Goal: Task Accomplishment & Management: Use online tool/utility

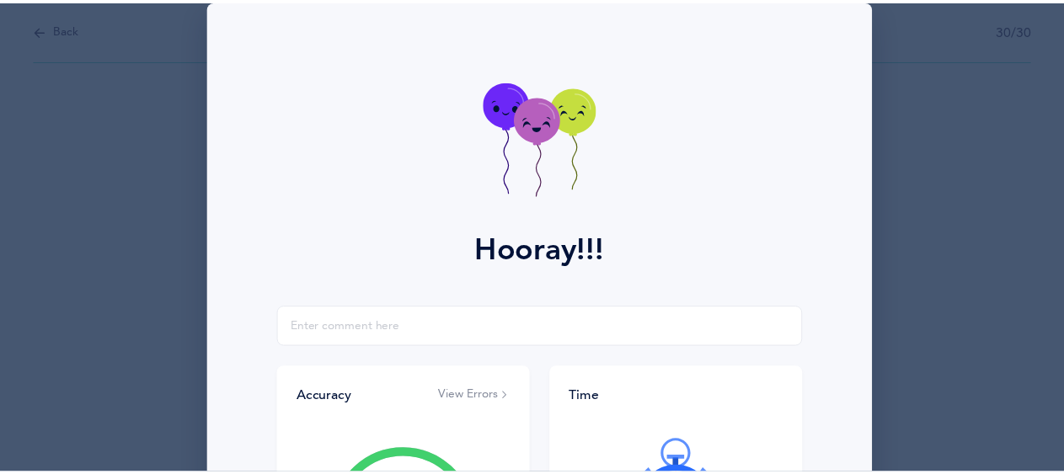
scroll to position [327, 0]
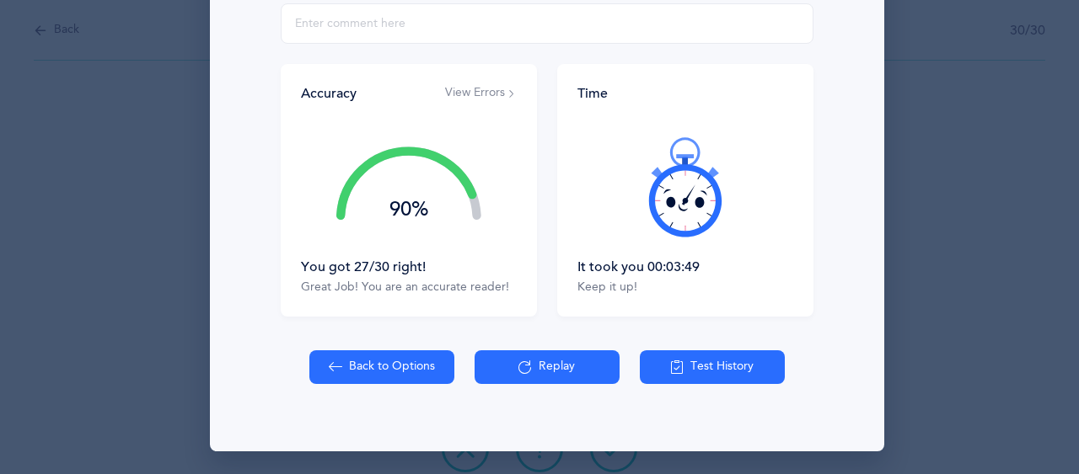
click at [356, 366] on button "Back to Options" at bounding box center [381, 368] width 145 height 34
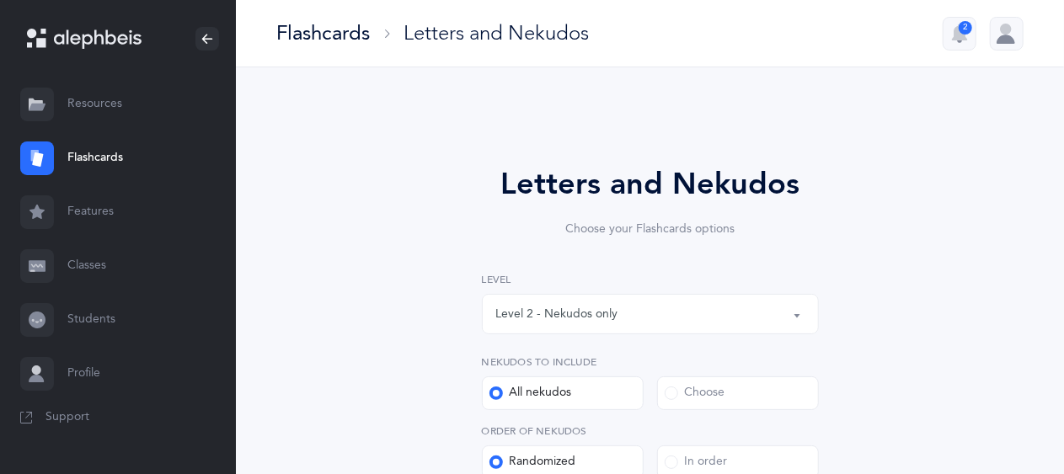
click at [586, 308] on div "Level 2 - Nekudos only" at bounding box center [557, 315] width 122 height 18
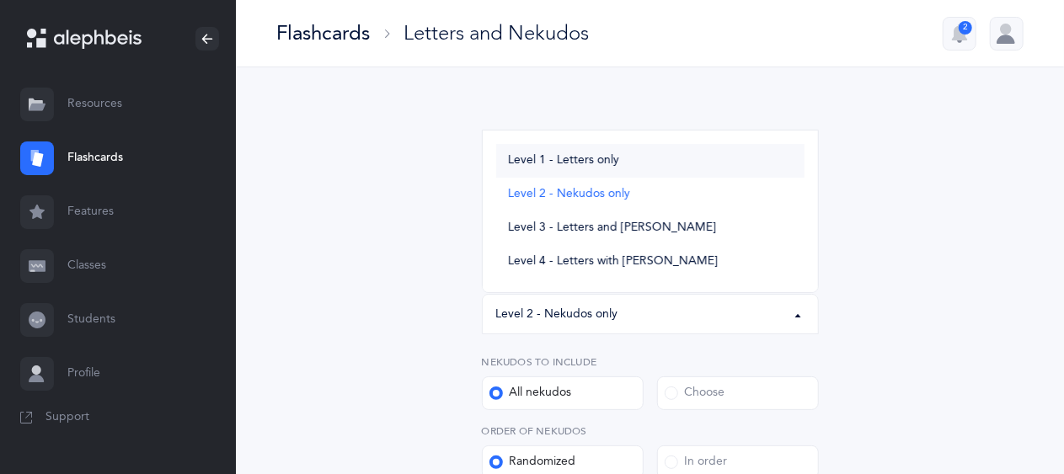
click at [580, 156] on span "Level 1 - Letters only" at bounding box center [563, 160] width 111 height 15
select select "1"
select select "27"
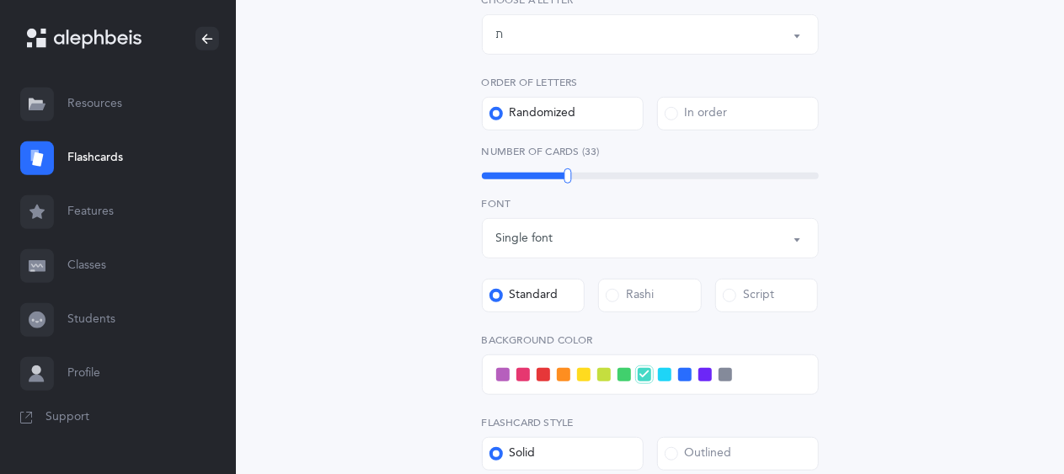
scroll to position [764, 0]
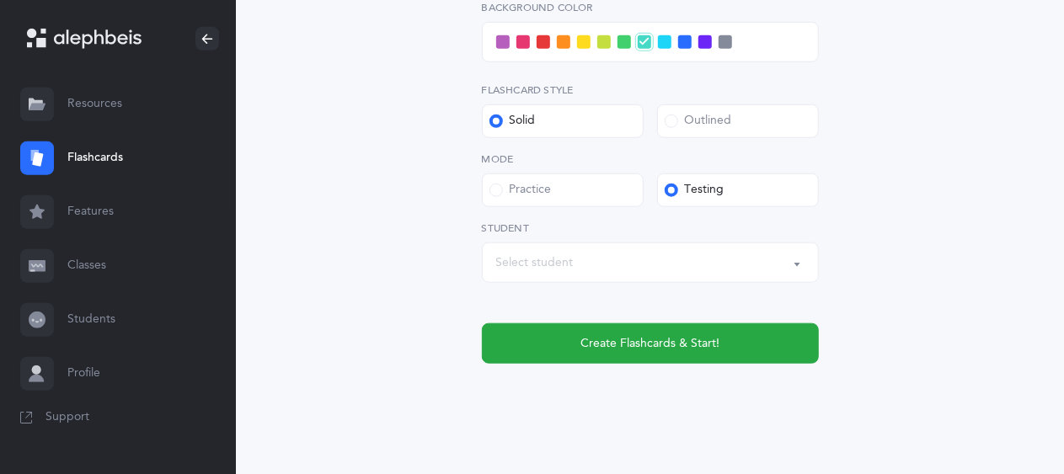
click at [592, 271] on div "Select student" at bounding box center [650, 263] width 308 height 29
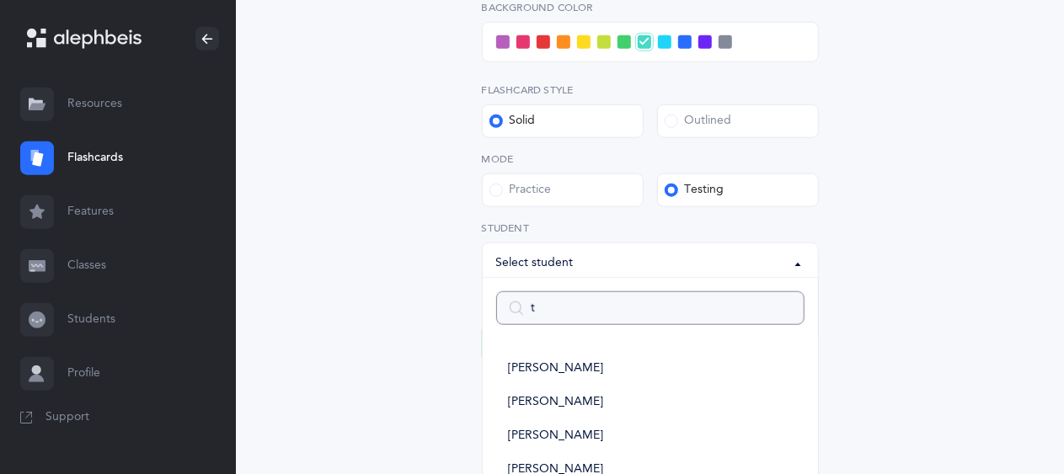
type input "te"
select select
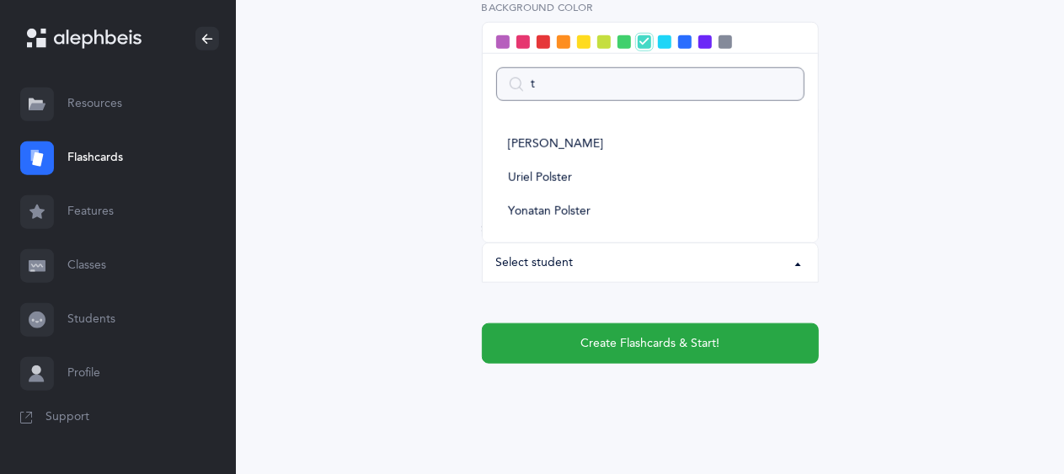
type input "ti"
select select
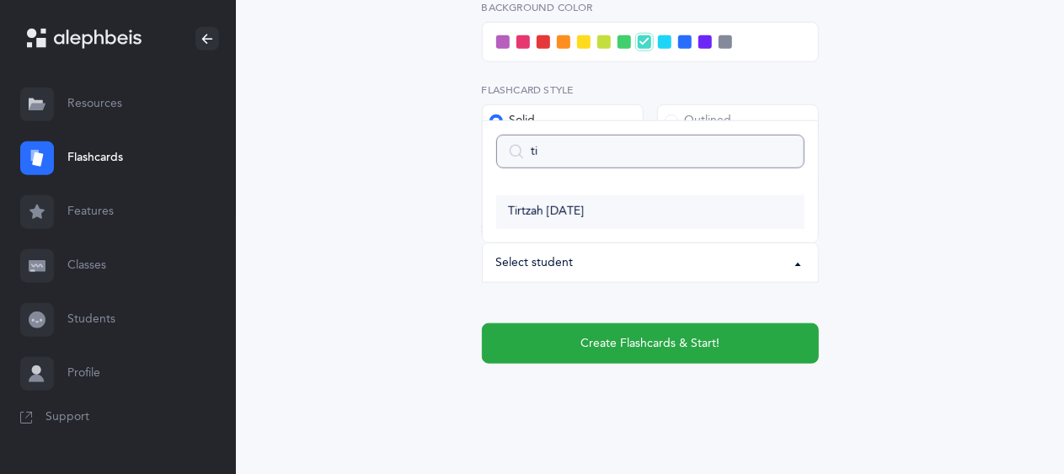
type input "ti"
click at [544, 203] on link "Tirtzah [DATE]" at bounding box center [650, 212] width 308 height 34
select select "9215"
click at [505, 260] on icon at bounding box center [501, 262] width 13 height 13
select select
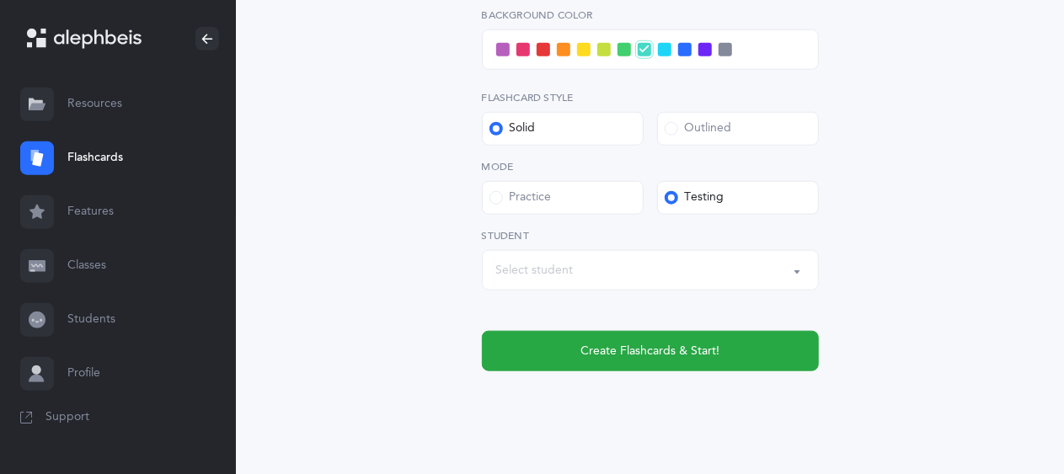
scroll to position [767, 0]
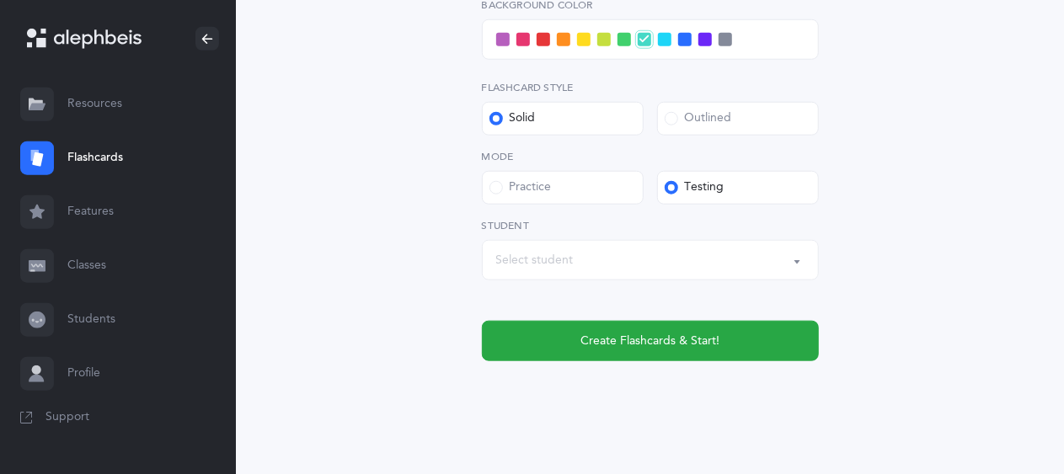
click at [613, 265] on div "Select student" at bounding box center [650, 260] width 308 height 29
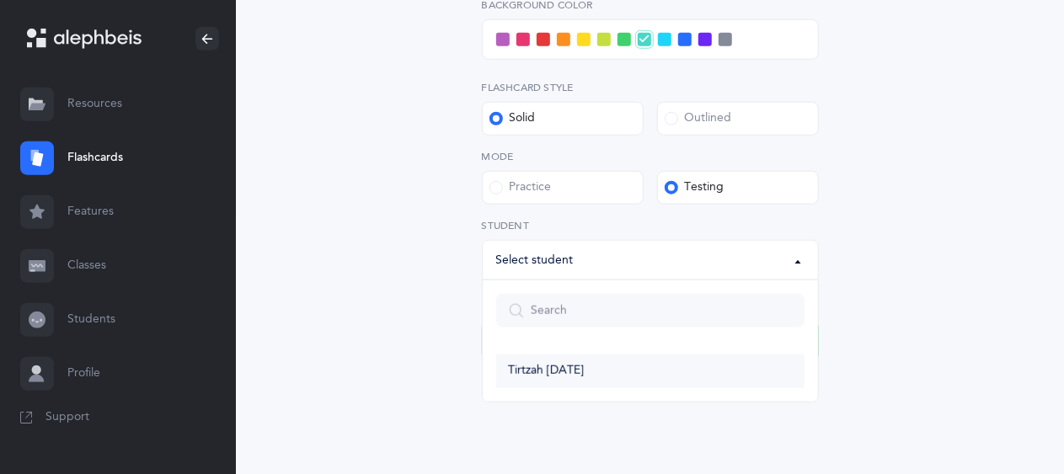
click at [533, 365] on span "Tirtzah [DATE]" at bounding box center [546, 371] width 76 height 15
select select "9215"
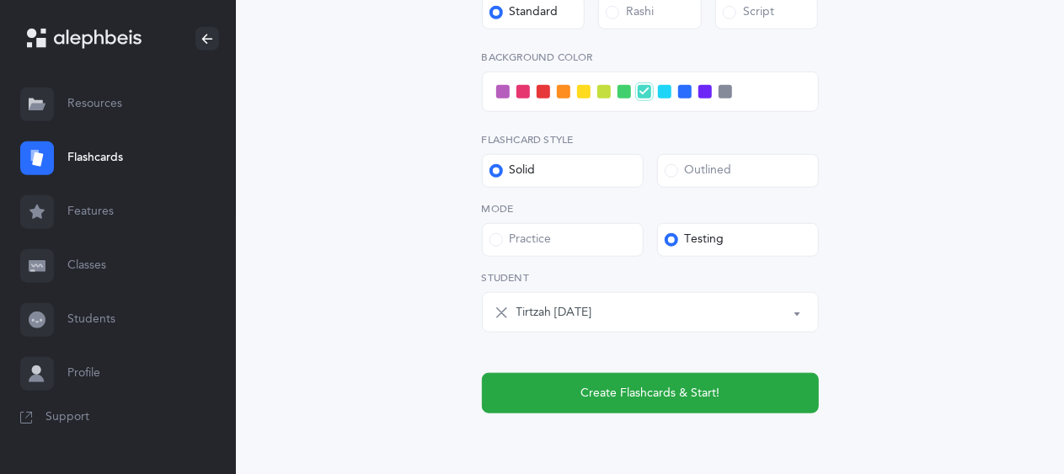
scroll to position [752, 0]
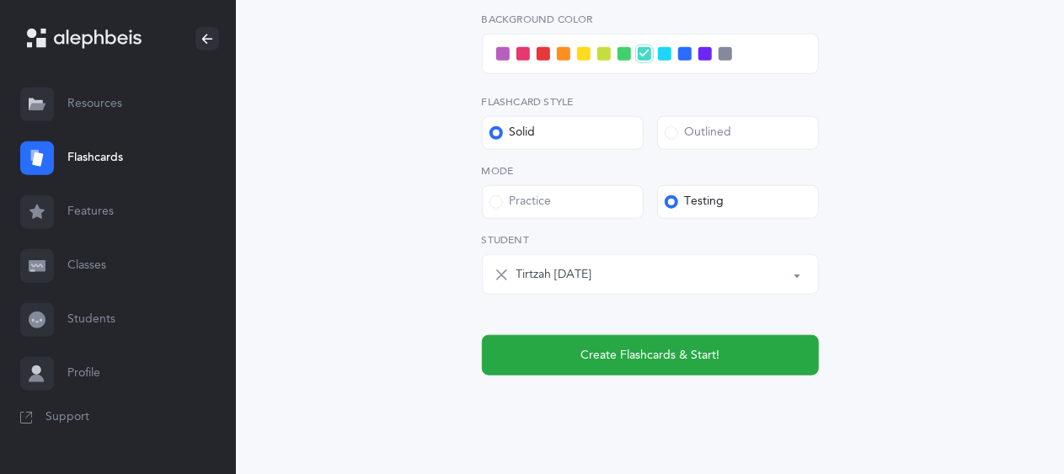
click at [527, 55] on span at bounding box center [523, 53] width 13 height 13
click at [0, 0] on input "checkbox" at bounding box center [0, 0] width 0 height 0
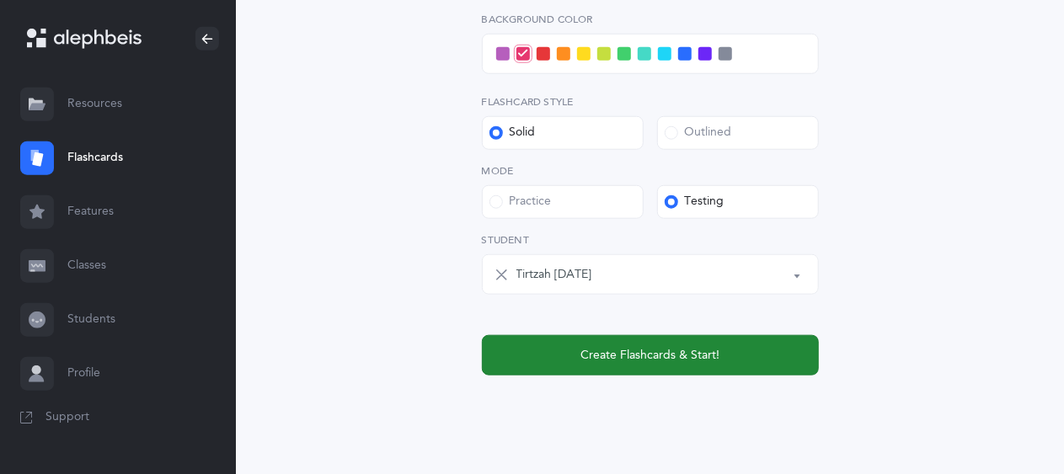
click at [605, 350] on span "Create Flashcards & Start!" at bounding box center [650, 356] width 139 height 18
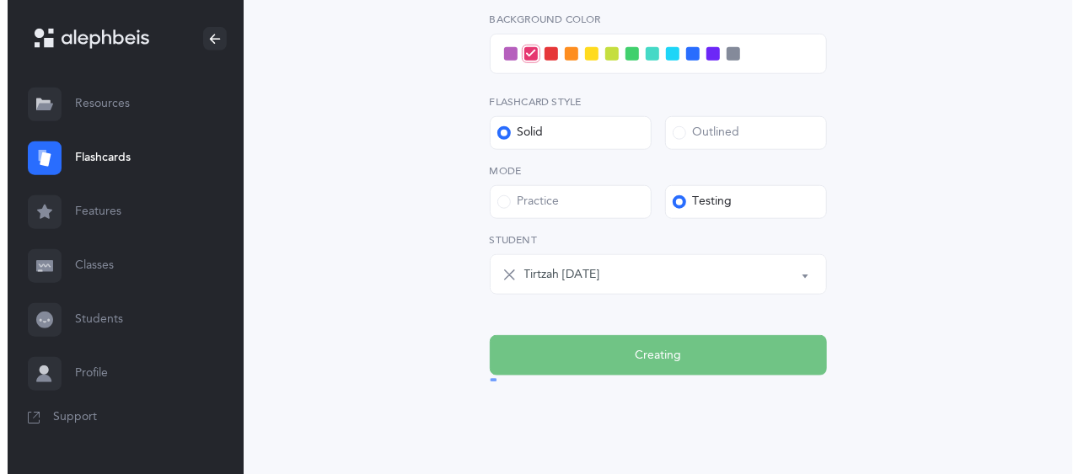
scroll to position [0, 0]
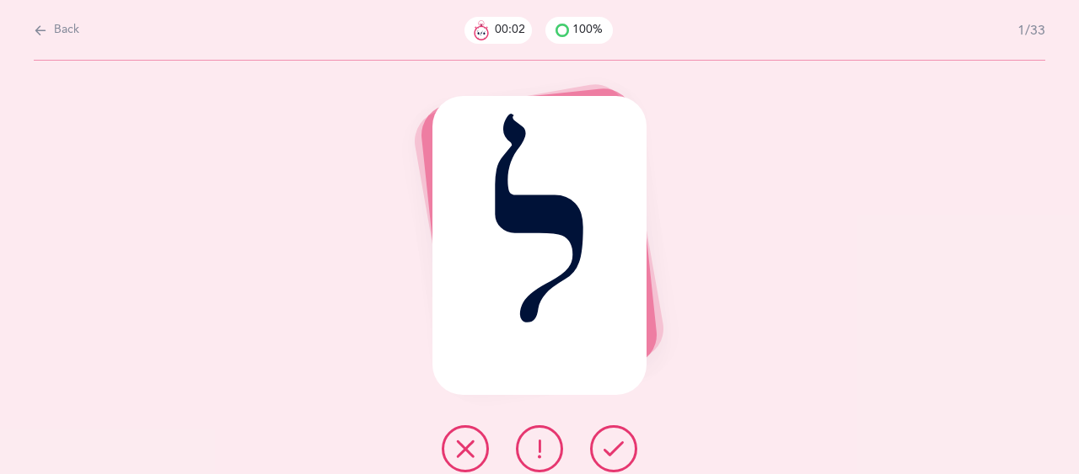
click at [624, 453] on button at bounding box center [613, 449] width 47 height 47
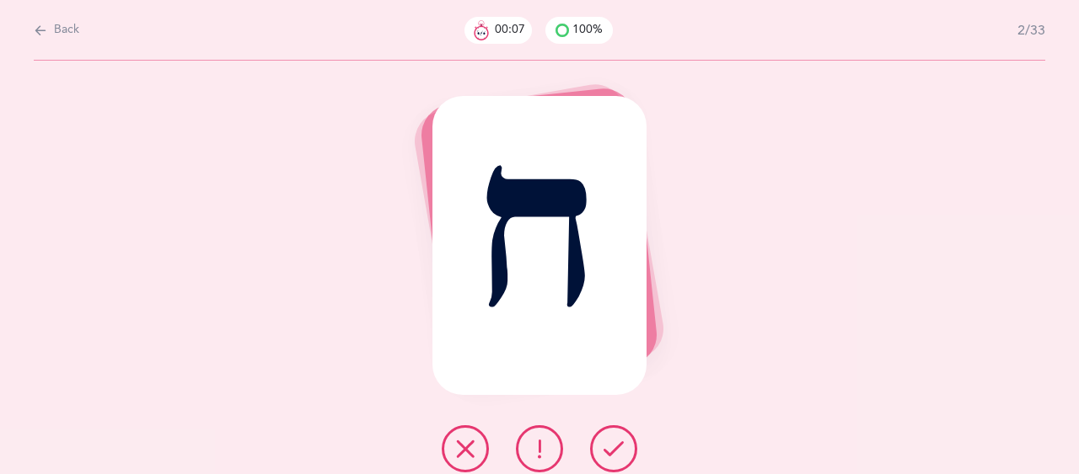
click at [546, 443] on icon at bounding box center [539, 449] width 20 height 20
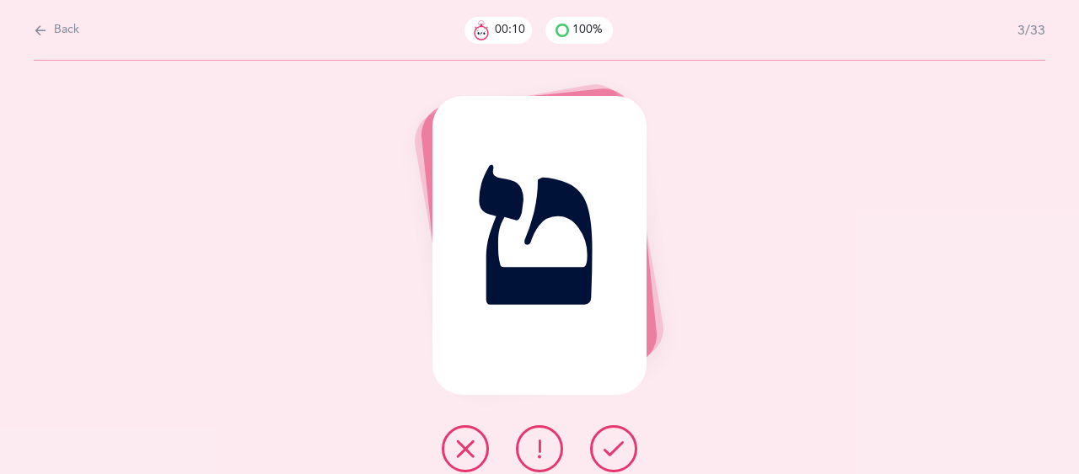
click at [626, 445] on button at bounding box center [613, 449] width 47 height 47
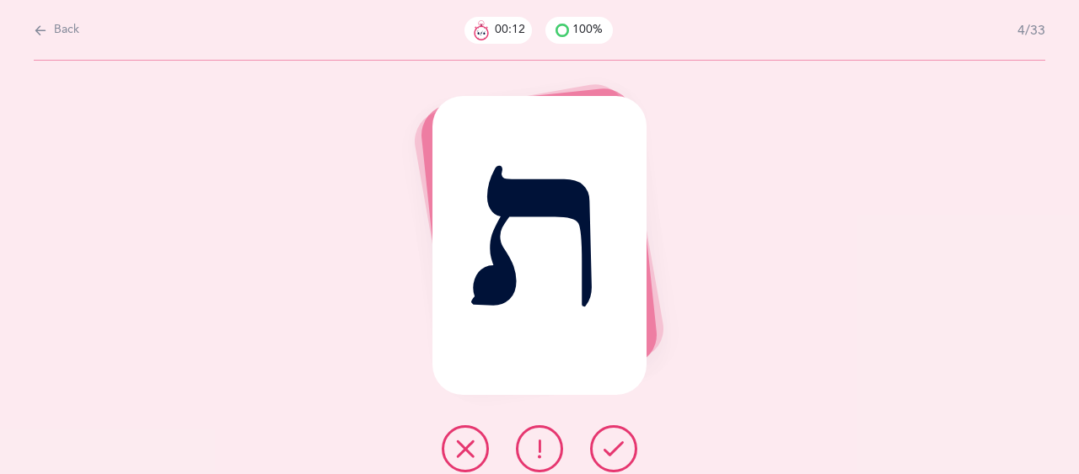
click at [621, 447] on icon at bounding box center [613, 449] width 20 height 20
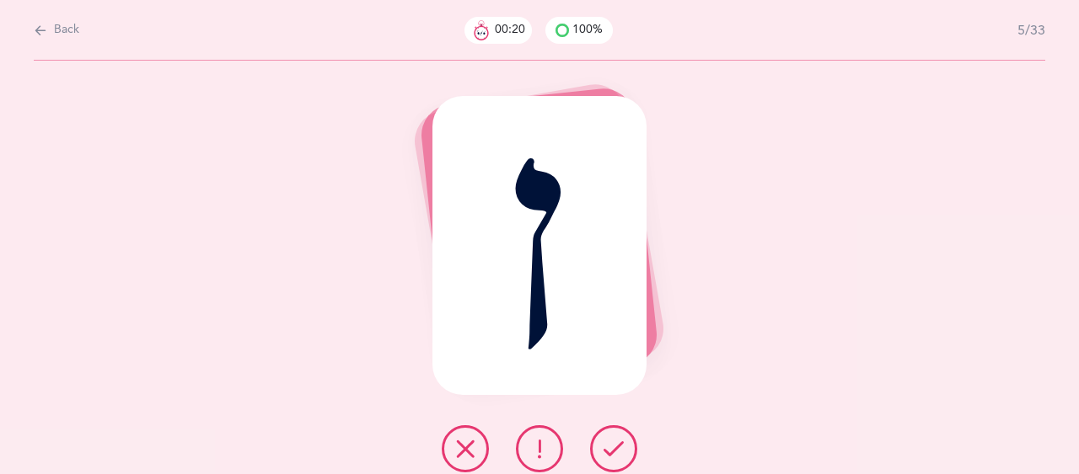
click at [475, 452] on button at bounding box center [465, 449] width 47 height 47
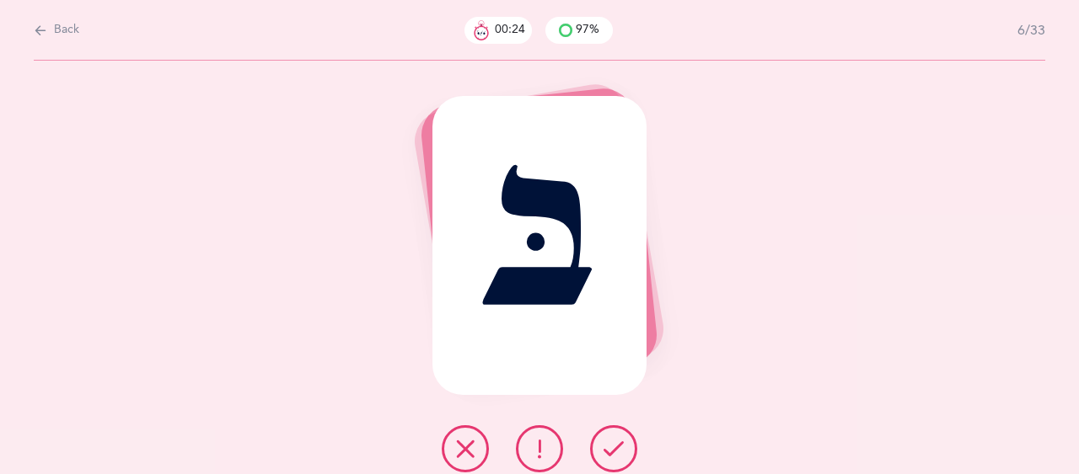
click at [614, 451] on icon at bounding box center [613, 449] width 20 height 20
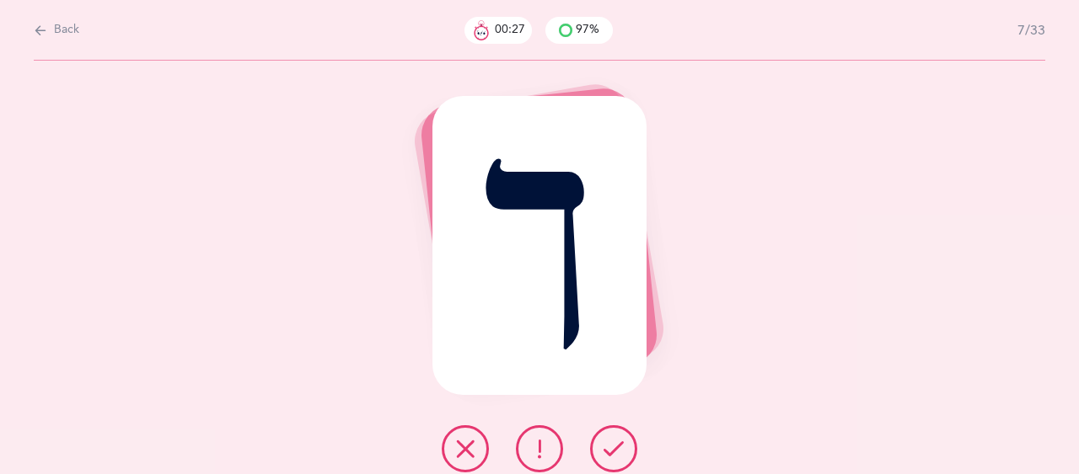
click at [613, 458] on icon at bounding box center [613, 449] width 20 height 20
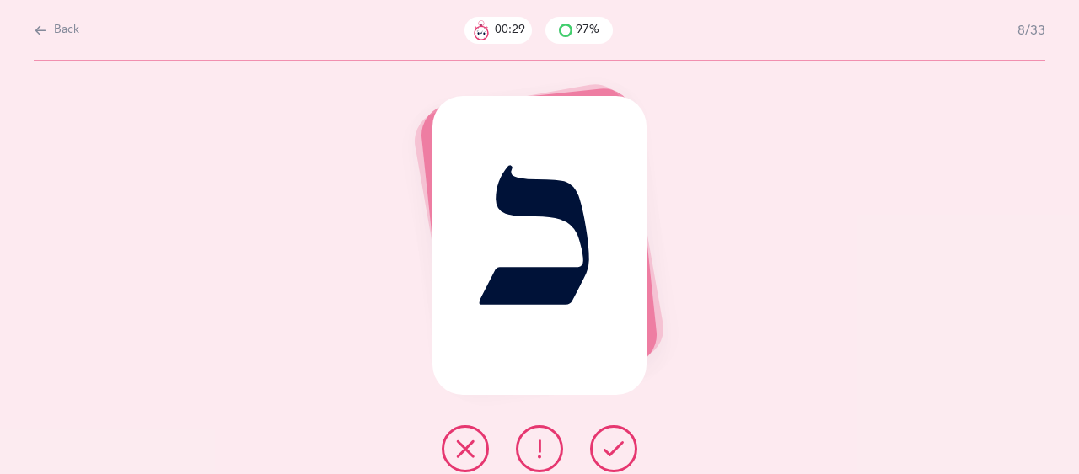
click at [613, 458] on icon at bounding box center [613, 449] width 20 height 20
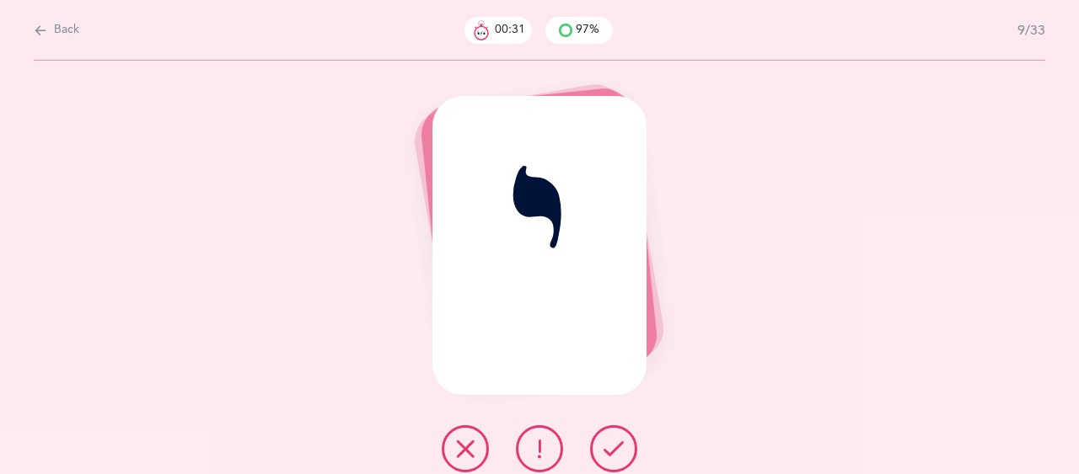
click at [613, 458] on icon at bounding box center [613, 449] width 20 height 20
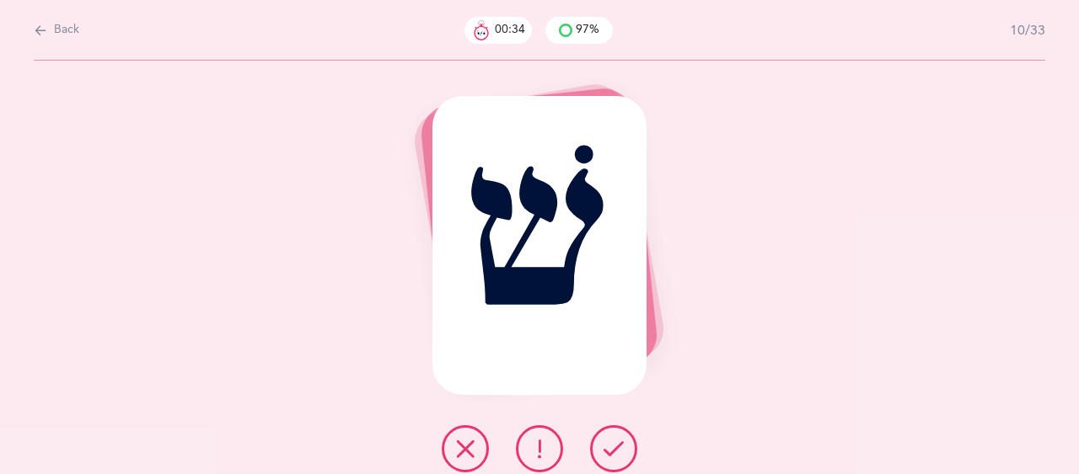
click at [613, 458] on icon at bounding box center [613, 449] width 20 height 20
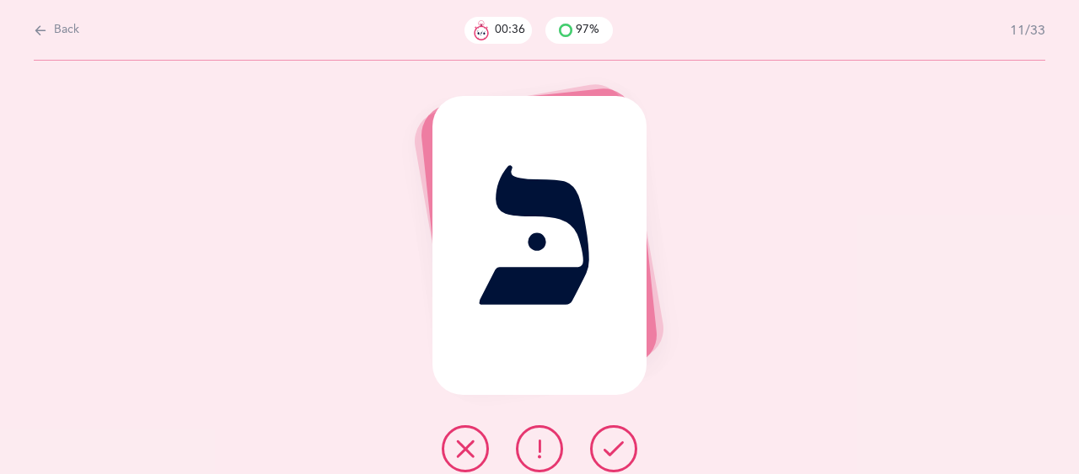
click at [613, 458] on icon at bounding box center [613, 449] width 20 height 20
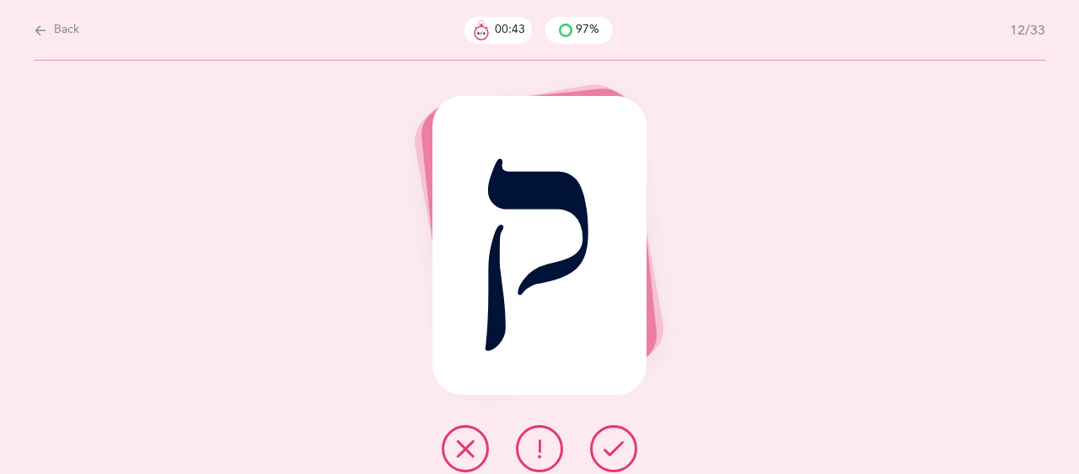
click at [613, 458] on icon at bounding box center [613, 449] width 20 height 20
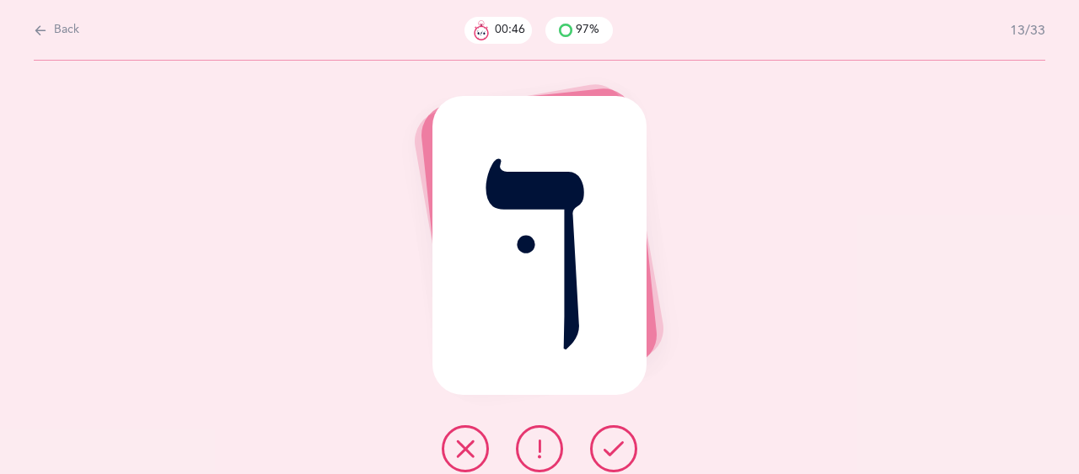
click at [613, 458] on icon at bounding box center [613, 449] width 20 height 20
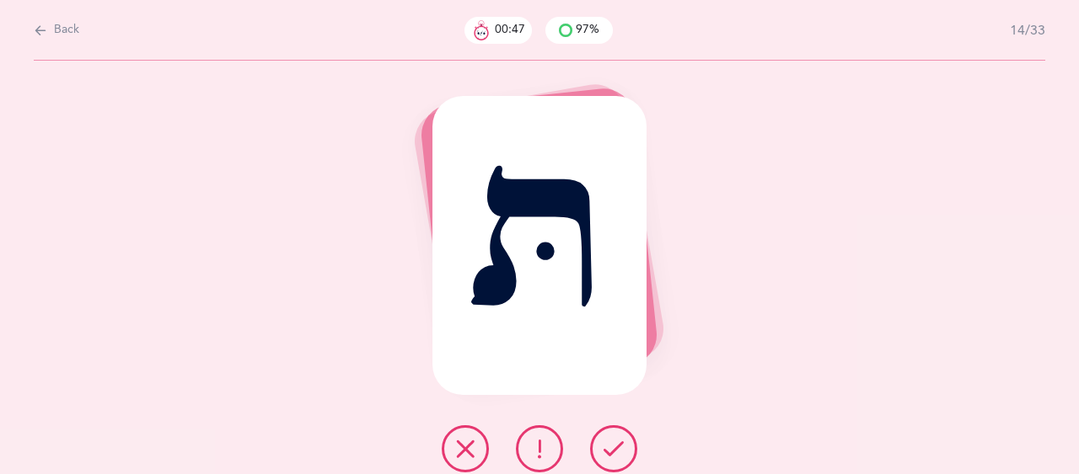
click at [613, 458] on icon at bounding box center [613, 449] width 20 height 20
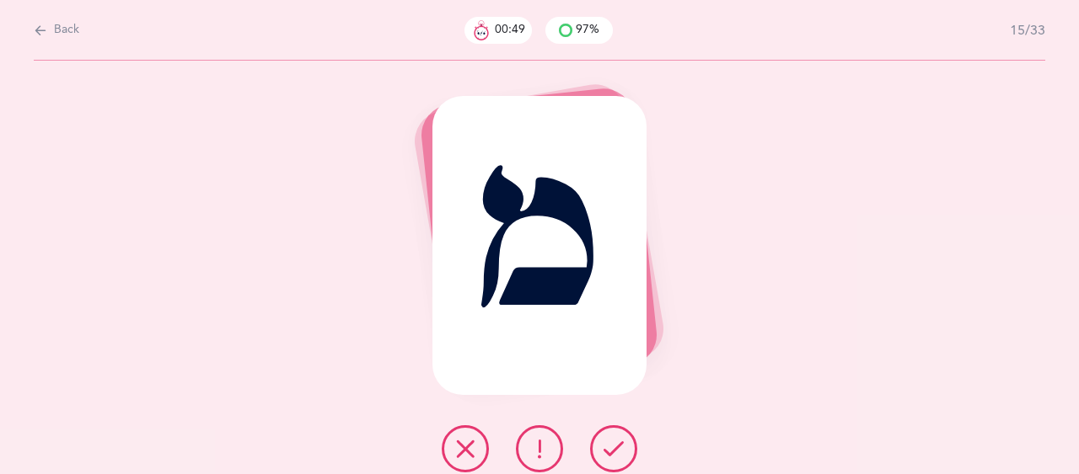
click at [613, 458] on icon at bounding box center [613, 449] width 20 height 20
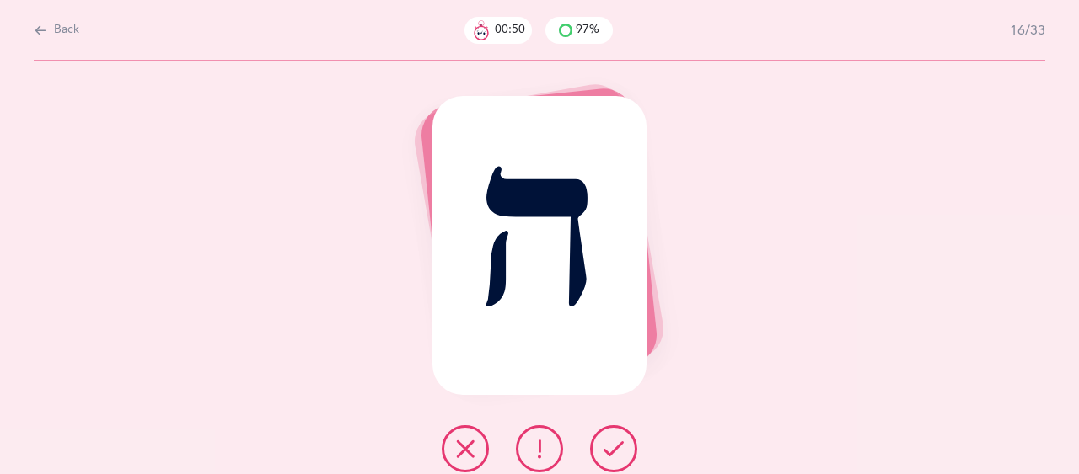
click at [613, 458] on icon at bounding box center [613, 449] width 20 height 20
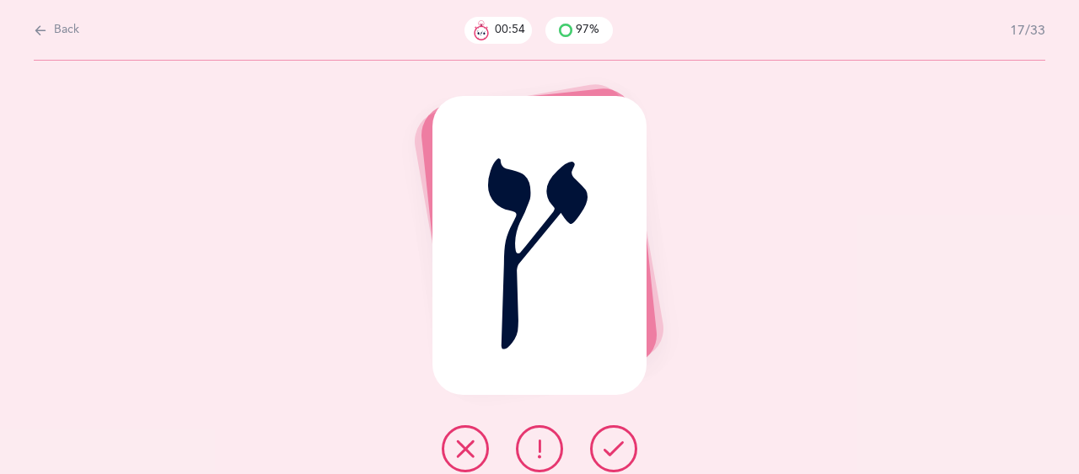
click at [613, 458] on icon at bounding box center [613, 449] width 20 height 20
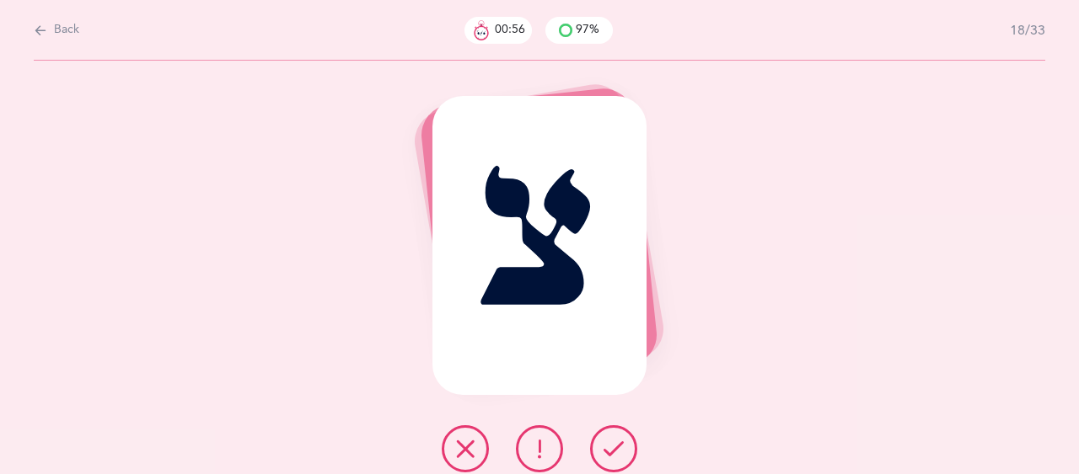
click at [613, 458] on icon at bounding box center [613, 449] width 20 height 20
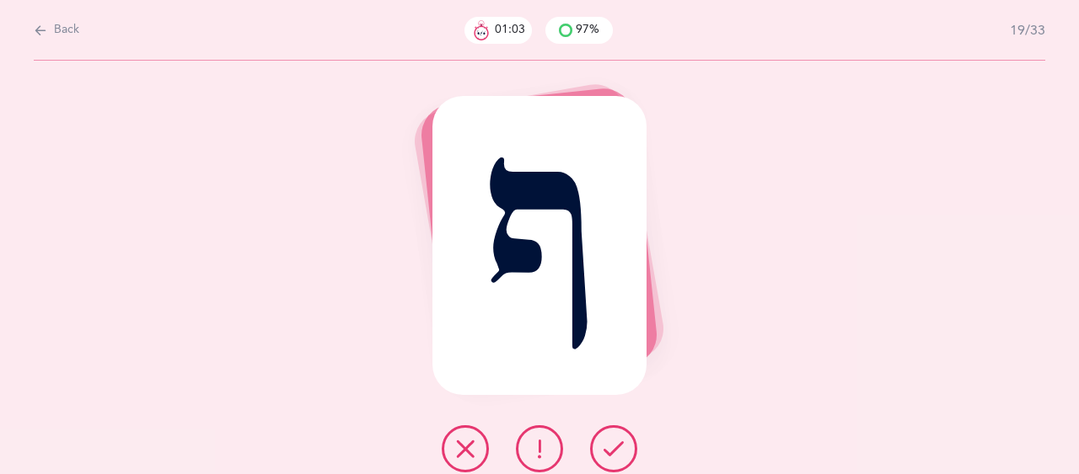
click at [613, 458] on icon at bounding box center [613, 449] width 20 height 20
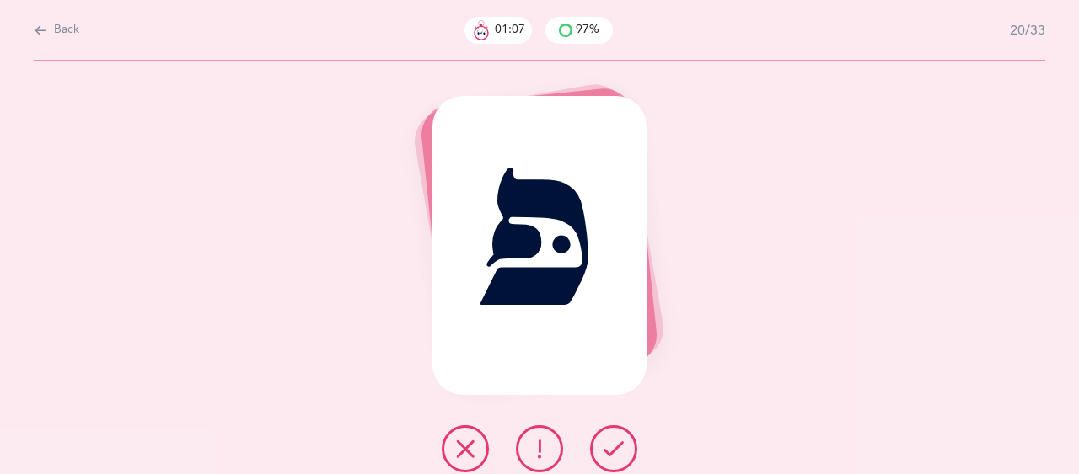
click at [544, 453] on icon at bounding box center [539, 449] width 20 height 20
click at [620, 447] on icon at bounding box center [613, 449] width 20 height 20
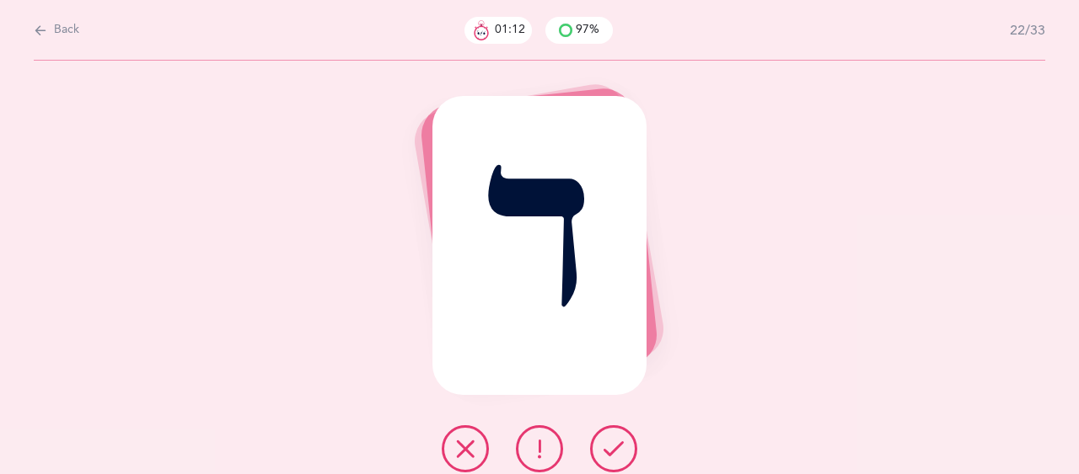
click at [620, 447] on icon at bounding box center [613, 449] width 20 height 20
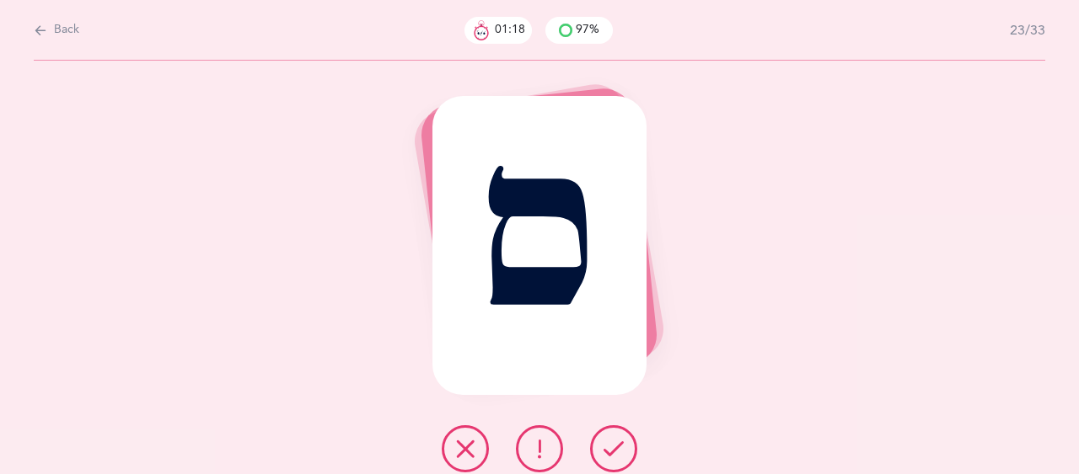
click at [620, 447] on icon at bounding box center [613, 449] width 20 height 20
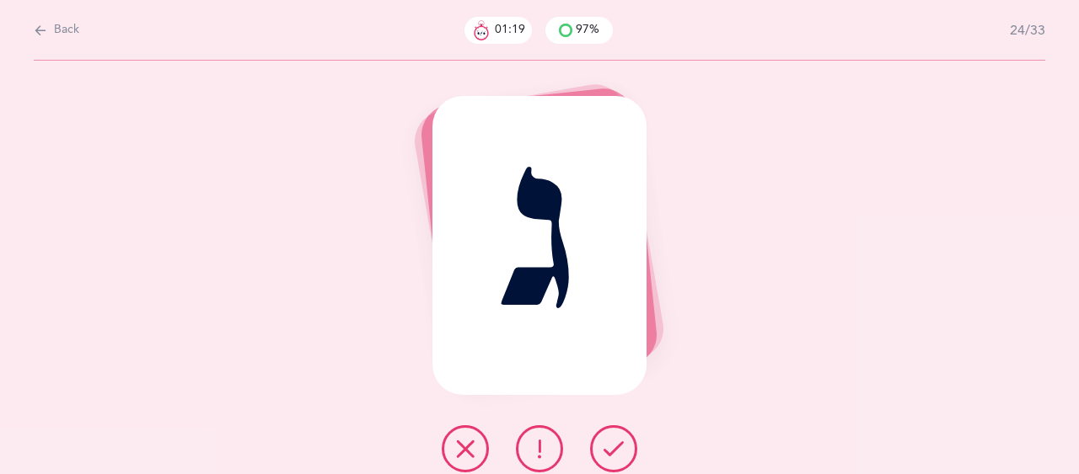
click at [620, 447] on icon at bounding box center [613, 449] width 20 height 20
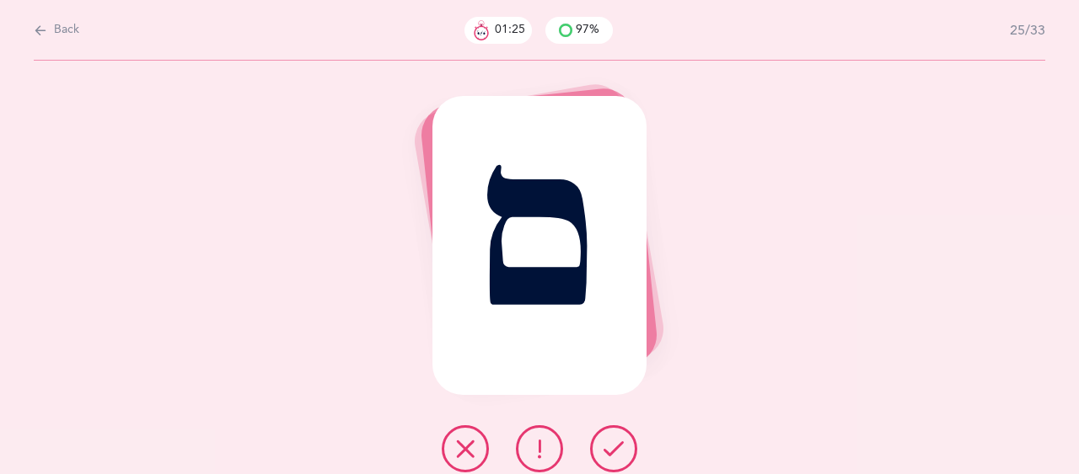
click at [550, 451] on button at bounding box center [539, 449] width 47 height 47
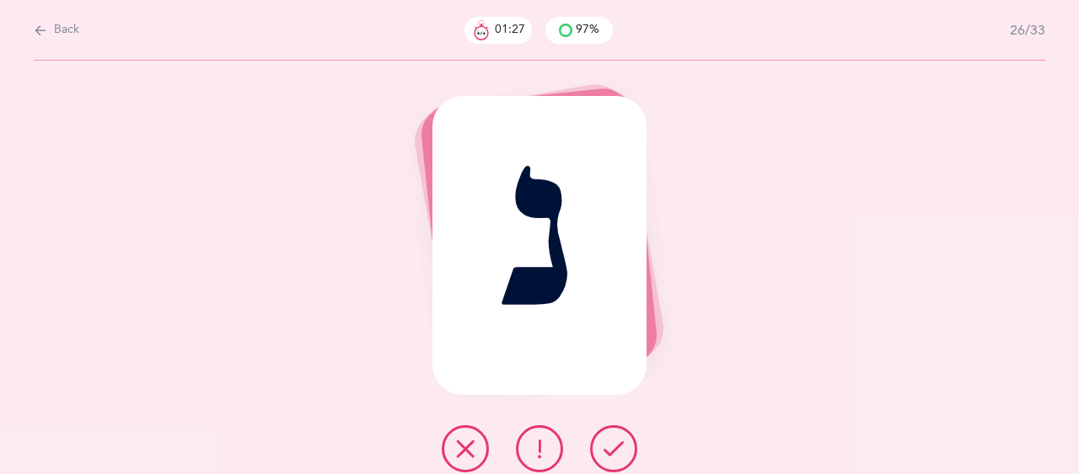
click at [613, 446] on icon at bounding box center [613, 449] width 20 height 20
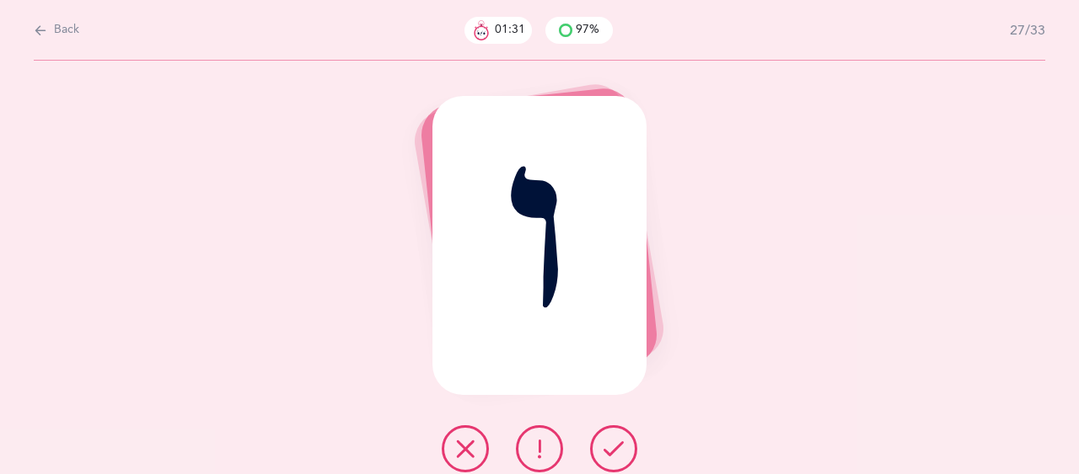
click at [613, 446] on icon at bounding box center [613, 449] width 20 height 20
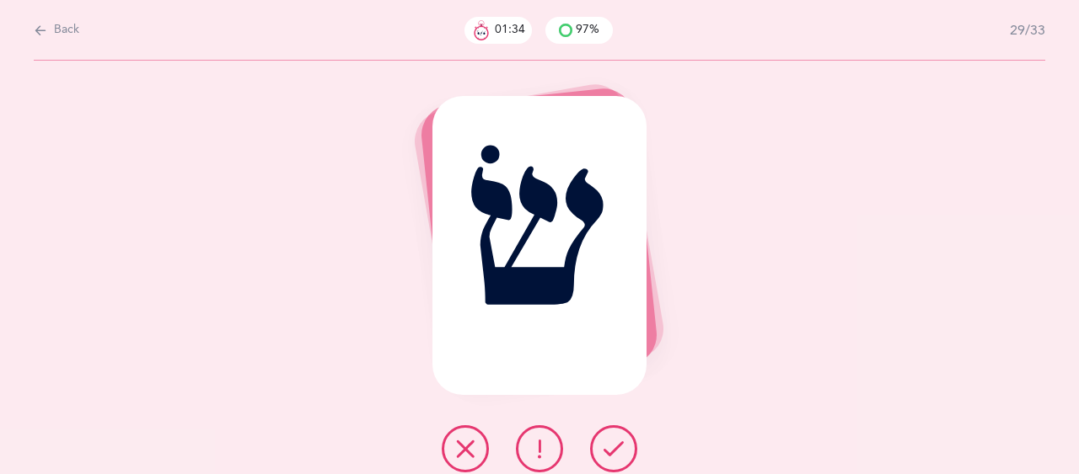
click at [613, 446] on icon at bounding box center [613, 449] width 20 height 20
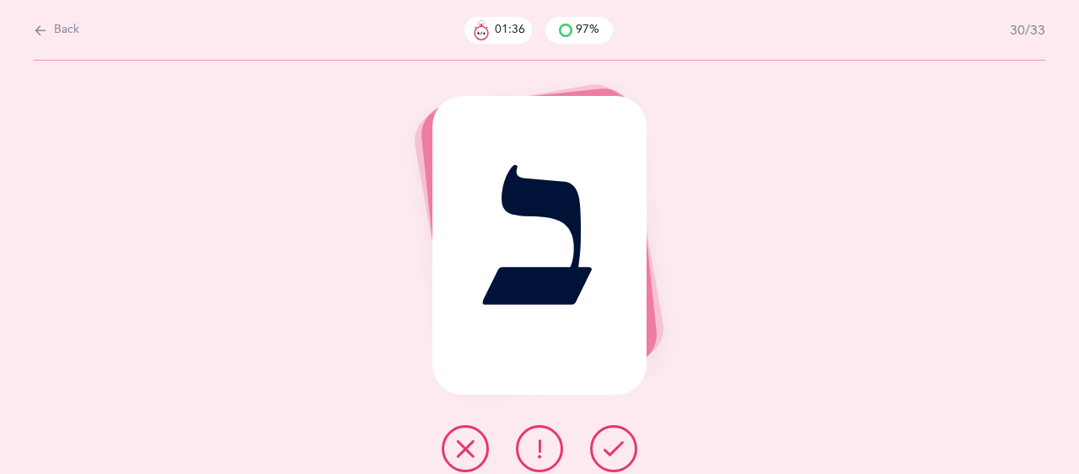
click at [613, 446] on icon at bounding box center [613, 449] width 20 height 20
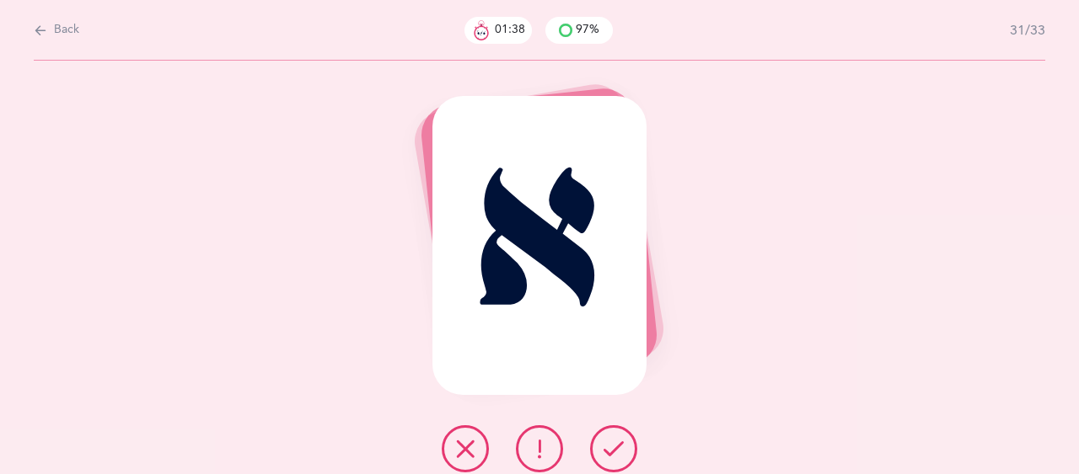
click at [613, 446] on icon at bounding box center [613, 449] width 20 height 20
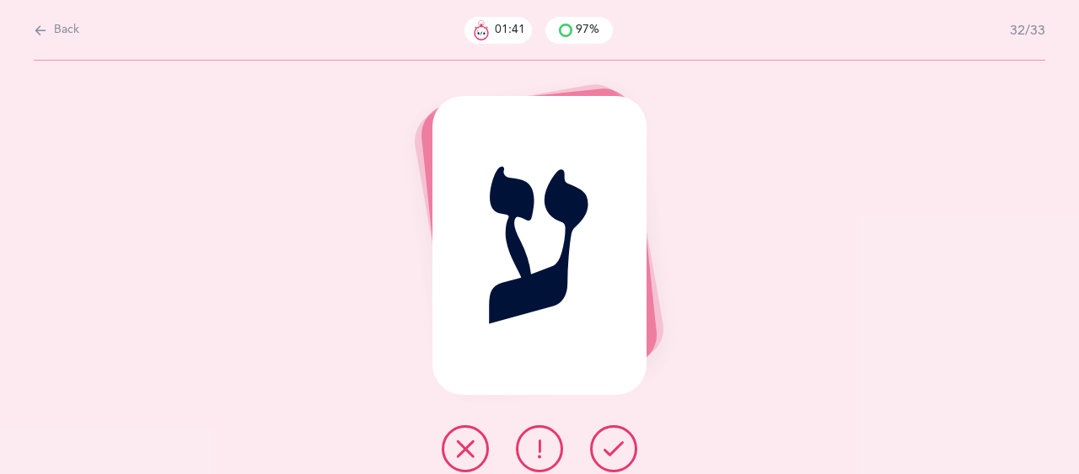
click at [613, 446] on icon at bounding box center [613, 449] width 20 height 20
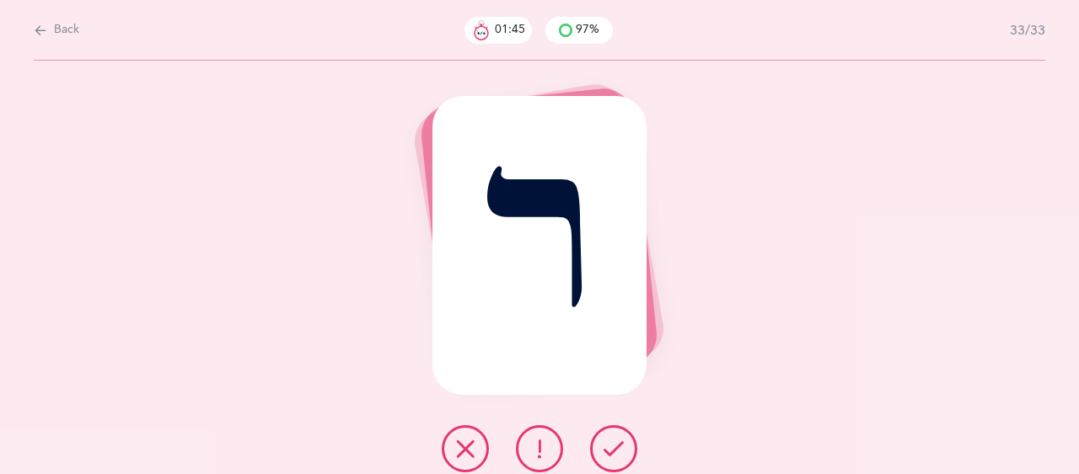
click at [613, 446] on icon at bounding box center [613, 449] width 20 height 20
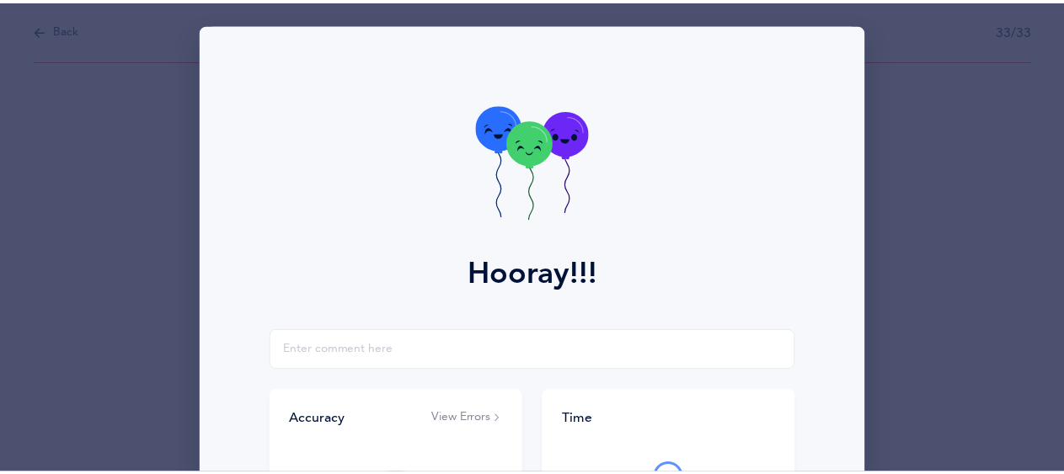
scroll to position [327, 0]
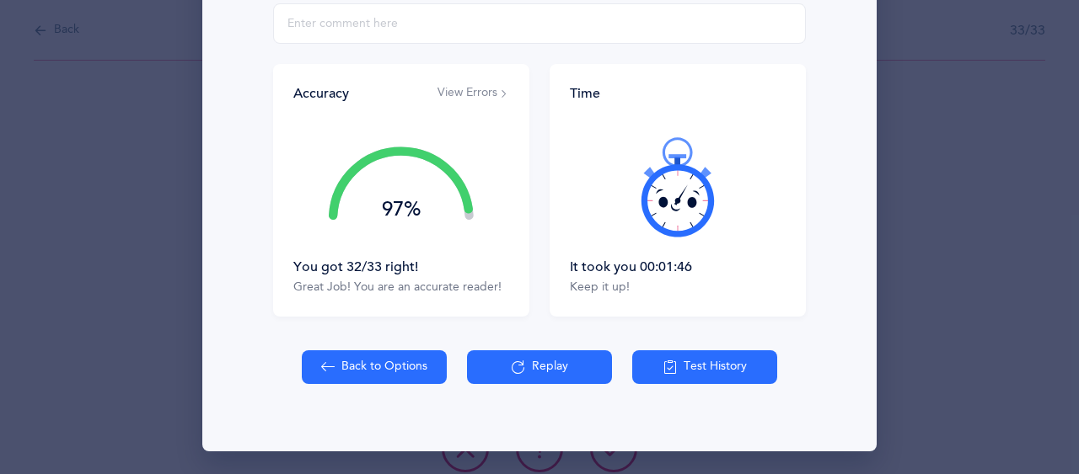
click at [373, 352] on button "Back to Options" at bounding box center [374, 368] width 145 height 34
select select "27"
select select "single"
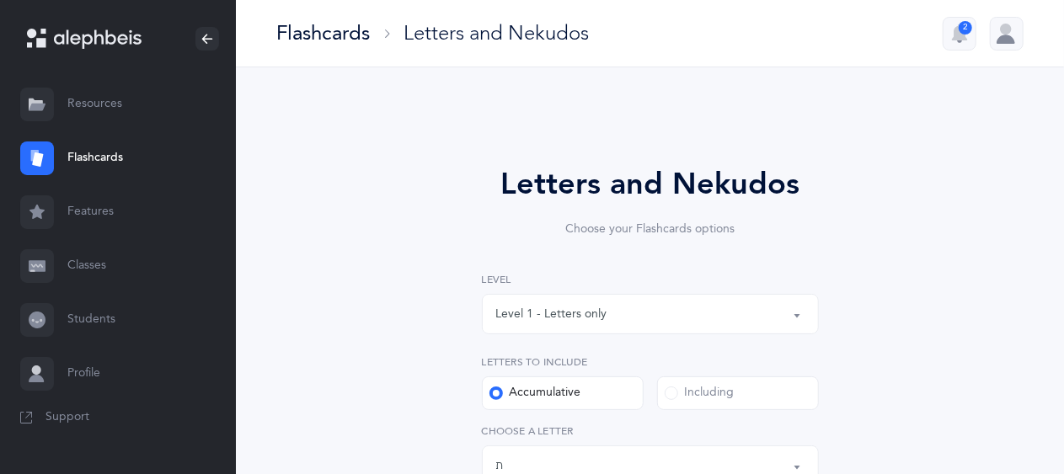
click at [682, 306] on div "Level 1 - Letters only" at bounding box center [650, 314] width 308 height 29
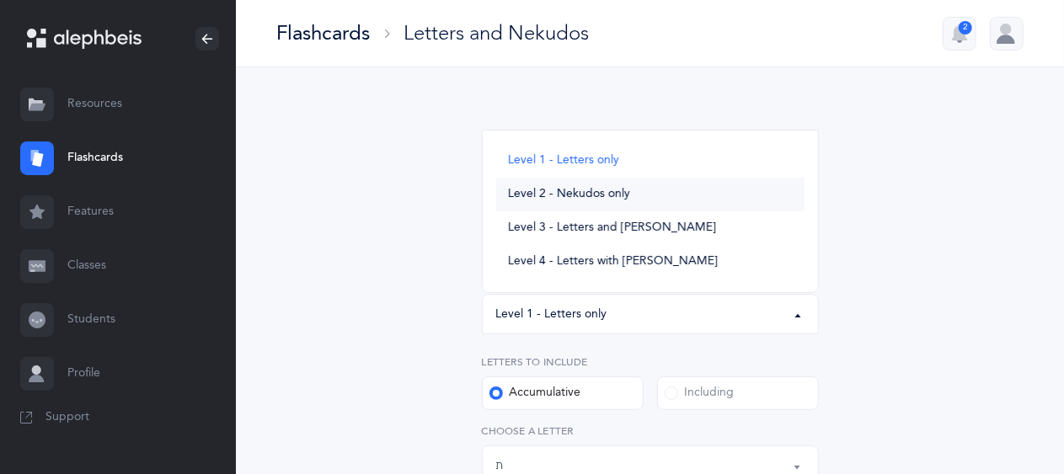
click at [593, 196] on span "Level 2 - Nekudos only" at bounding box center [569, 194] width 122 height 15
select select "2"
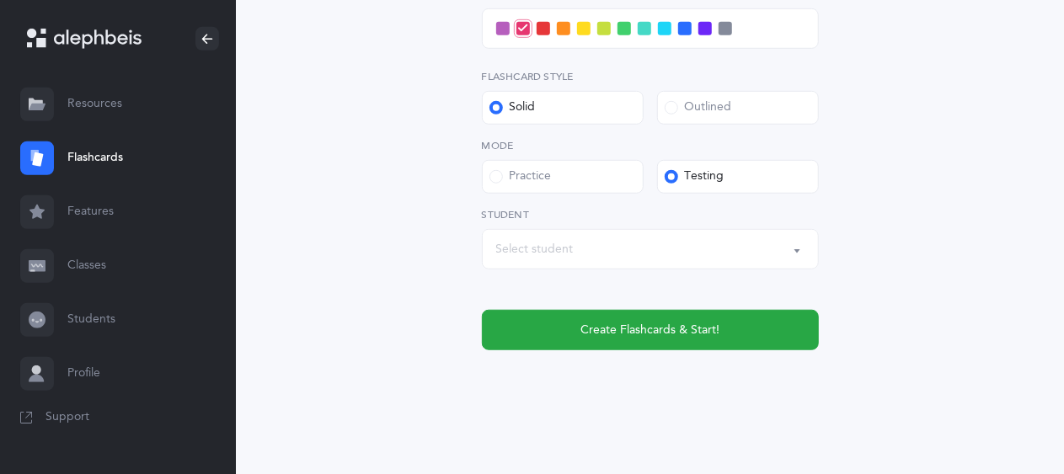
scroll to position [560, 0]
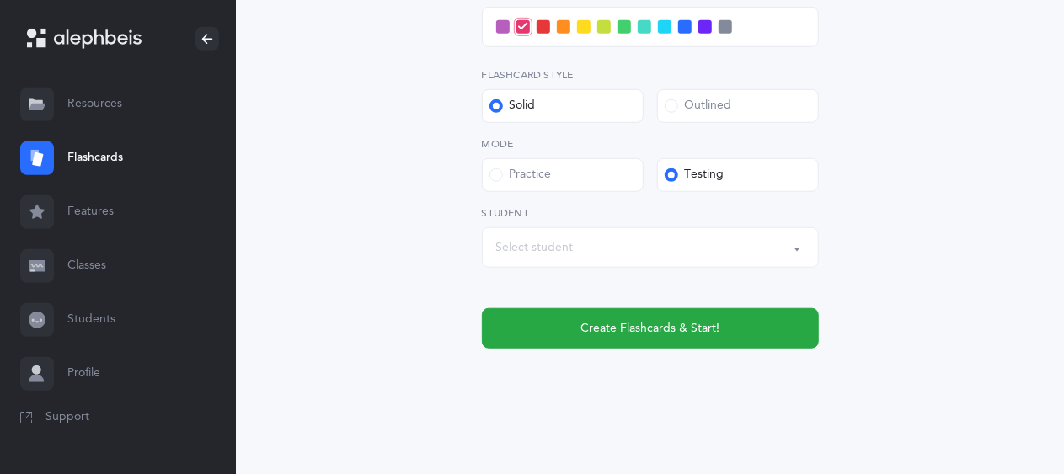
click at [591, 239] on div "Select student" at bounding box center [650, 247] width 308 height 29
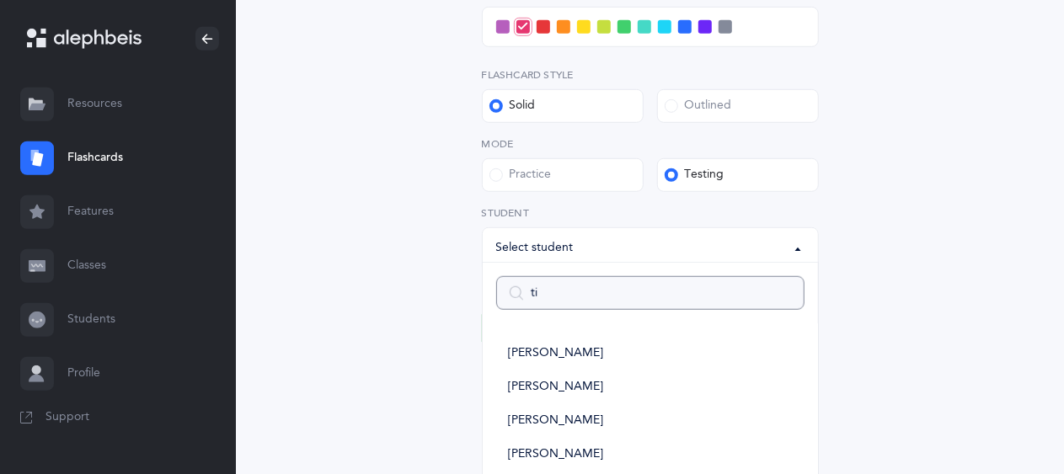
type input "tir"
select select
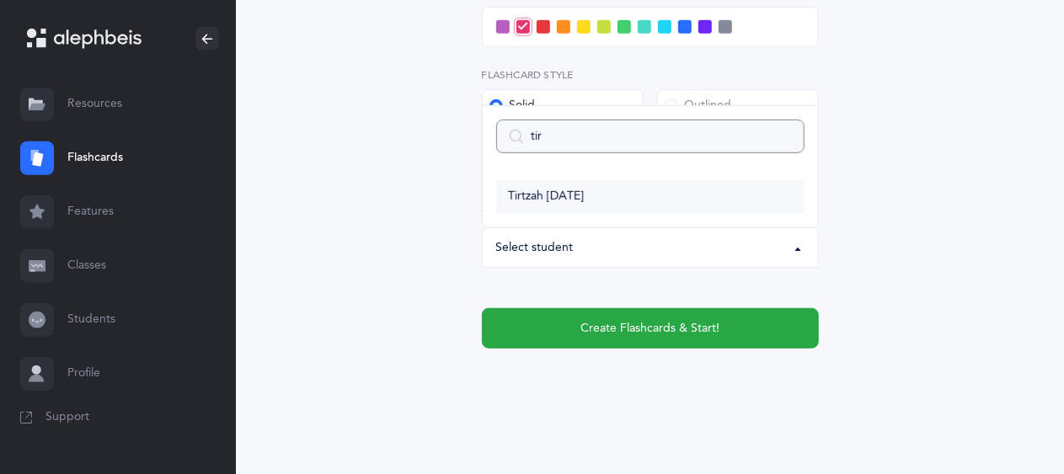
type input "tir"
click at [557, 186] on link "Tirtzah [DATE]" at bounding box center [650, 197] width 308 height 34
select select "9215"
click at [662, 24] on span at bounding box center [664, 26] width 13 height 13
click at [0, 0] on input "checkbox" at bounding box center [0, 0] width 0 height 0
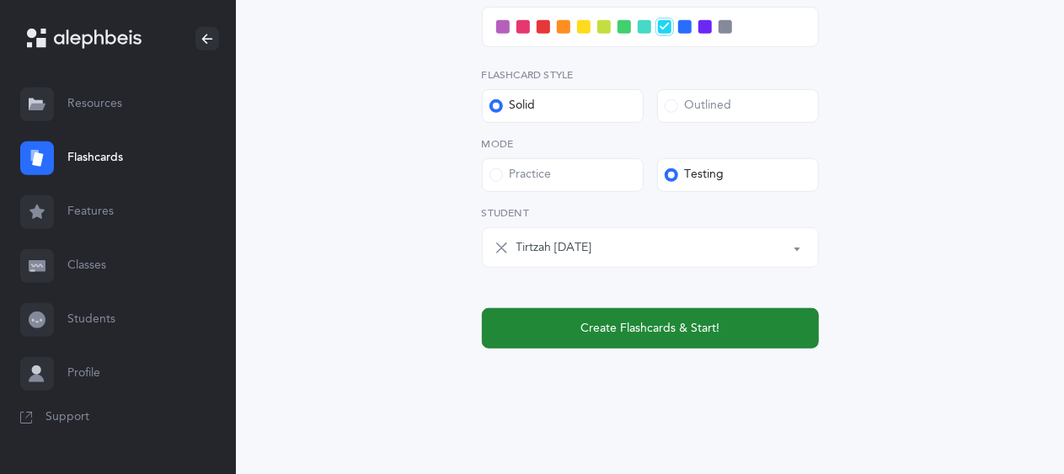
click at [647, 329] on span "Create Flashcards & Start!" at bounding box center [650, 329] width 139 height 18
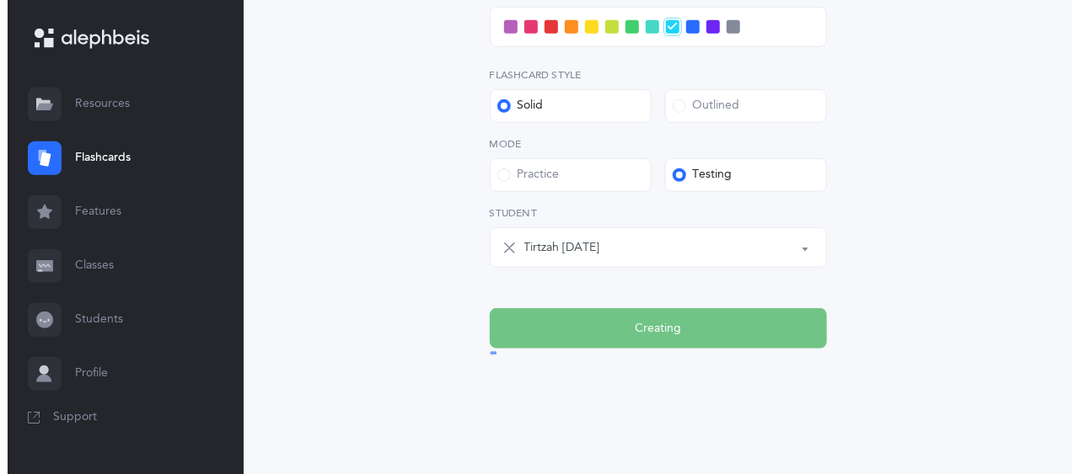
scroll to position [0, 0]
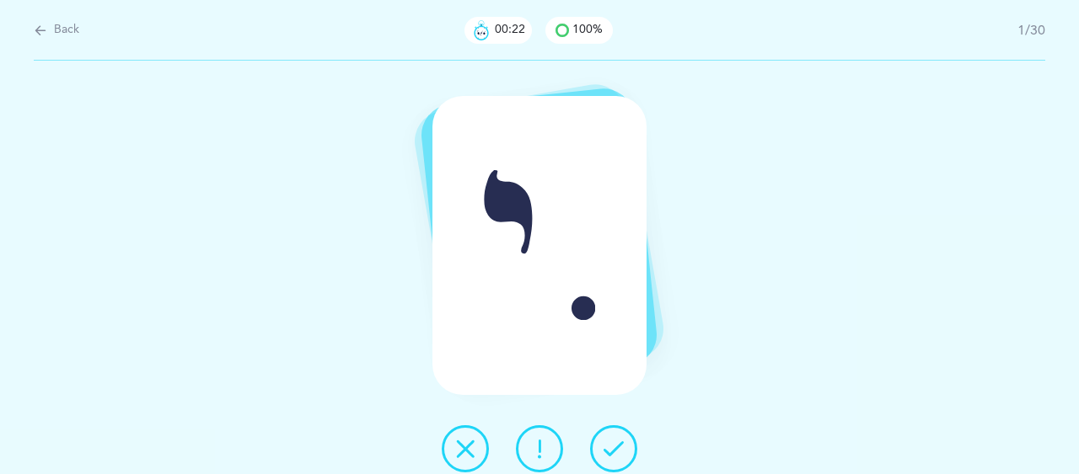
click at [468, 447] on icon at bounding box center [465, 449] width 20 height 20
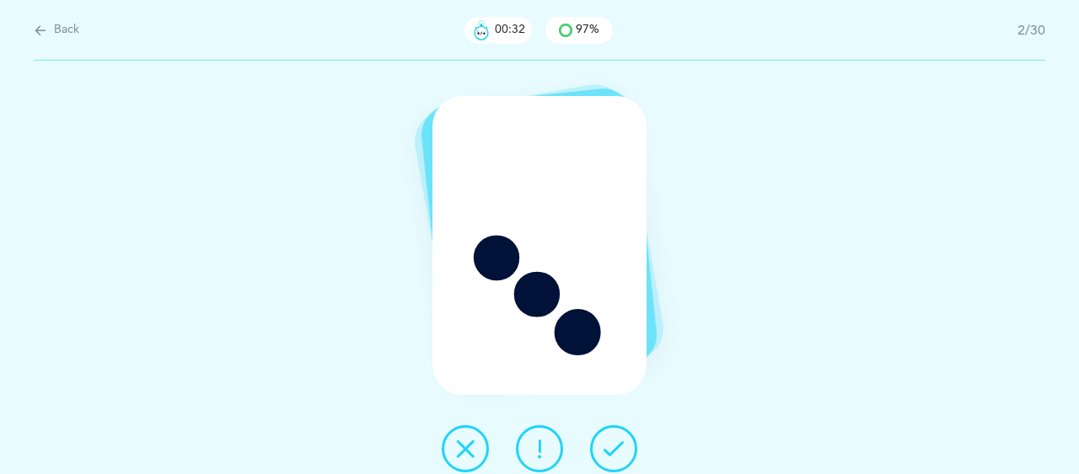
click at [470, 446] on icon at bounding box center [465, 449] width 20 height 20
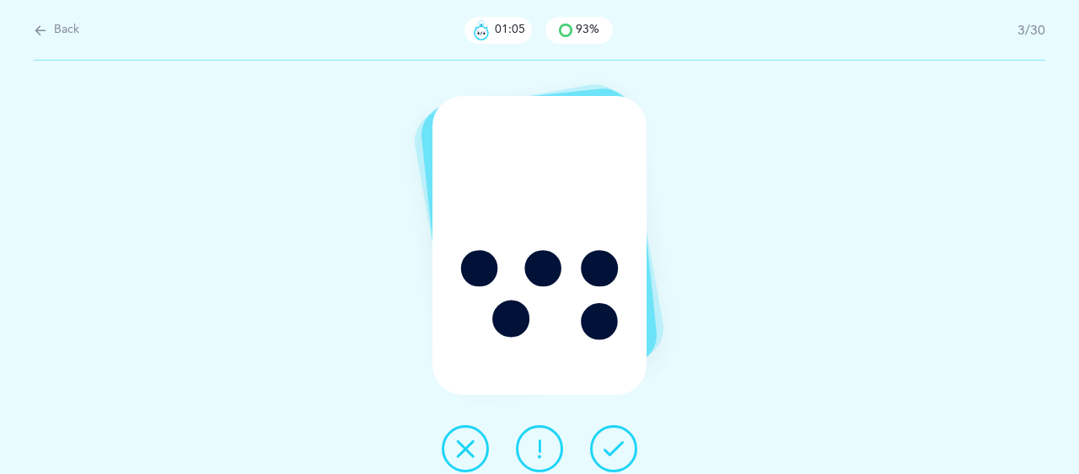
click at [467, 435] on button at bounding box center [465, 449] width 47 height 47
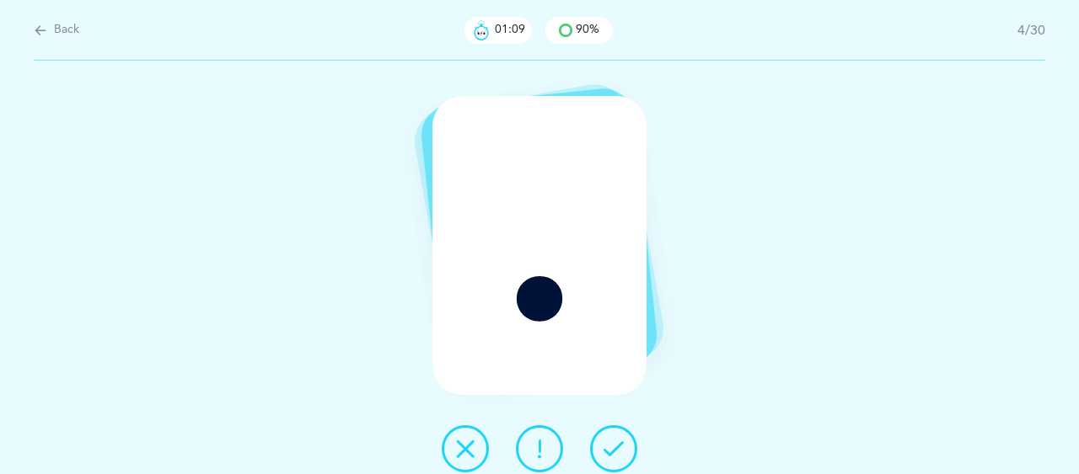
click at [615, 446] on icon at bounding box center [613, 449] width 20 height 20
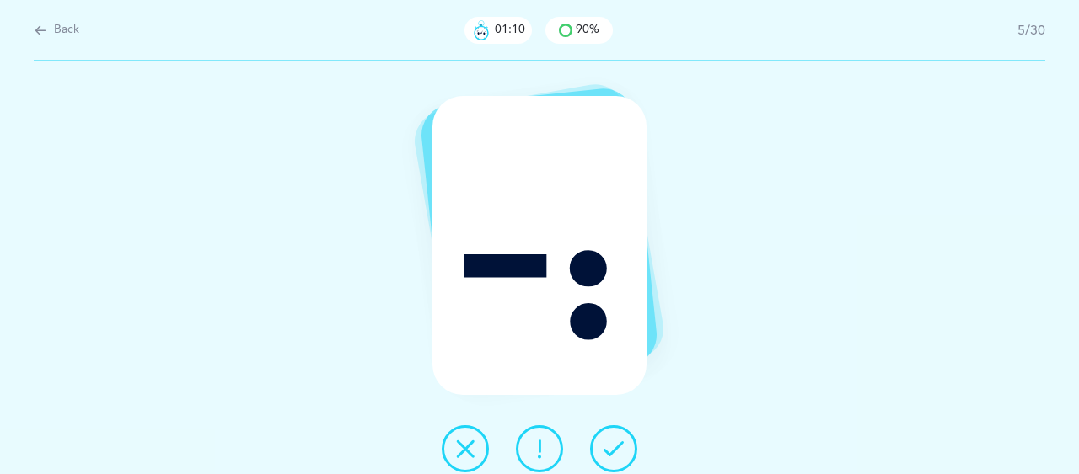
click at [693, 424] on div "ֲ" at bounding box center [539, 268] width 1079 height 414
click at [758, 344] on div "ֲ" at bounding box center [539, 268] width 1079 height 414
click at [542, 446] on icon at bounding box center [539, 449] width 20 height 20
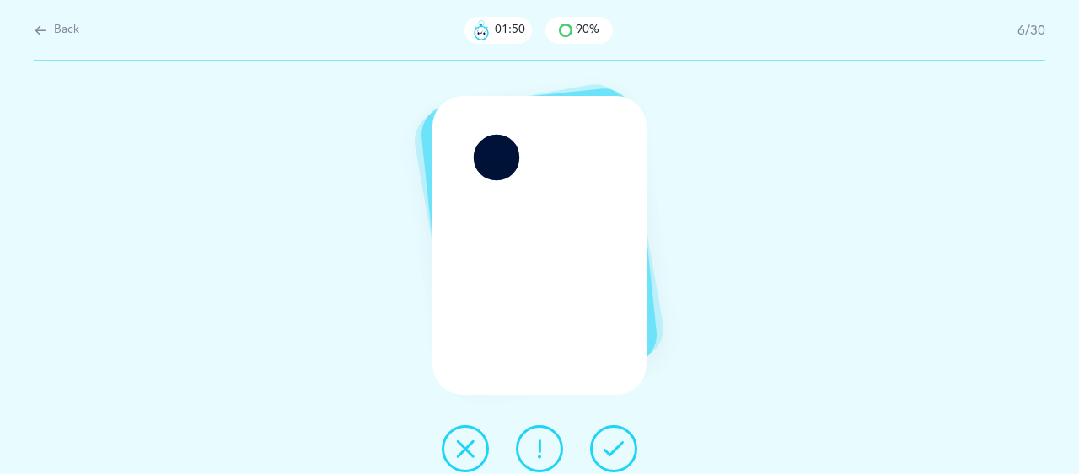
click at [484, 450] on button at bounding box center [465, 449] width 47 height 47
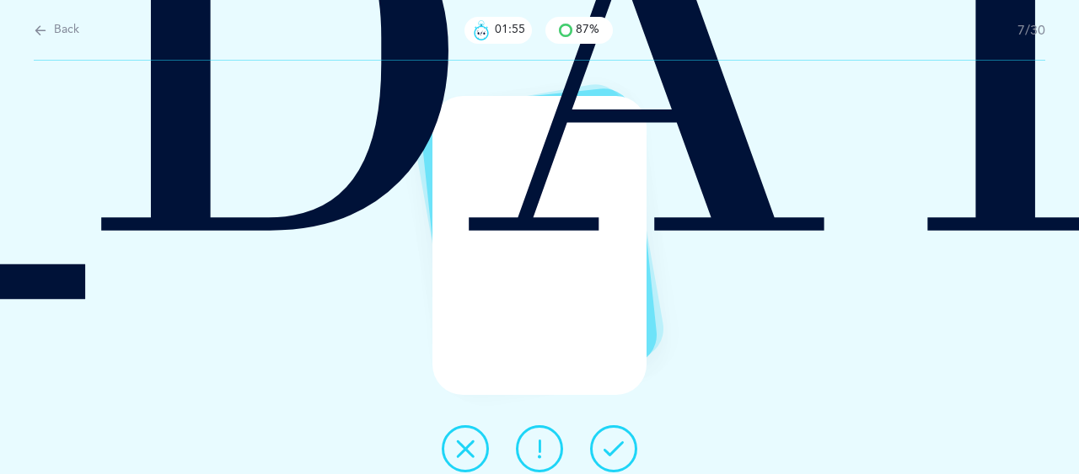
click at [624, 447] on button at bounding box center [613, 449] width 47 height 47
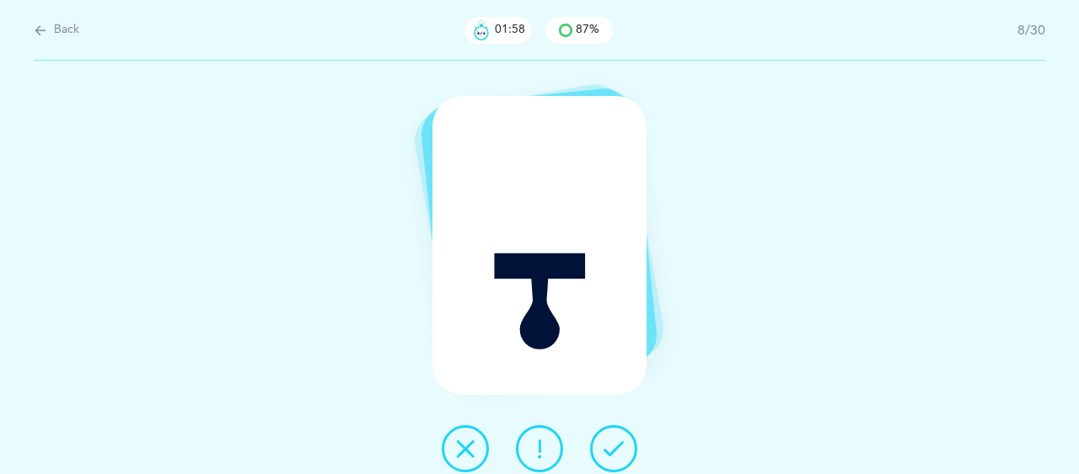
click at [615, 451] on icon at bounding box center [613, 449] width 20 height 20
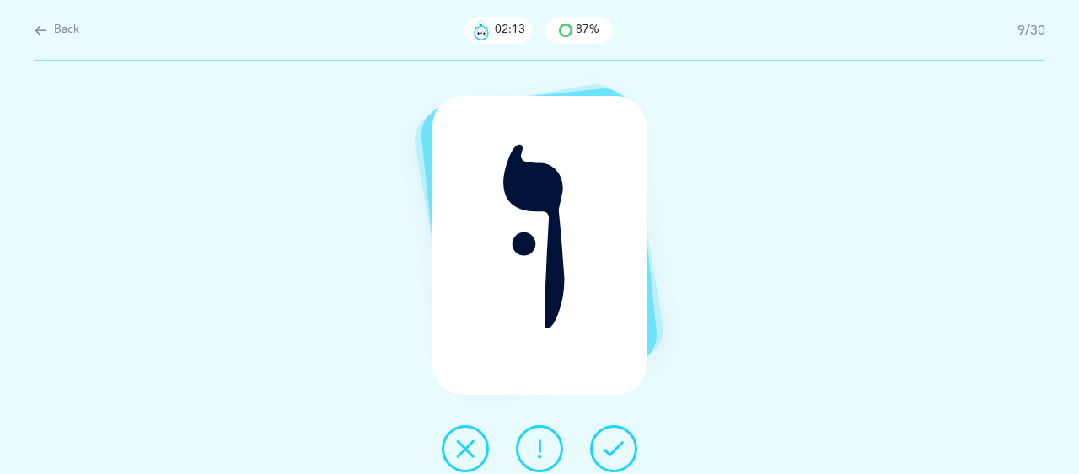
click at [468, 449] on icon at bounding box center [465, 449] width 20 height 20
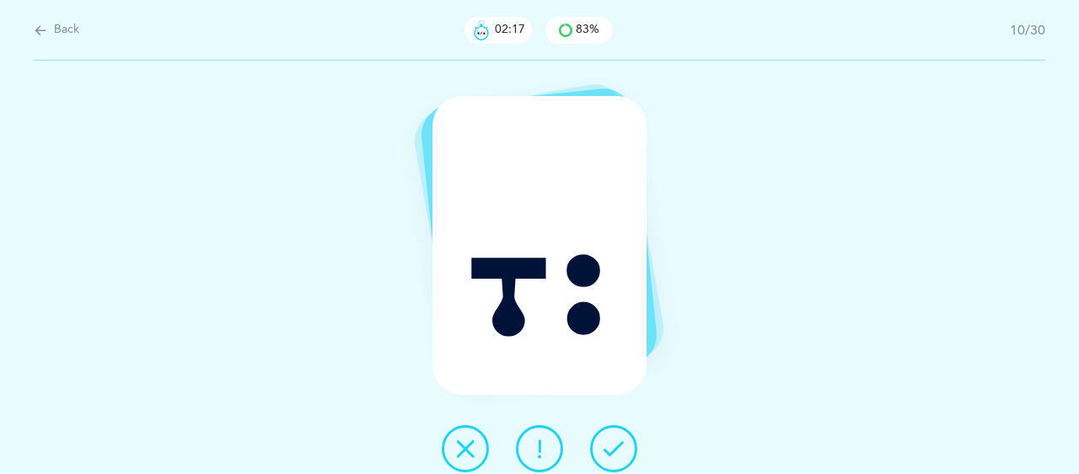
click at [605, 449] on icon at bounding box center [613, 449] width 20 height 20
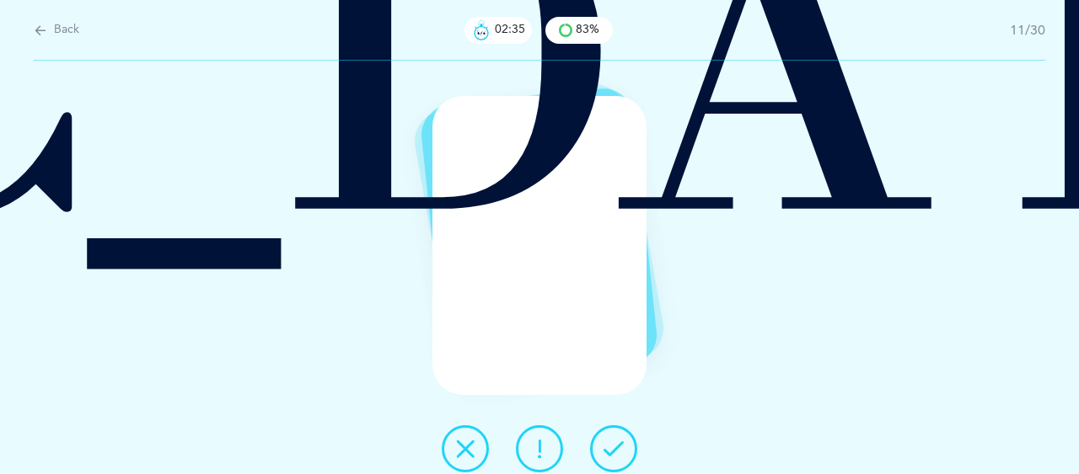
click at [469, 453] on icon at bounding box center [465, 449] width 20 height 20
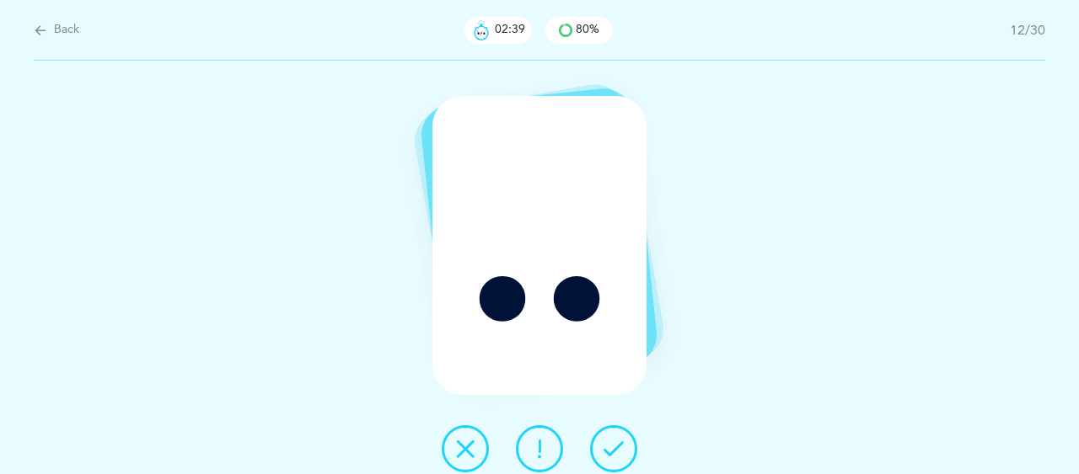
click at [606, 446] on icon at bounding box center [613, 449] width 20 height 20
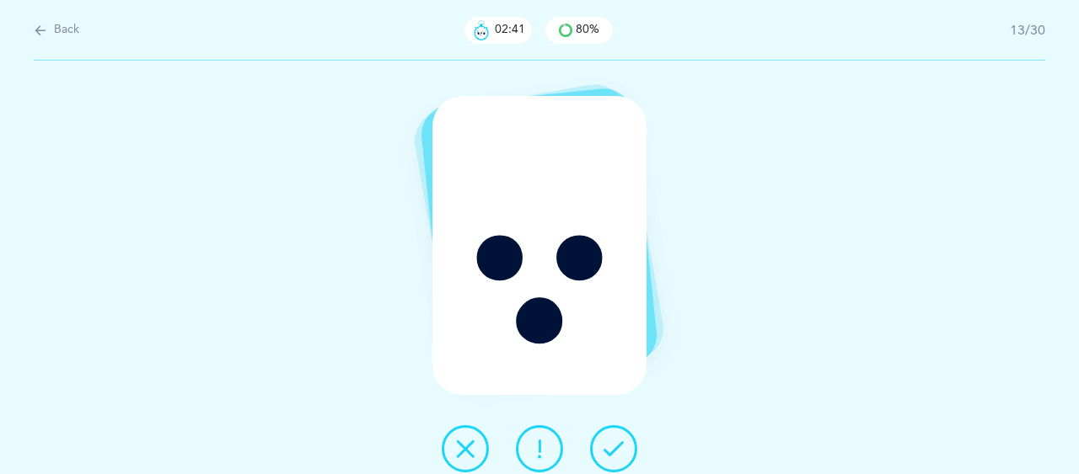
click at [611, 447] on icon at bounding box center [613, 449] width 20 height 20
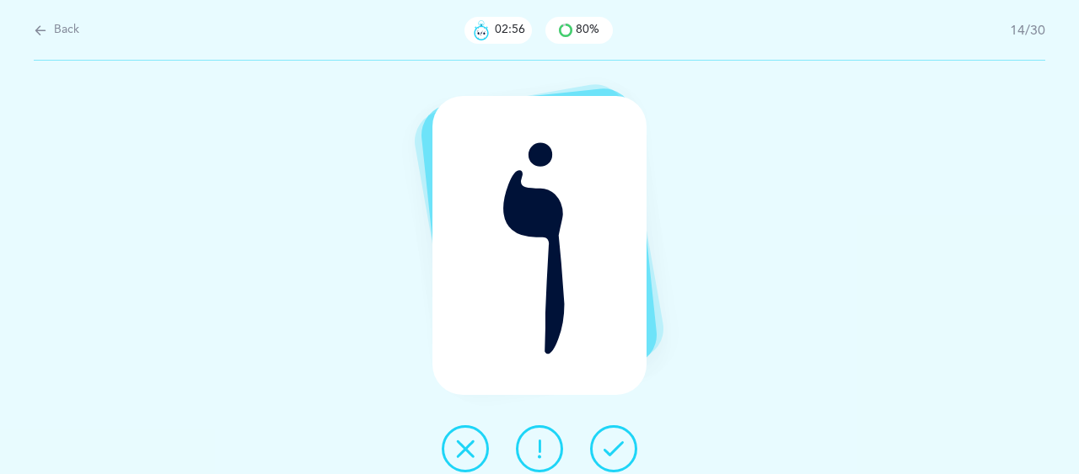
click at [533, 453] on icon at bounding box center [539, 449] width 20 height 20
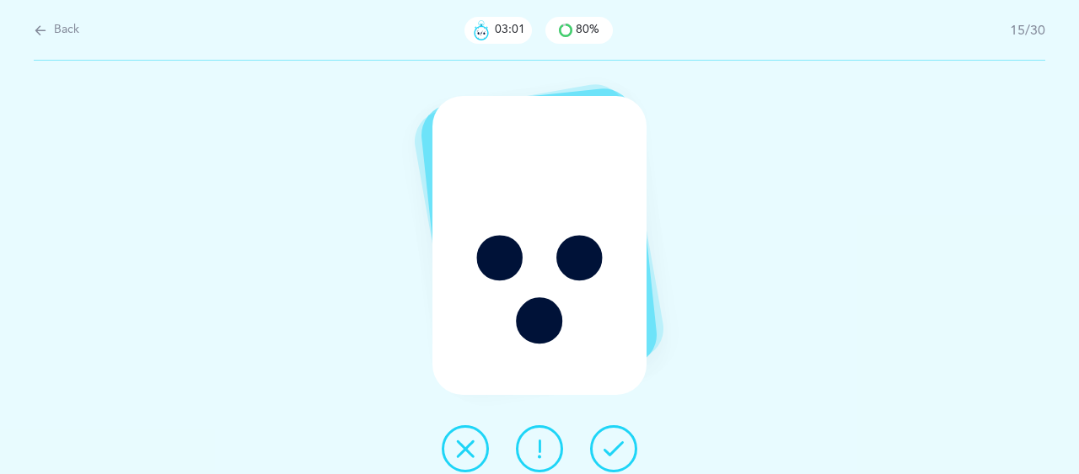
click at [812, 369] on div "ֶ" at bounding box center [539, 268] width 1079 height 414
click at [619, 444] on icon at bounding box center [613, 449] width 20 height 20
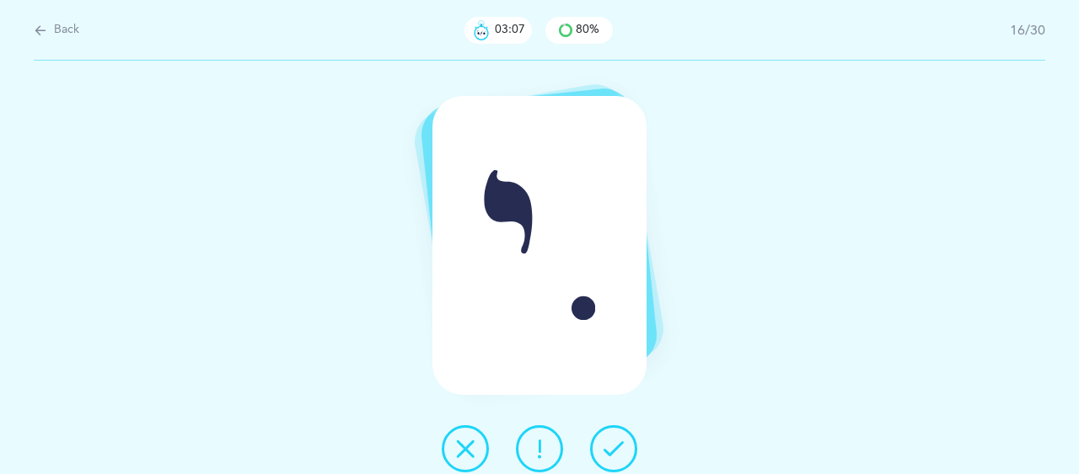
click at [614, 449] on icon at bounding box center [613, 449] width 20 height 20
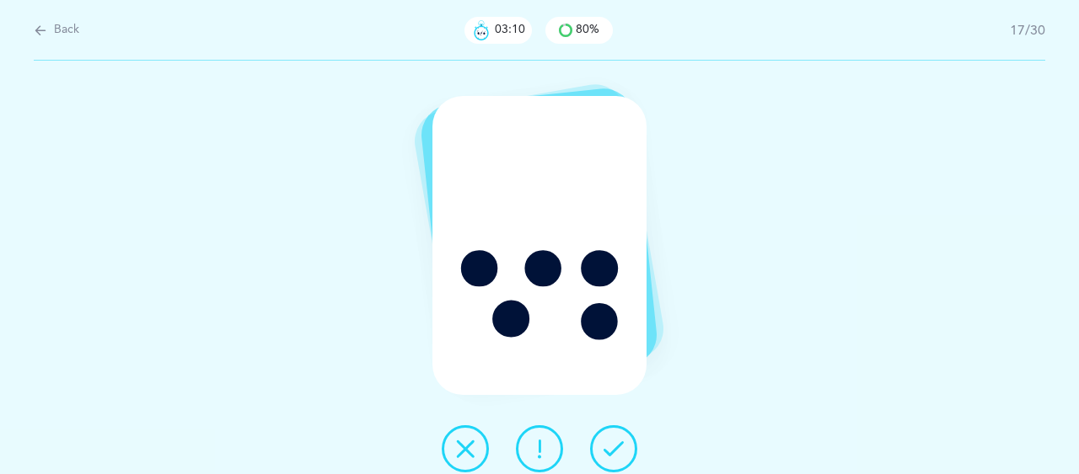
click at [616, 441] on icon at bounding box center [613, 449] width 20 height 20
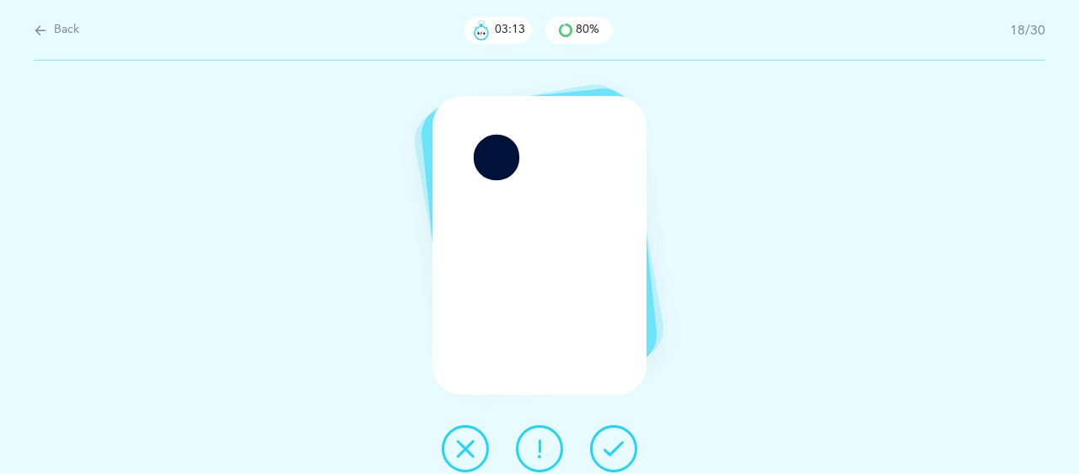
click at [747, 407] on div "ֹ" at bounding box center [539, 268] width 1079 height 414
click at [470, 444] on icon at bounding box center [465, 449] width 20 height 20
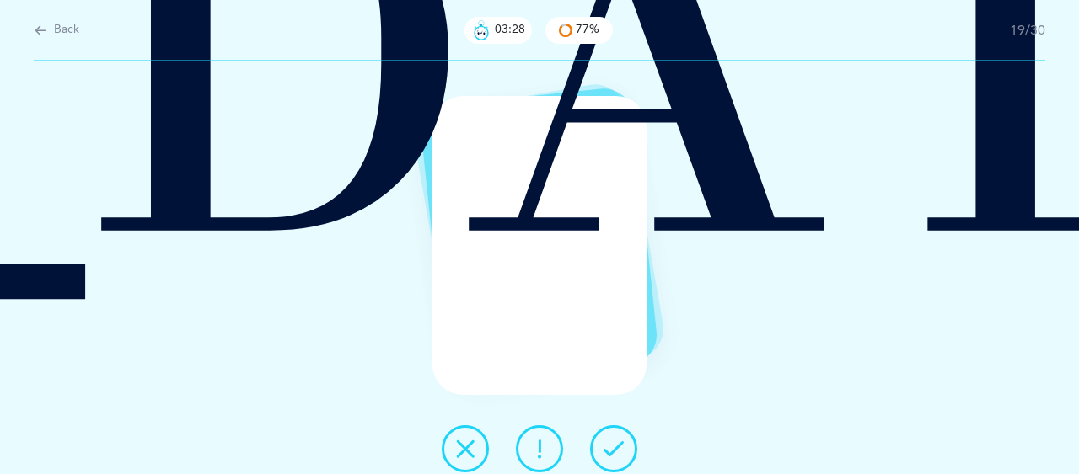
click at [537, 454] on icon at bounding box center [539, 449] width 20 height 20
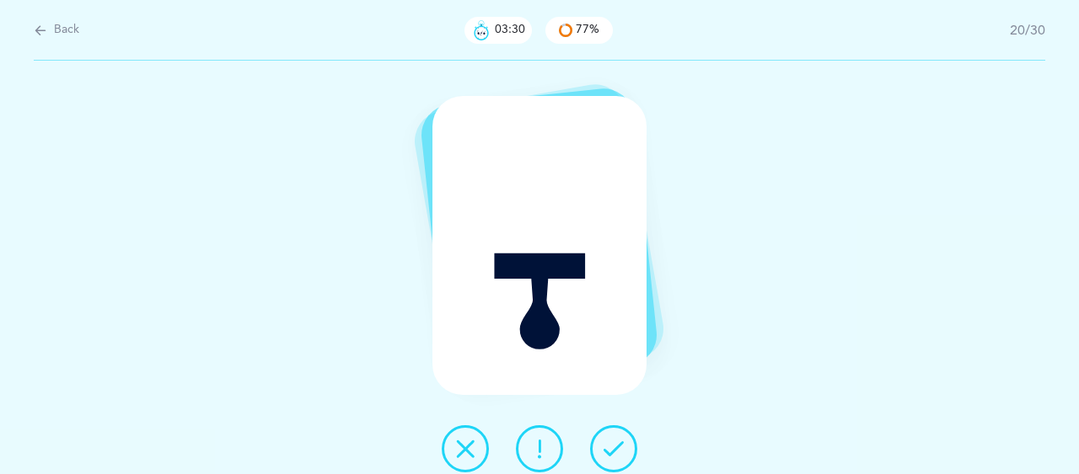
click at [613, 452] on icon at bounding box center [613, 449] width 20 height 20
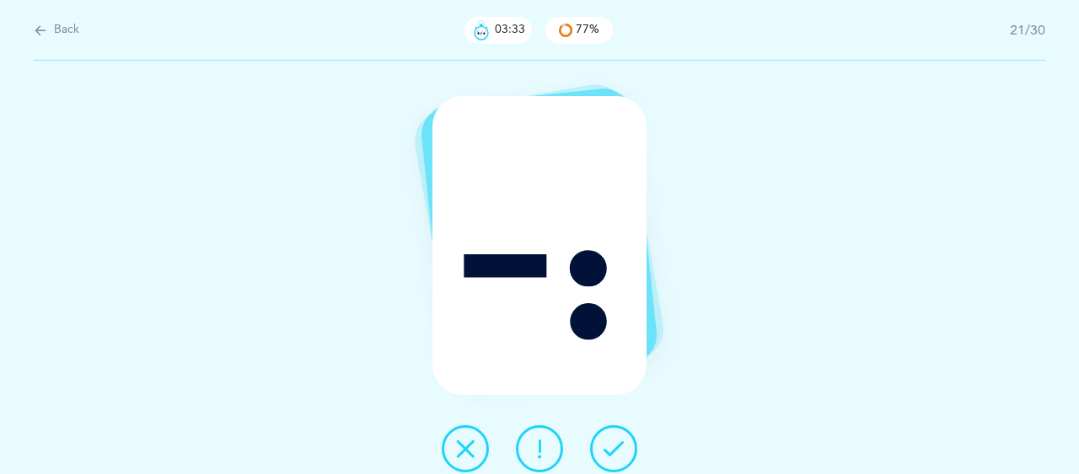
click at [615, 447] on icon at bounding box center [613, 449] width 20 height 20
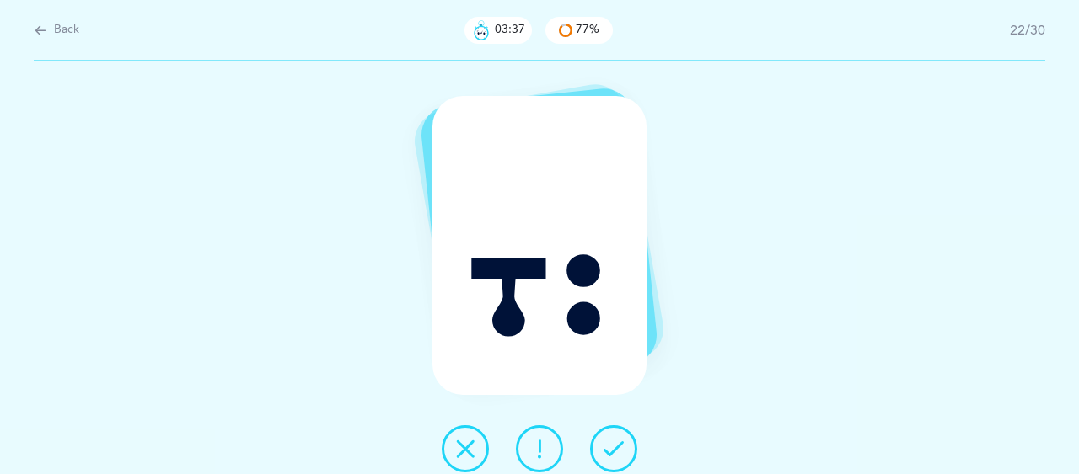
click at [611, 449] on icon at bounding box center [613, 449] width 20 height 20
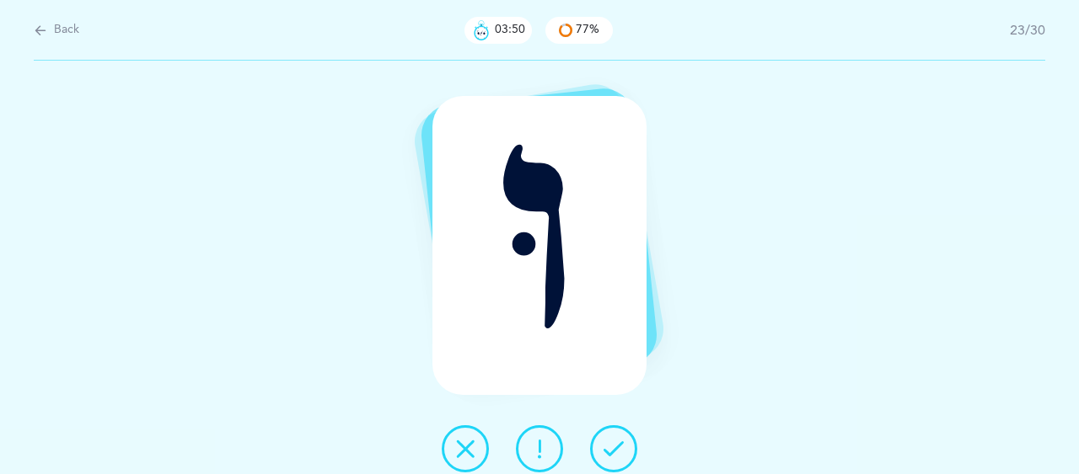
click at [680, 430] on div "וּ" at bounding box center [539, 268] width 1079 height 414
click at [479, 451] on button at bounding box center [465, 449] width 47 height 47
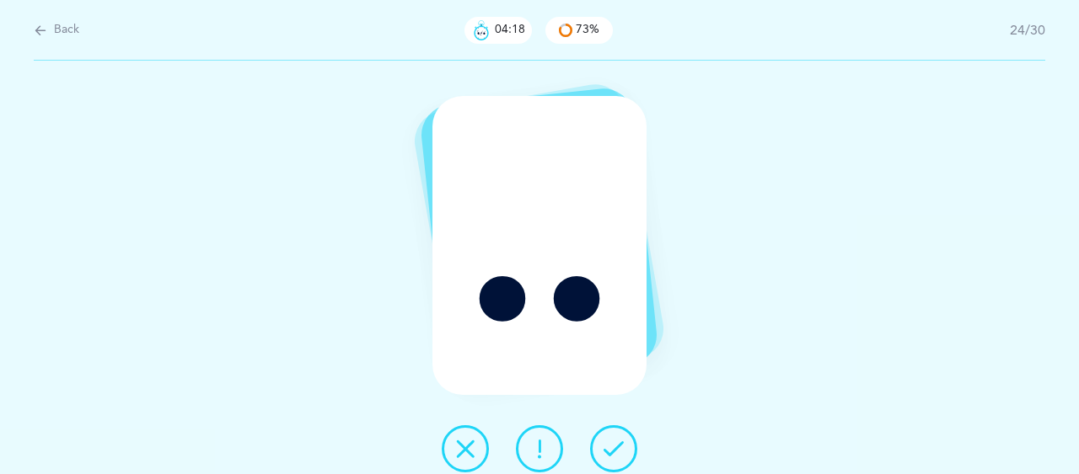
click at [597, 454] on button at bounding box center [613, 449] width 47 height 47
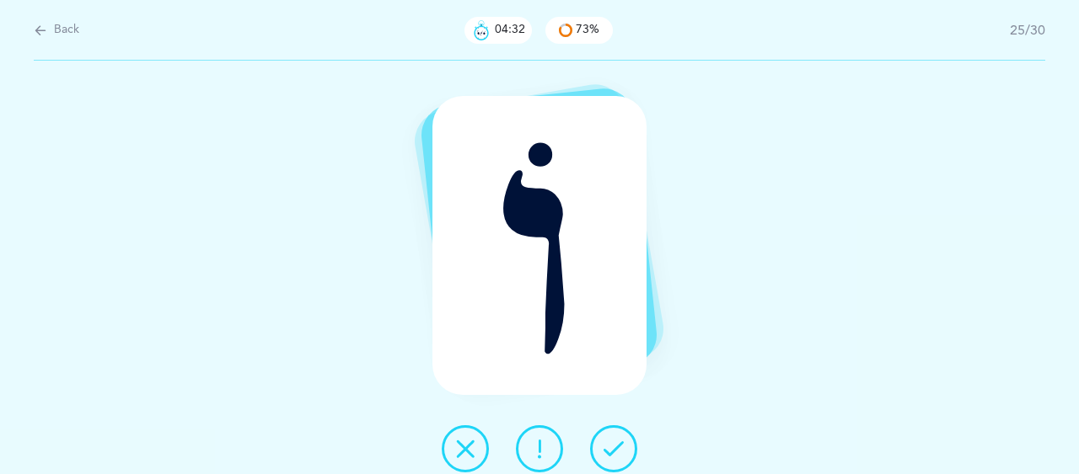
click at [470, 444] on icon at bounding box center [465, 449] width 20 height 20
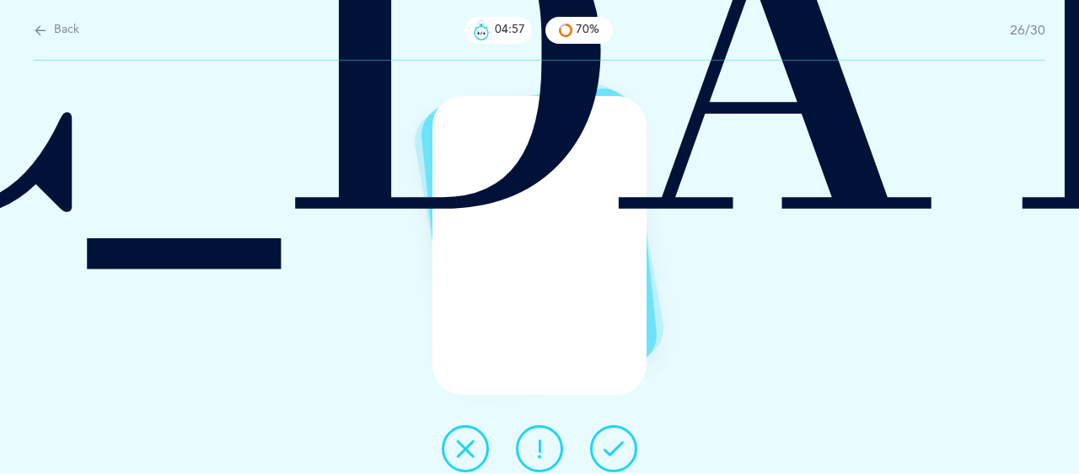
click at [462, 451] on icon at bounding box center [465, 449] width 20 height 20
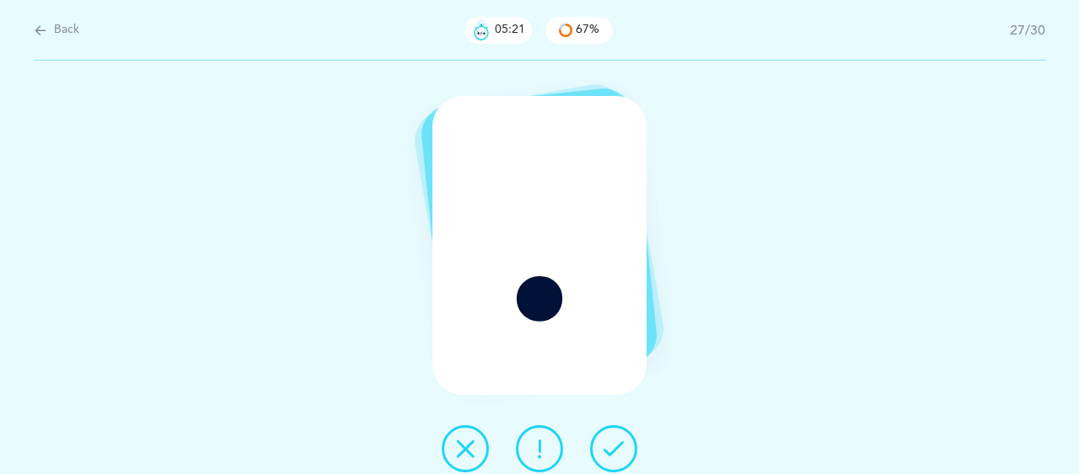
click at [617, 447] on icon at bounding box center [613, 449] width 20 height 20
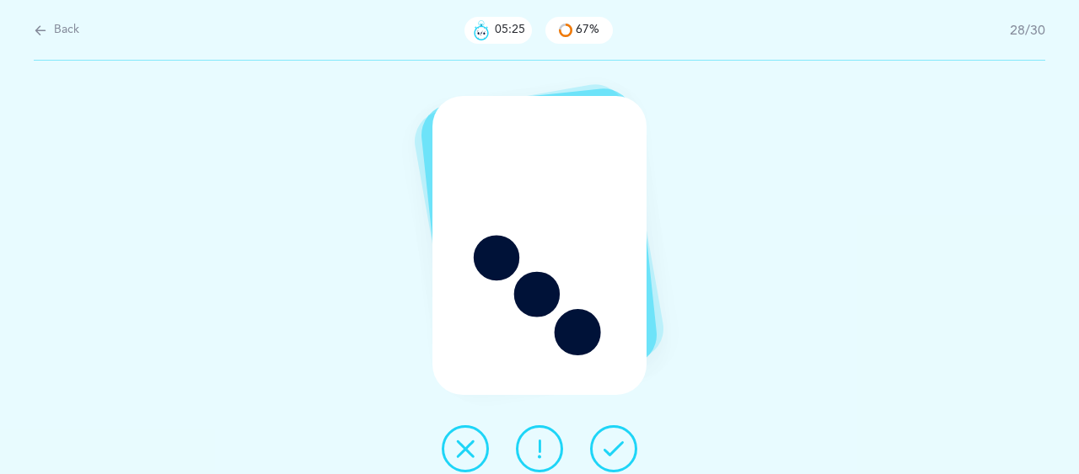
click at [625, 446] on button at bounding box center [613, 449] width 47 height 47
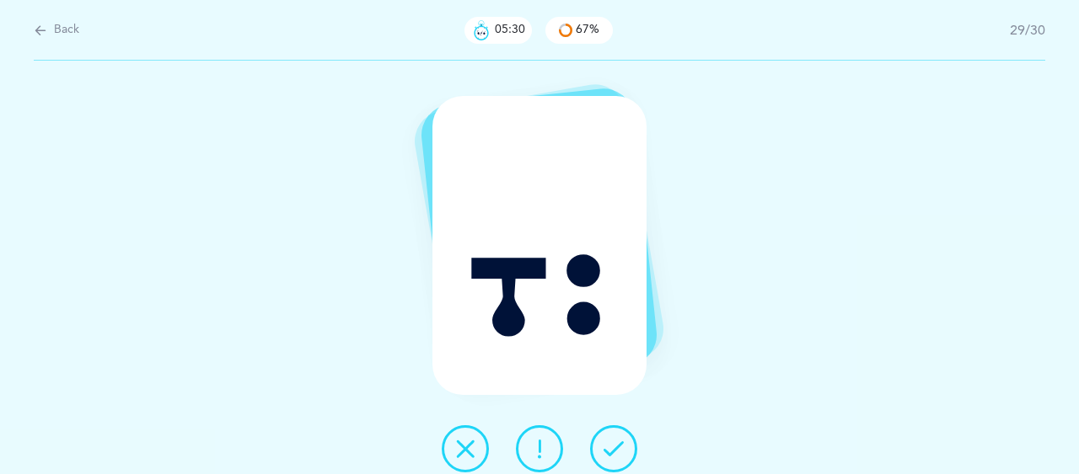
click at [893, 355] on div "ֳ" at bounding box center [539, 268] width 1079 height 414
click at [220, 328] on div "ֳ" at bounding box center [539, 268] width 1079 height 414
click at [475, 457] on button at bounding box center [465, 449] width 47 height 47
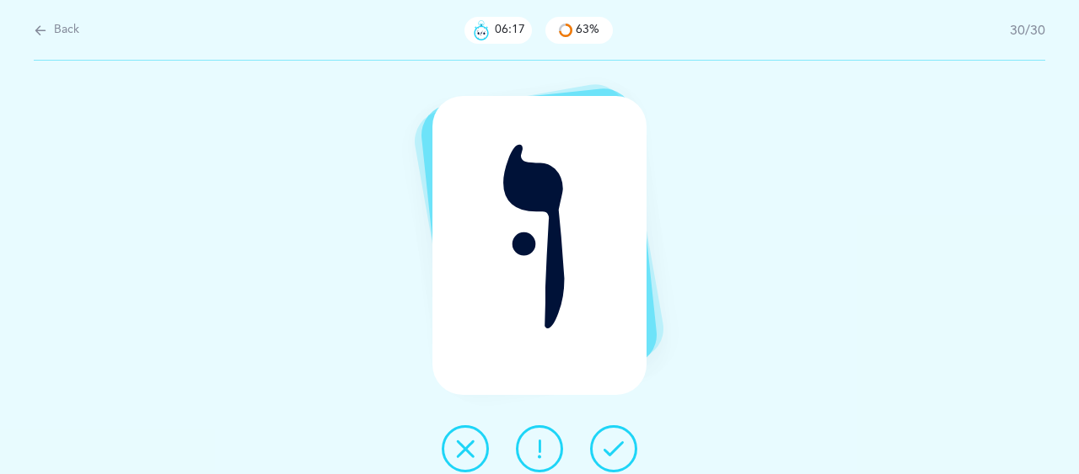
click at [252, 387] on div "וּ" at bounding box center [539, 268] width 1079 height 414
click at [466, 447] on icon at bounding box center [465, 449] width 20 height 20
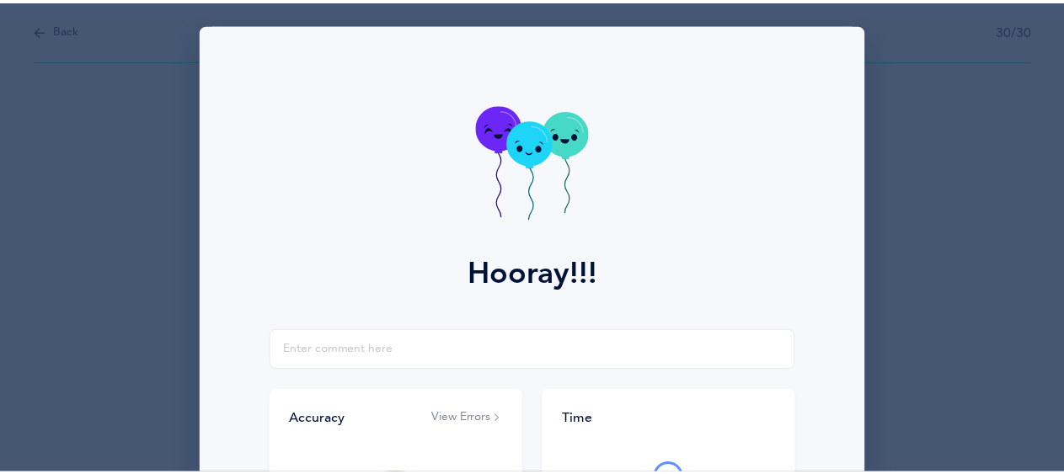
scroll to position [327, 0]
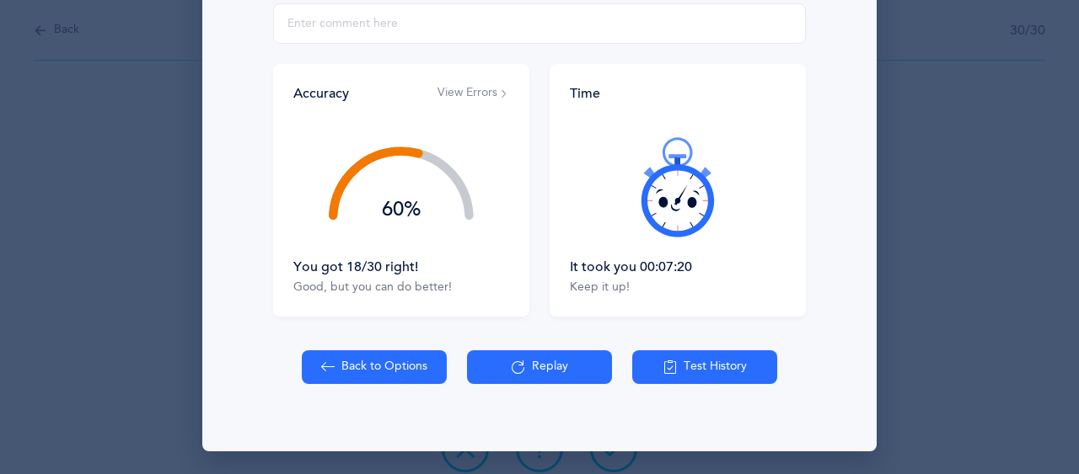
click at [357, 383] on div "Back to Options Replay Test History" at bounding box center [539, 401] width 654 height 101
click at [351, 361] on button "Back to Options" at bounding box center [374, 368] width 145 height 34
select select "2"
select select "single"
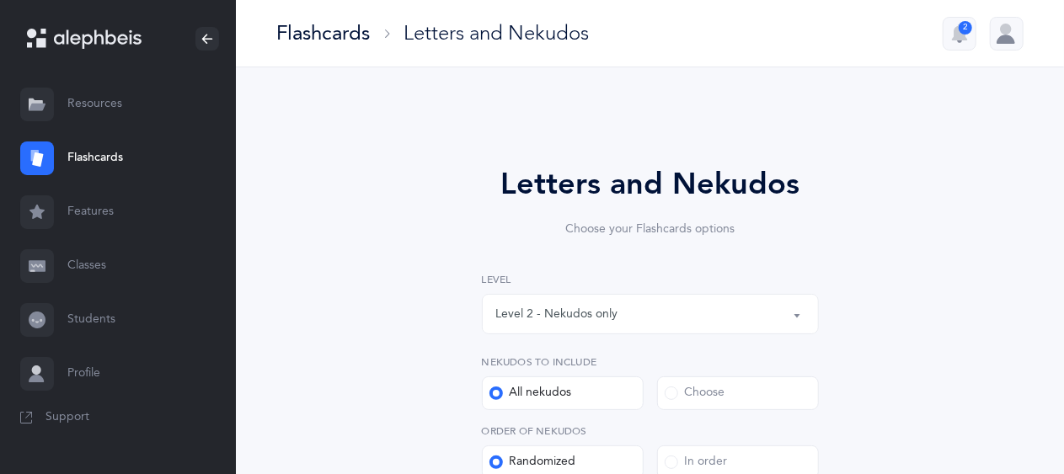
click at [568, 318] on div "Level 2 - Nekudos only" at bounding box center [557, 315] width 122 height 18
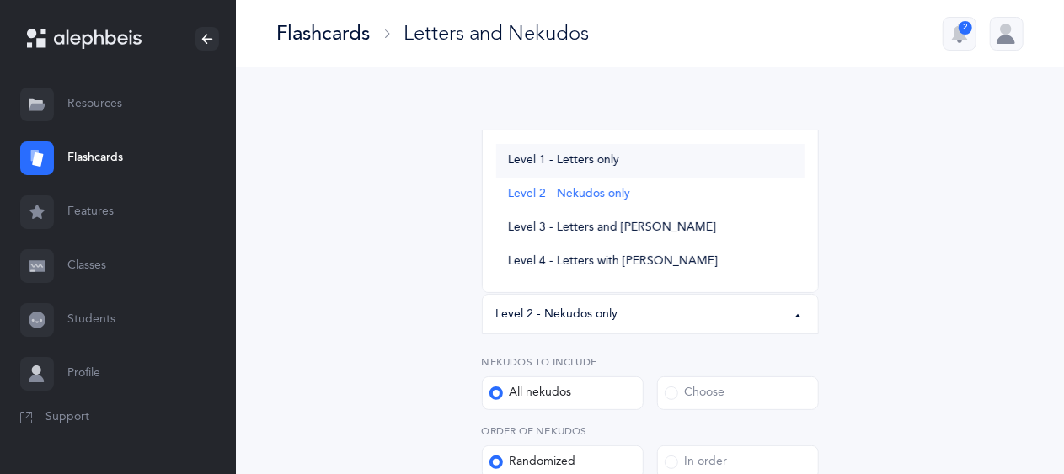
click at [536, 156] on span "Level 1 - Letters only" at bounding box center [563, 160] width 111 height 15
select select "1"
select select "27"
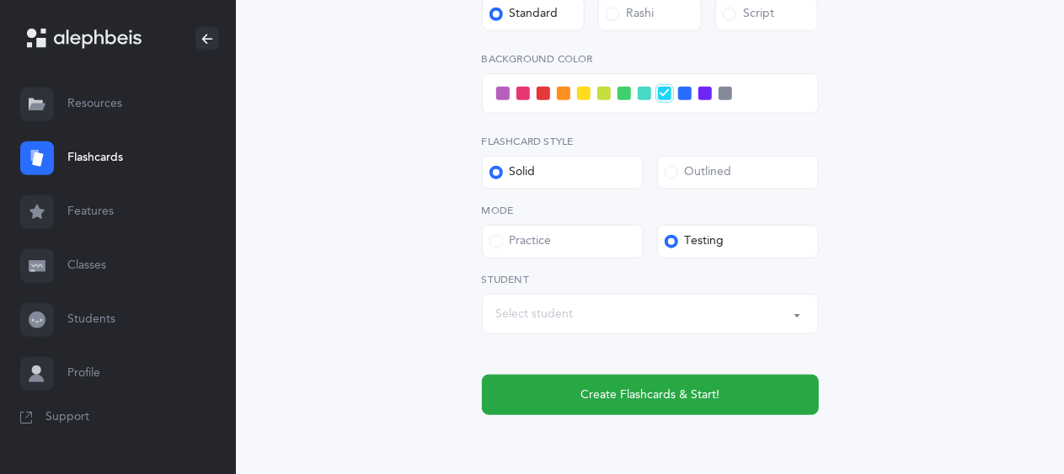
scroll to position [714, 0]
click at [603, 309] on div "Select student" at bounding box center [650, 313] width 308 height 29
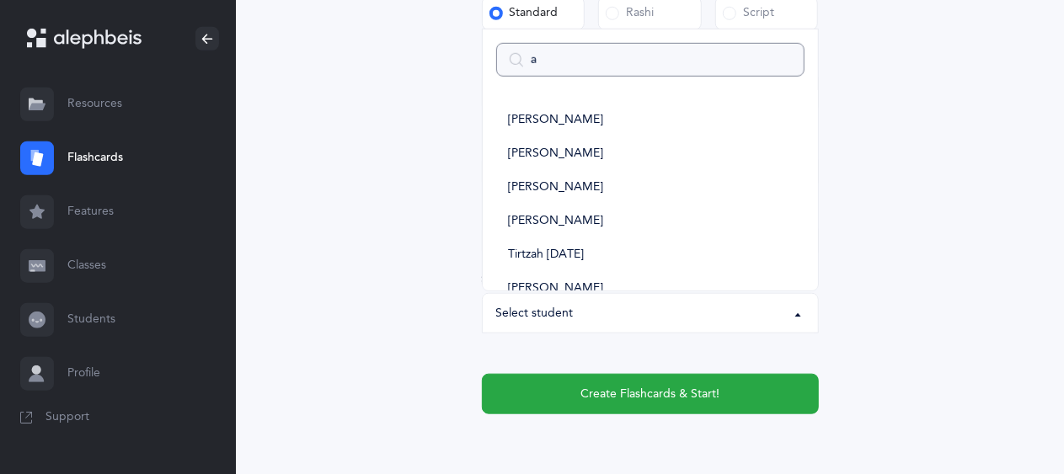
type input "au"
select select
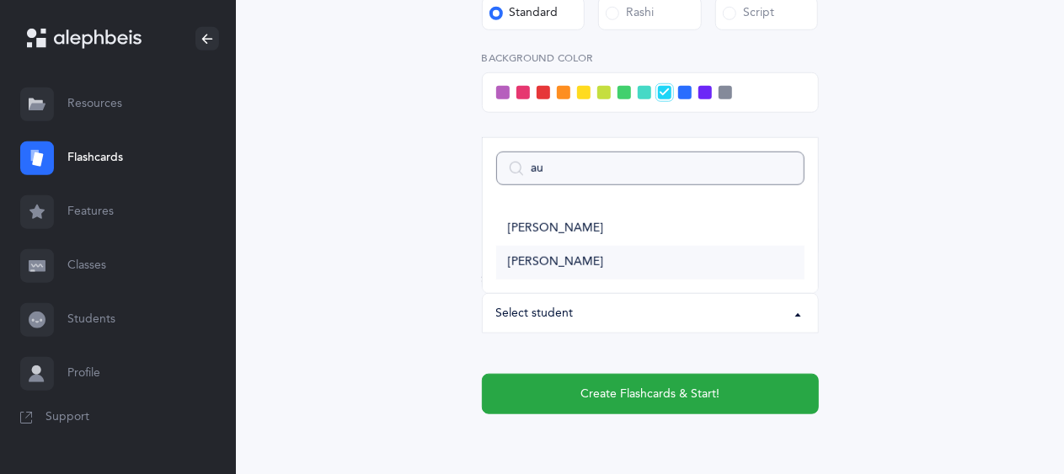
type input "au"
click at [552, 274] on link "[PERSON_NAME]" at bounding box center [650, 263] width 308 height 34
select select "9295"
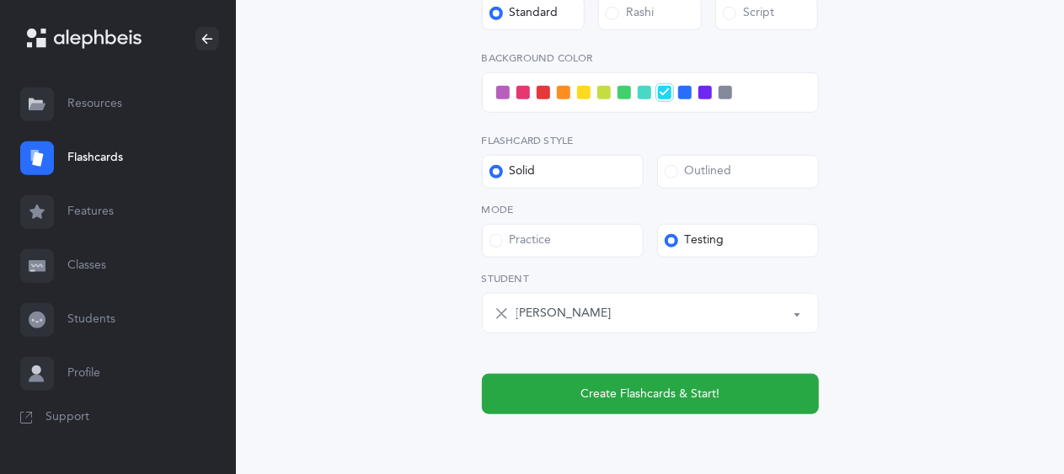
click at [523, 88] on span at bounding box center [523, 92] width 13 height 13
click at [0, 0] on input "checkbox" at bounding box center [0, 0] width 0 height 0
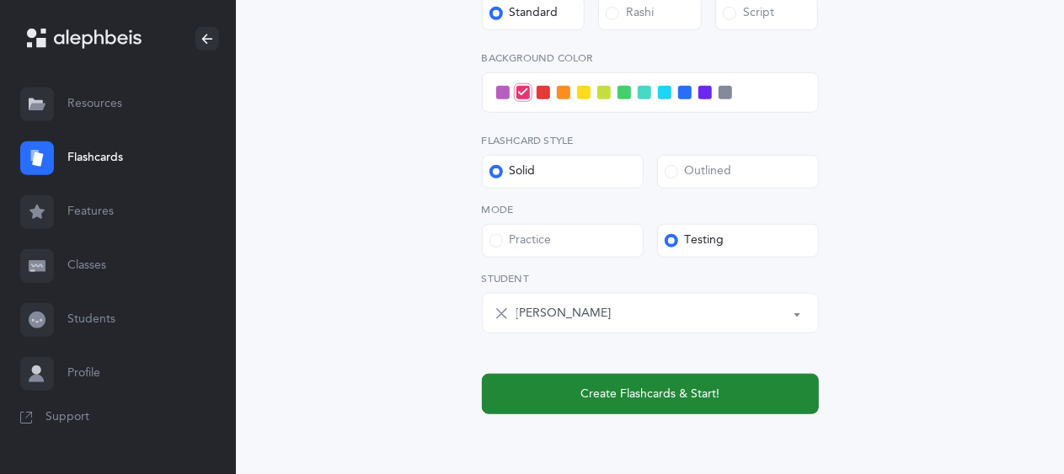
click at [598, 394] on span "Create Flashcards & Start!" at bounding box center [650, 395] width 139 height 18
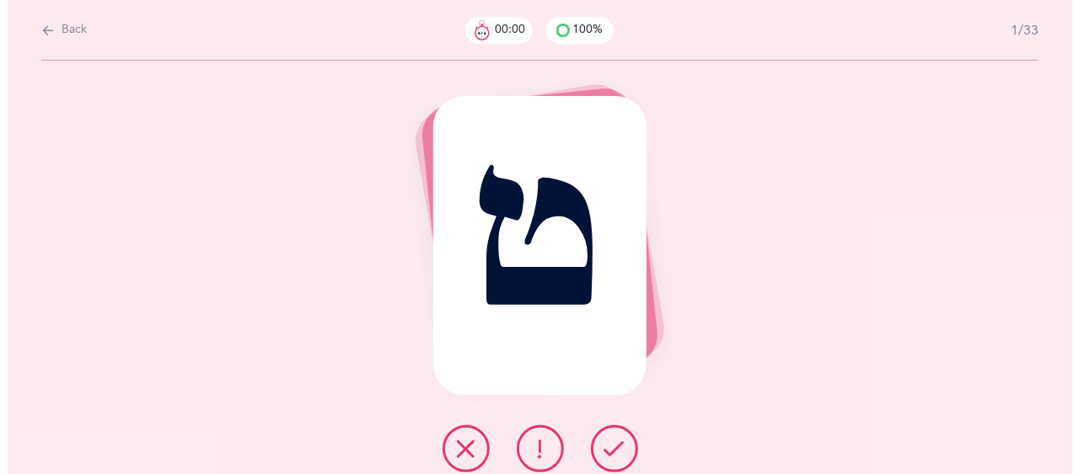
scroll to position [0, 0]
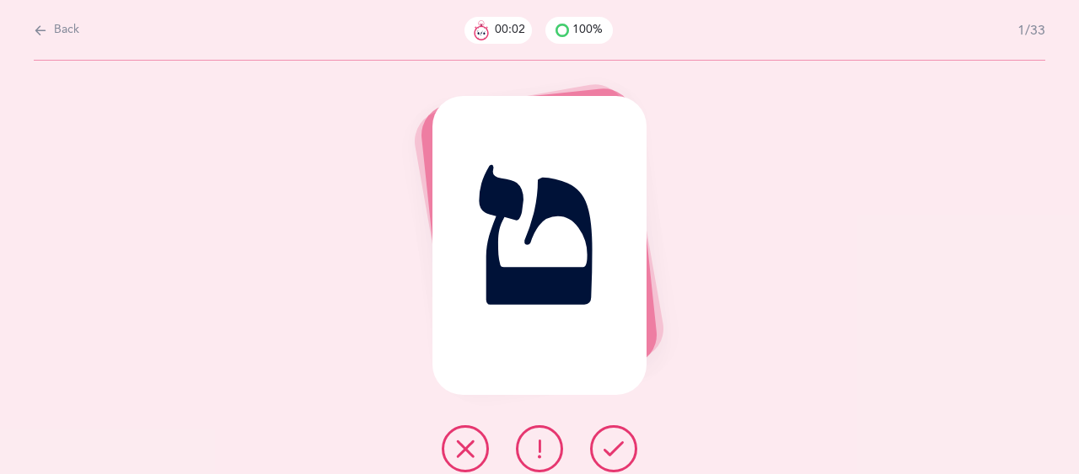
click at [615, 441] on icon at bounding box center [613, 449] width 20 height 20
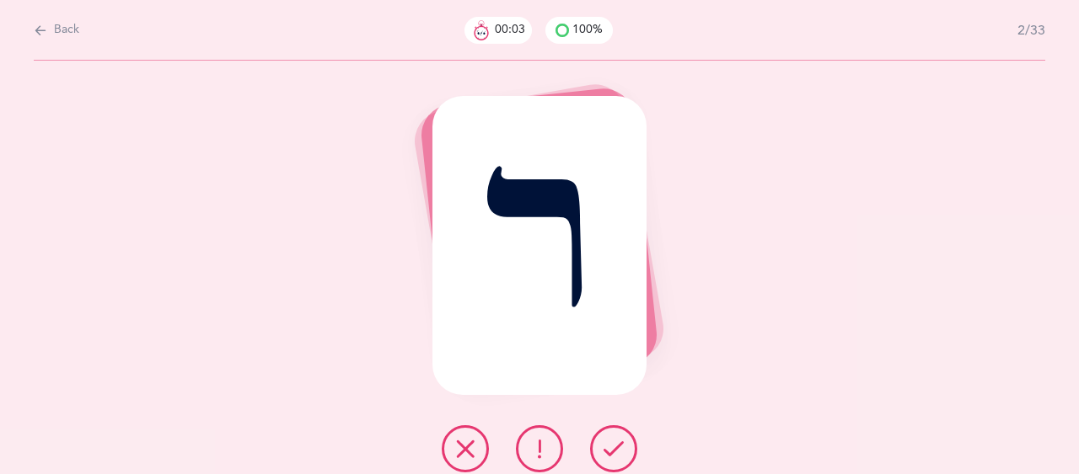
click at [615, 441] on icon at bounding box center [613, 449] width 20 height 20
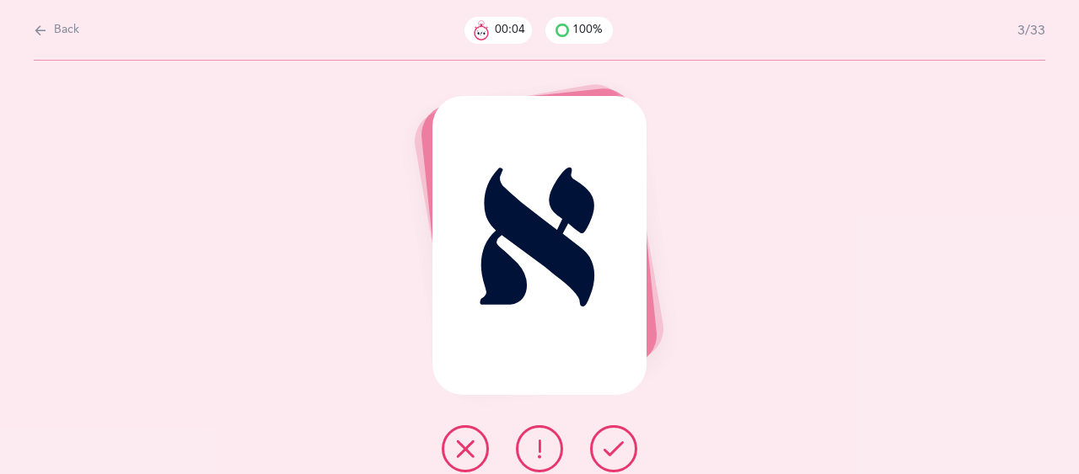
click at [615, 441] on icon at bounding box center [613, 449] width 20 height 20
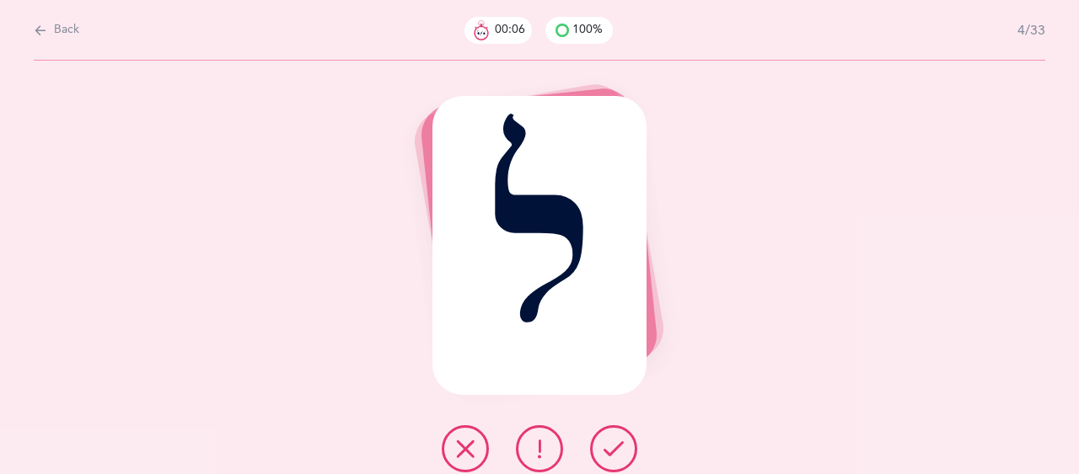
click at [615, 441] on icon at bounding box center [613, 449] width 20 height 20
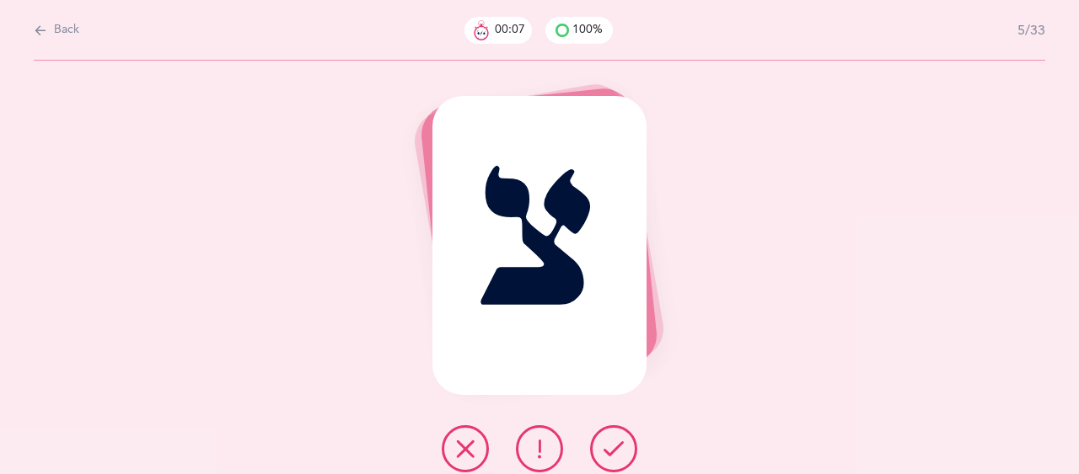
click at [615, 441] on icon at bounding box center [613, 449] width 20 height 20
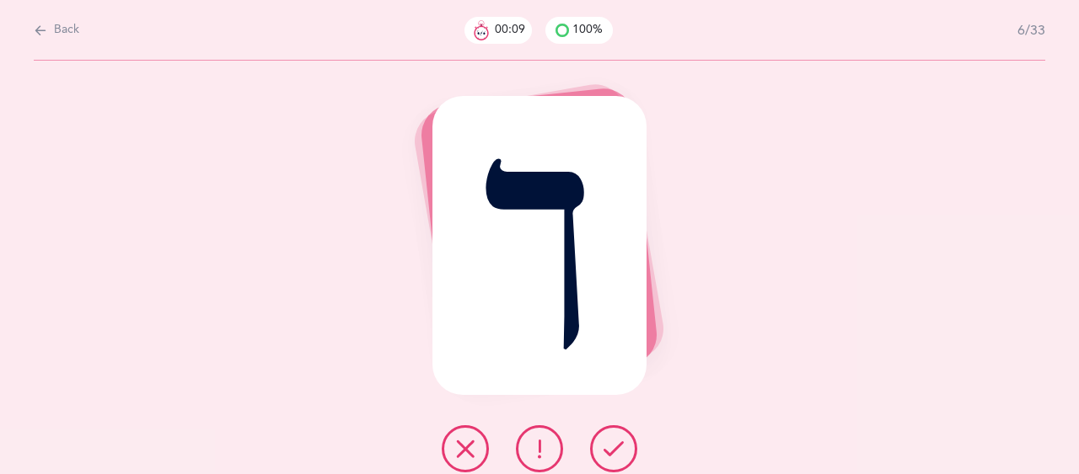
click at [615, 441] on icon at bounding box center [613, 449] width 20 height 20
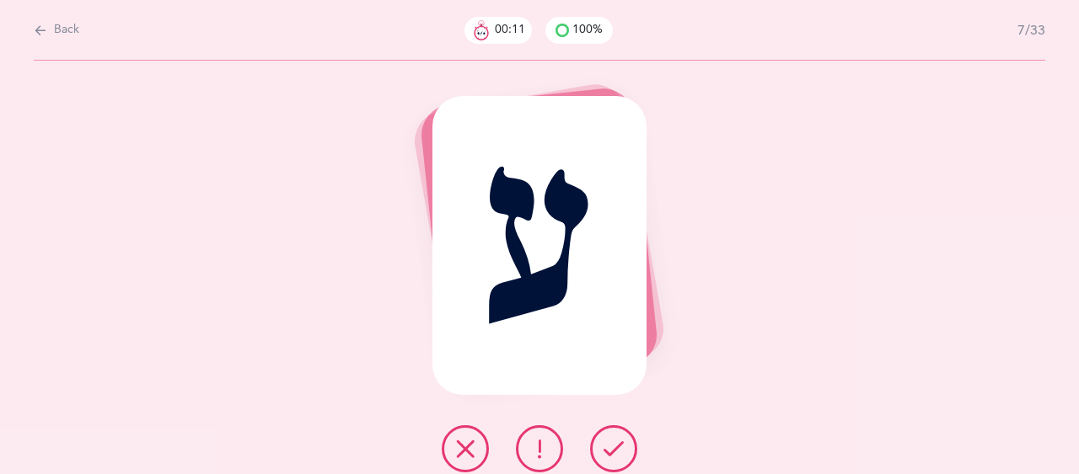
click at [615, 441] on icon at bounding box center [613, 449] width 20 height 20
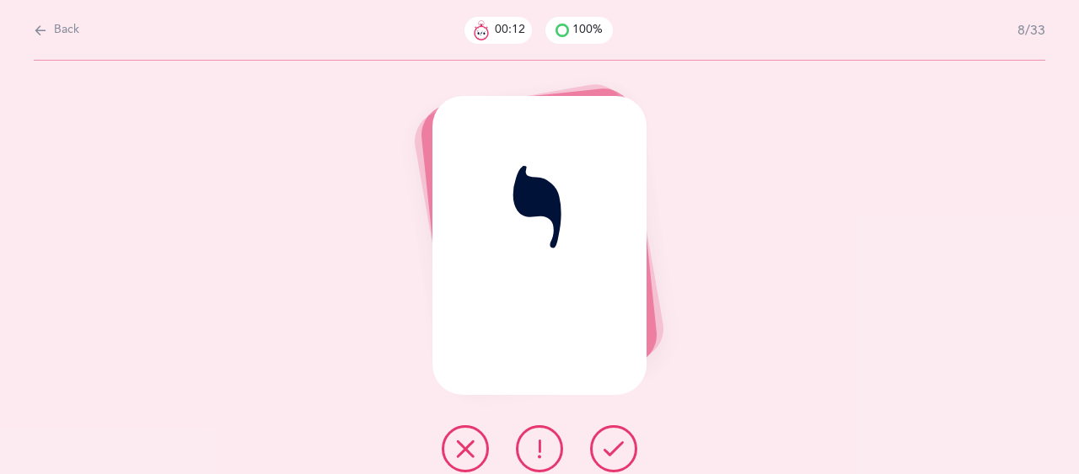
click at [615, 441] on icon at bounding box center [613, 449] width 20 height 20
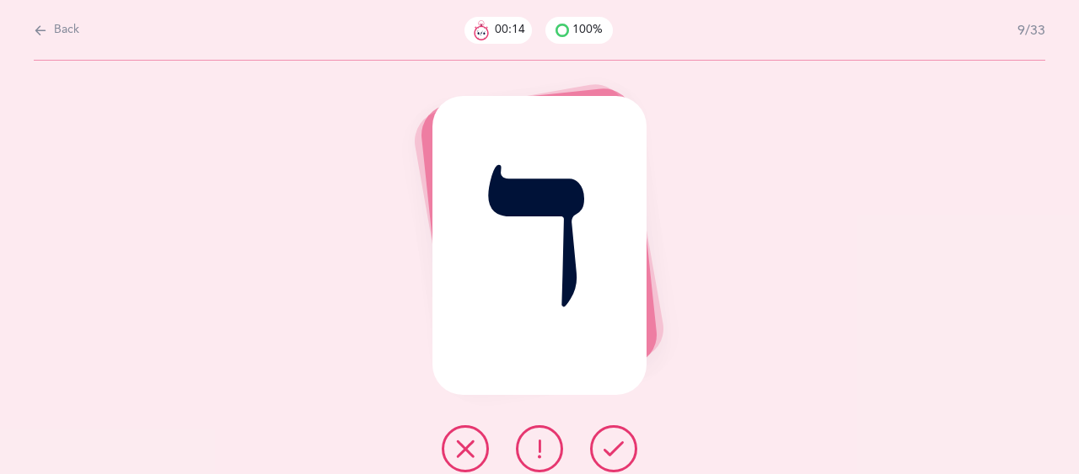
click at [615, 441] on icon at bounding box center [613, 449] width 20 height 20
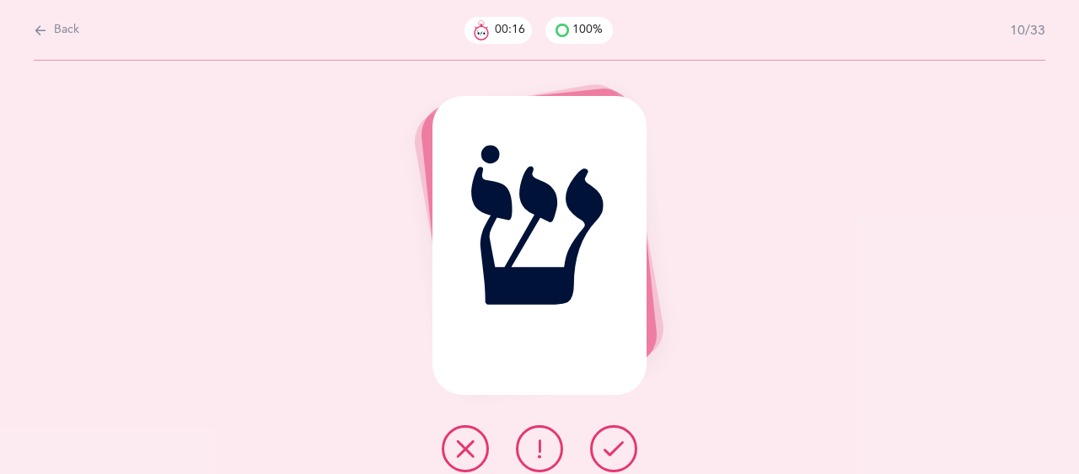
click at [615, 441] on icon at bounding box center [613, 449] width 20 height 20
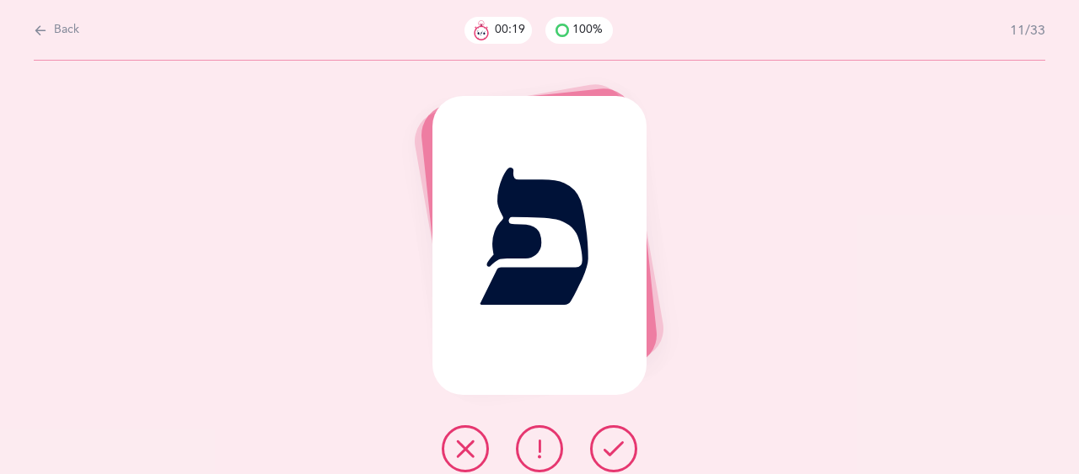
click at [615, 441] on icon at bounding box center [613, 449] width 20 height 20
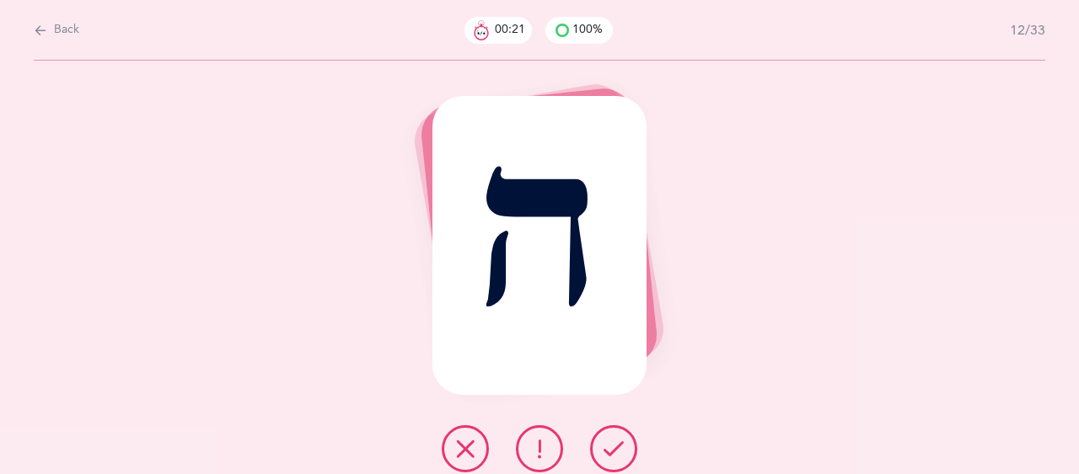
click at [615, 441] on icon at bounding box center [613, 449] width 20 height 20
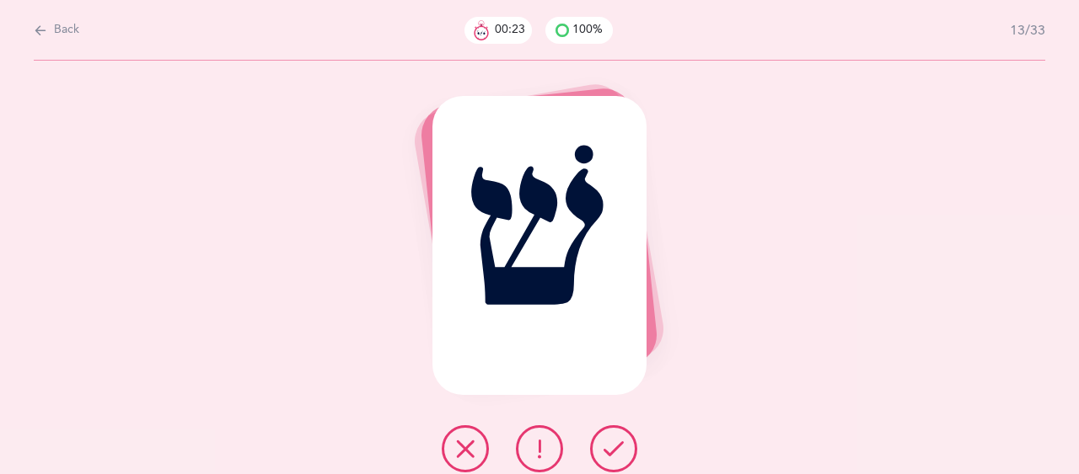
click at [615, 441] on icon at bounding box center [613, 449] width 20 height 20
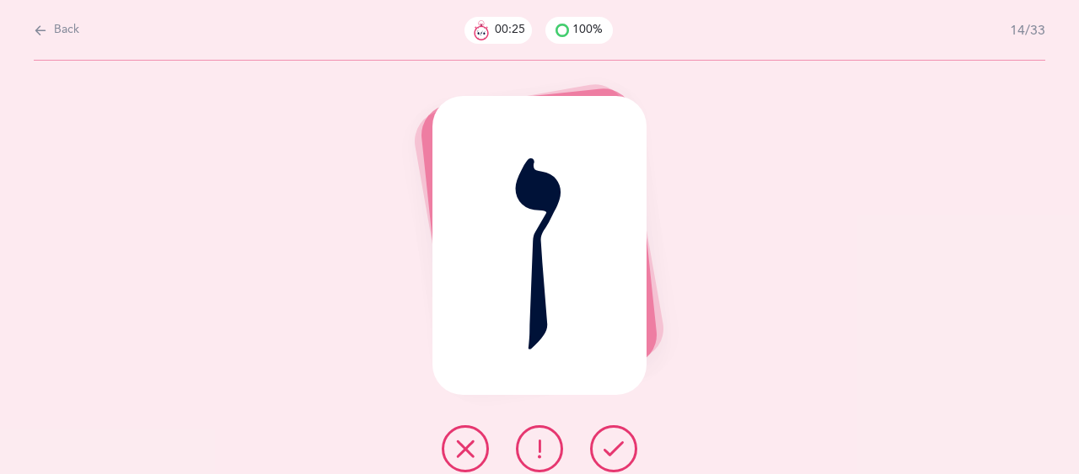
click at [615, 441] on icon at bounding box center [613, 449] width 20 height 20
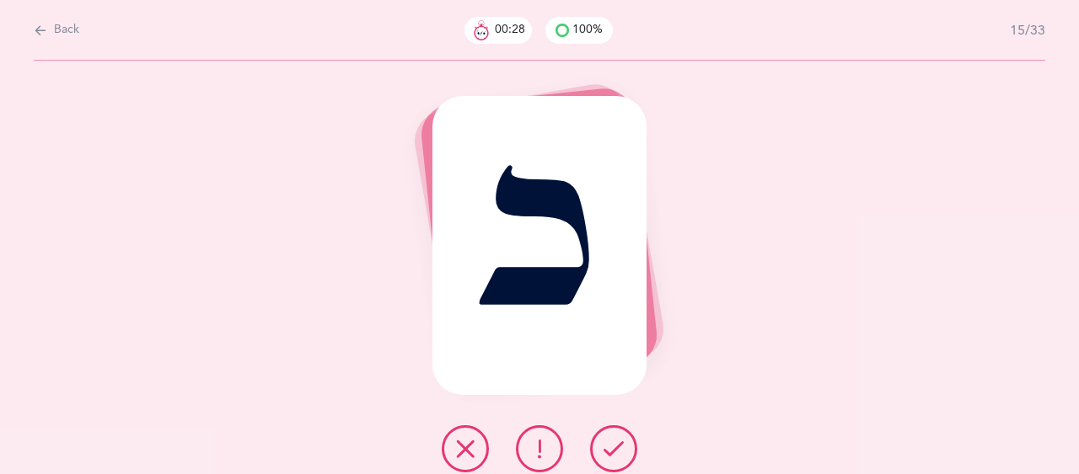
click at [615, 441] on icon at bounding box center [613, 449] width 20 height 20
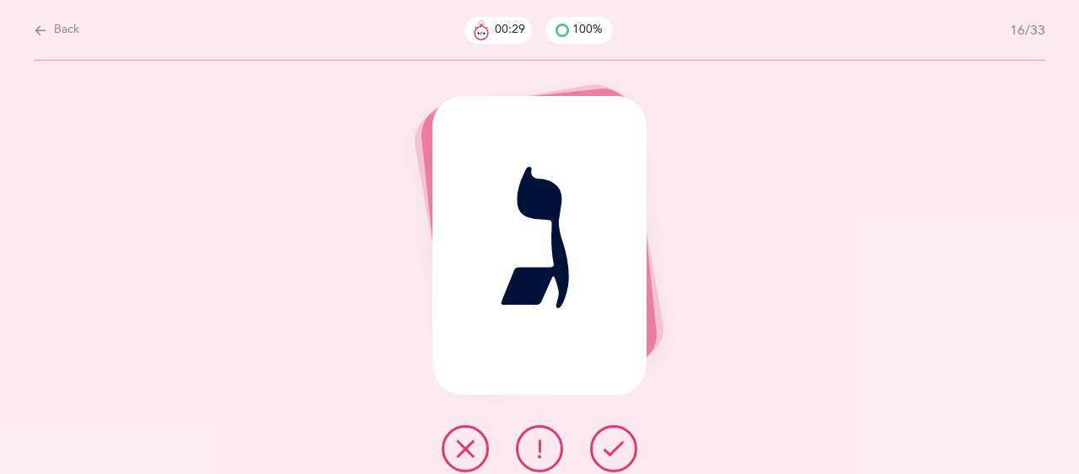
click at [615, 441] on icon at bounding box center [613, 449] width 20 height 20
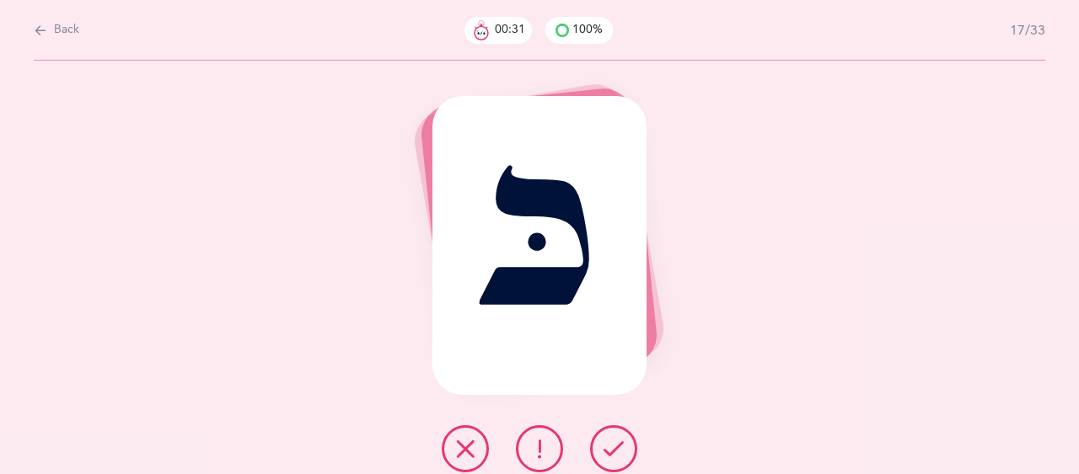
click at [615, 441] on icon at bounding box center [613, 449] width 20 height 20
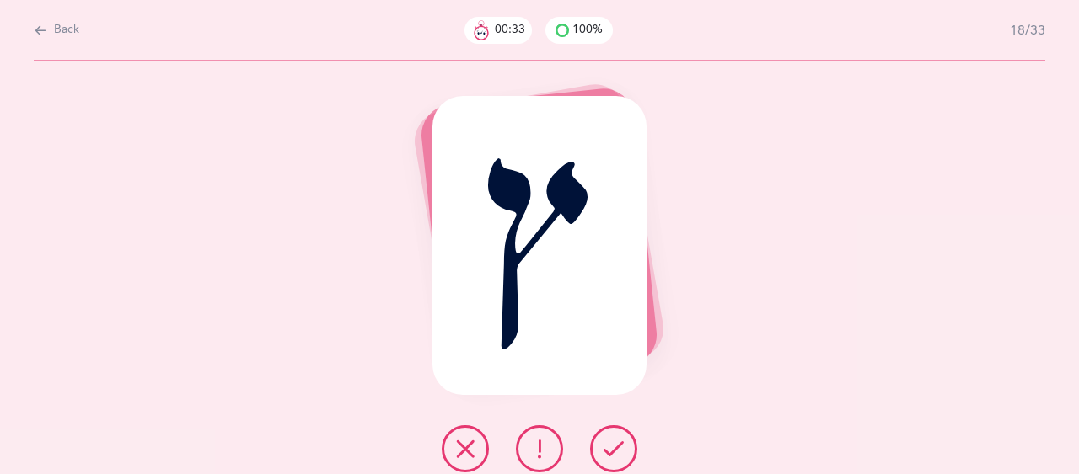
click at [615, 441] on icon at bounding box center [613, 449] width 20 height 20
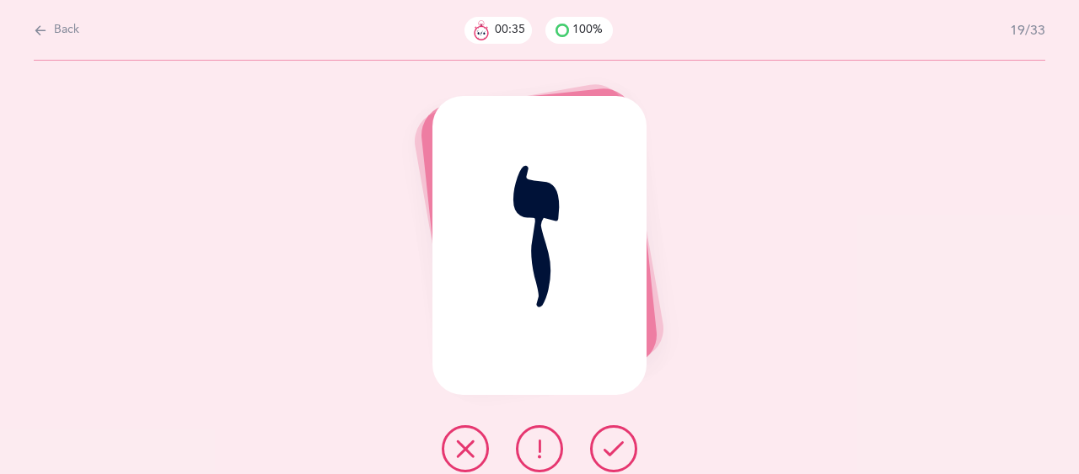
click at [615, 441] on icon at bounding box center [613, 449] width 20 height 20
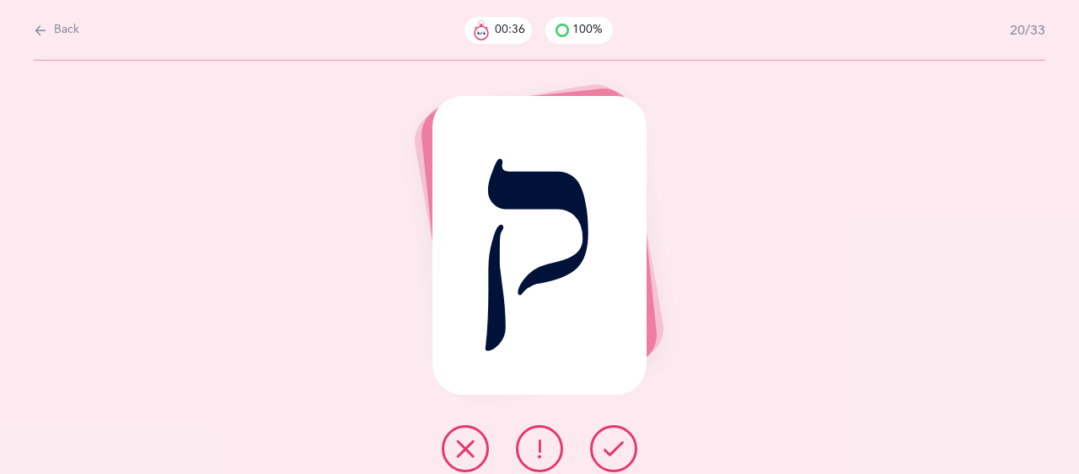
click at [615, 441] on icon at bounding box center [613, 449] width 20 height 20
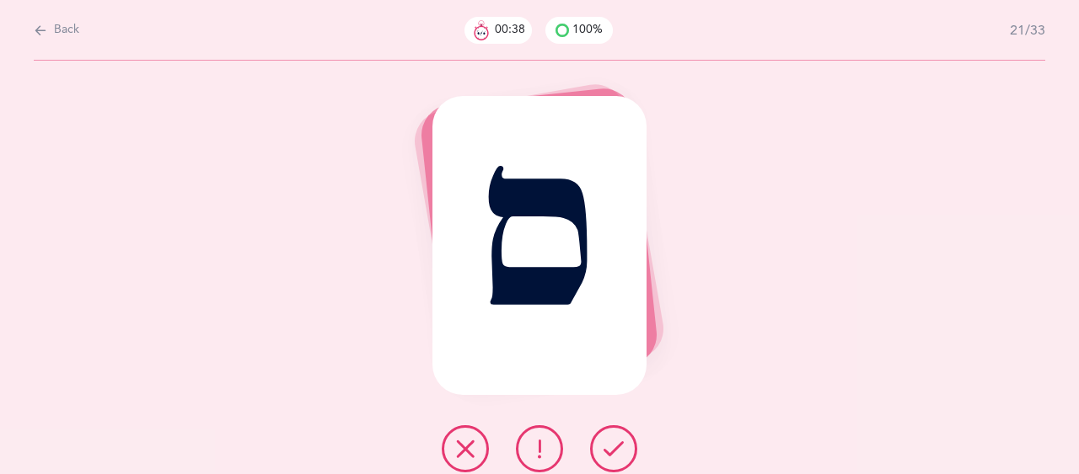
click at [615, 441] on icon at bounding box center [613, 449] width 20 height 20
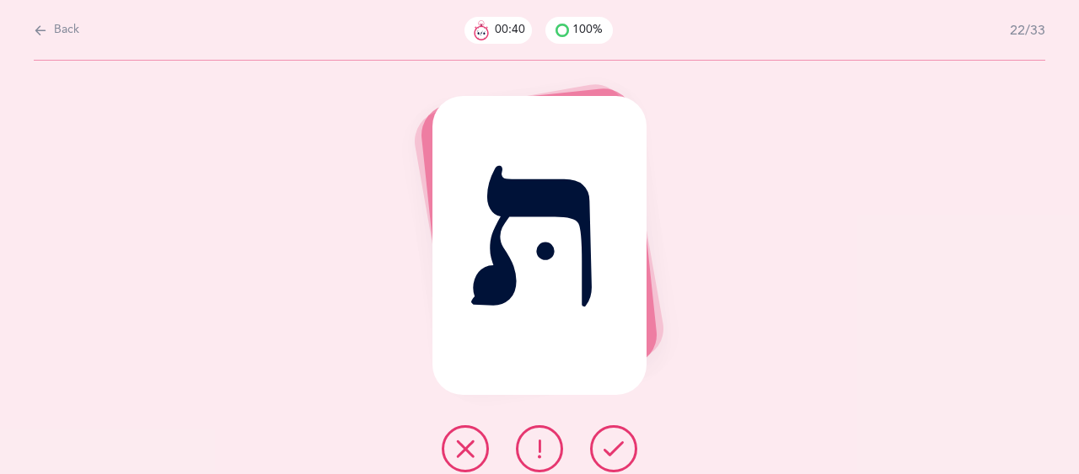
click at [615, 441] on icon at bounding box center [613, 449] width 20 height 20
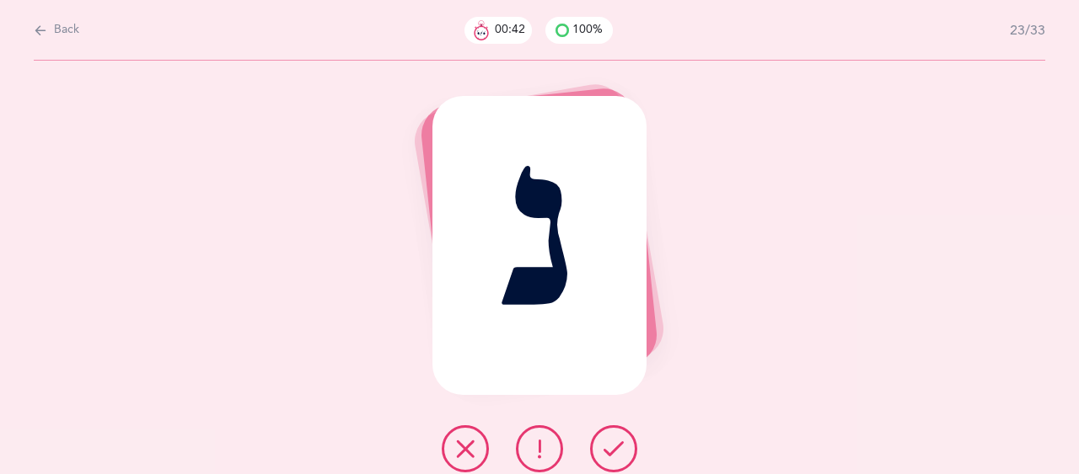
click at [615, 441] on icon at bounding box center [613, 449] width 20 height 20
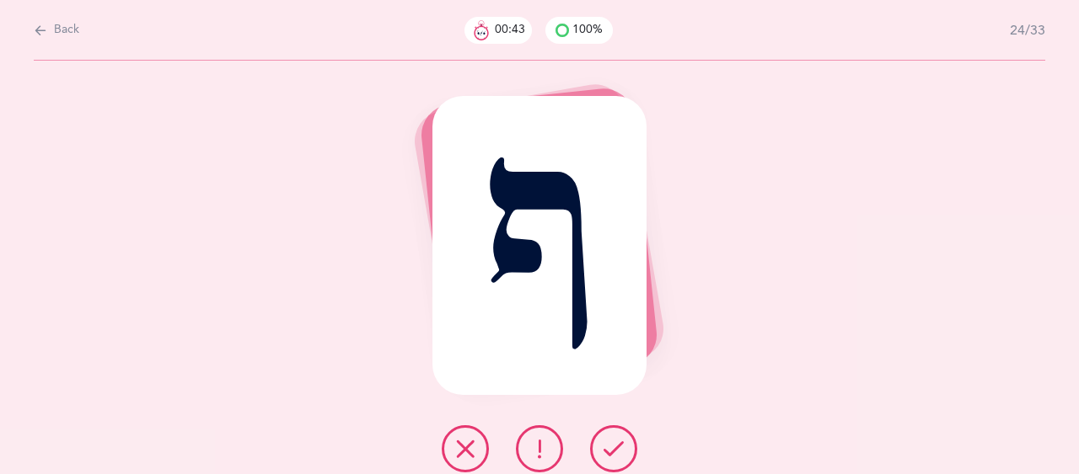
click at [615, 441] on icon at bounding box center [613, 449] width 20 height 20
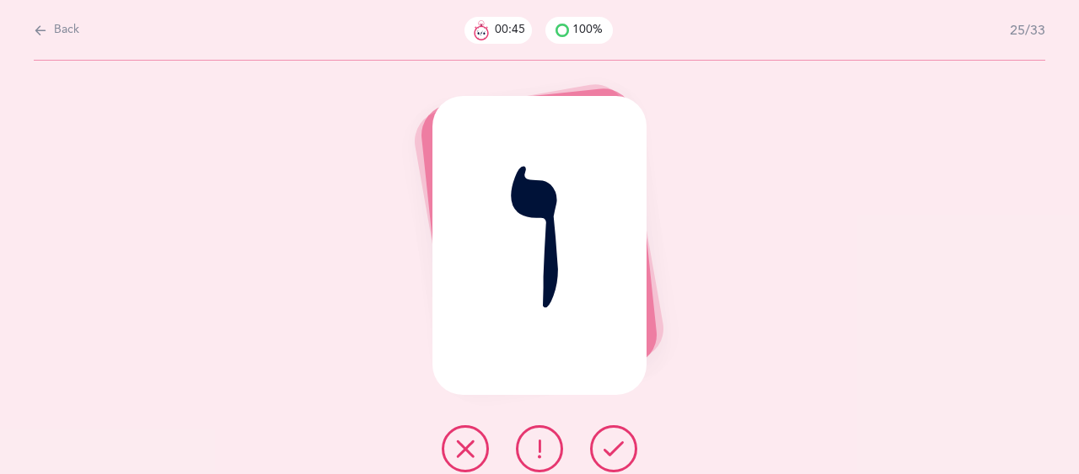
click at [615, 441] on icon at bounding box center [613, 449] width 20 height 20
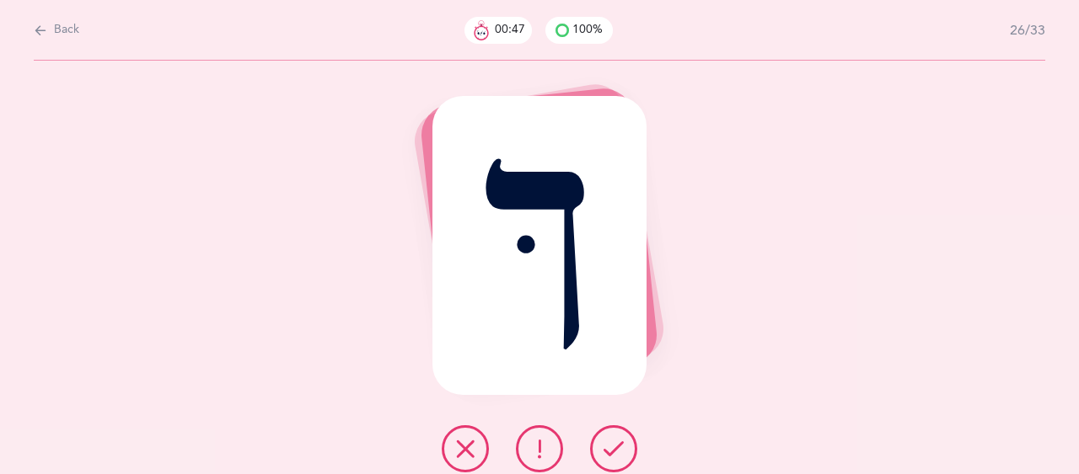
click at [615, 441] on icon at bounding box center [613, 449] width 20 height 20
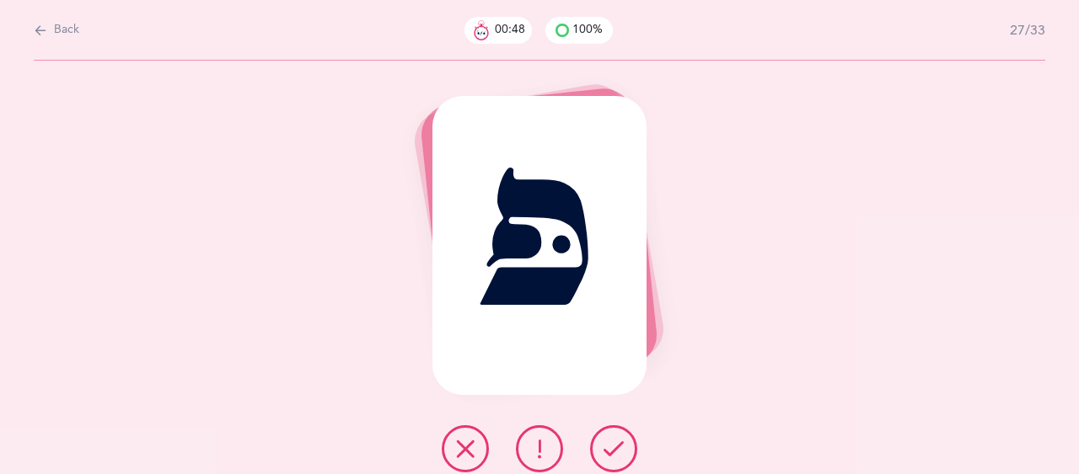
click at [615, 441] on icon at bounding box center [613, 449] width 20 height 20
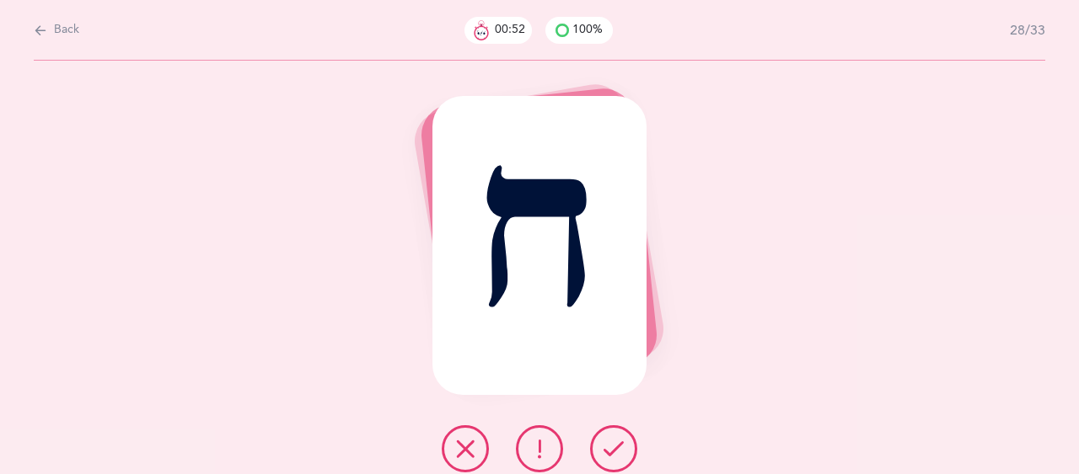
click at [615, 441] on icon at bounding box center [613, 449] width 20 height 20
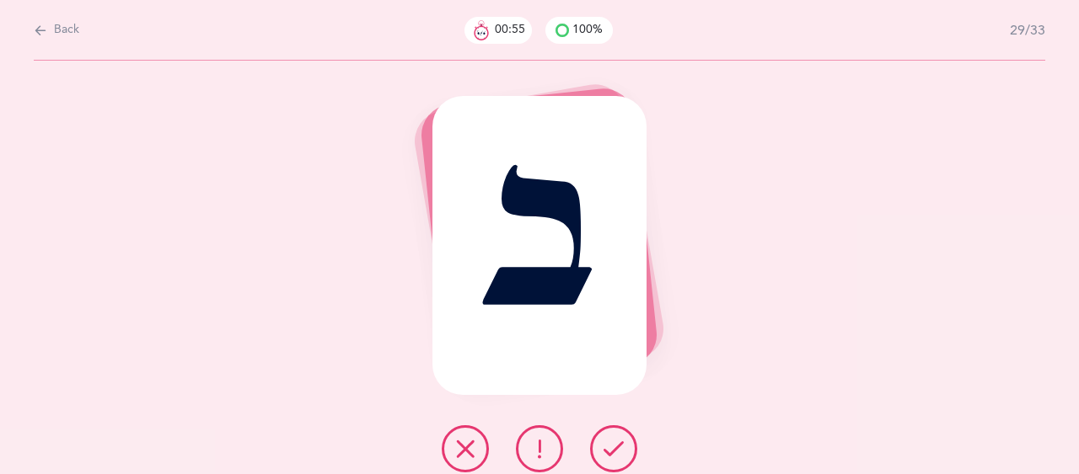
click at [548, 447] on icon at bounding box center [539, 449] width 20 height 20
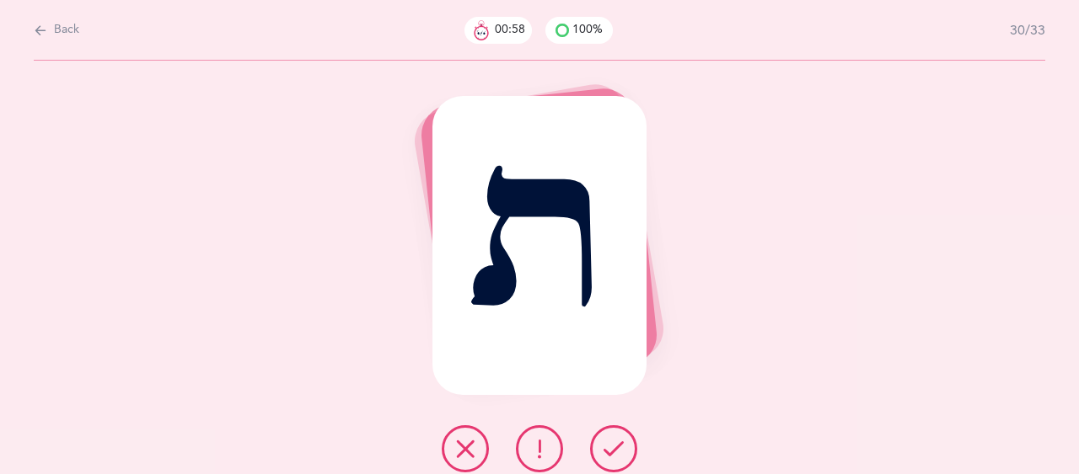
click at [613, 447] on icon at bounding box center [613, 449] width 20 height 20
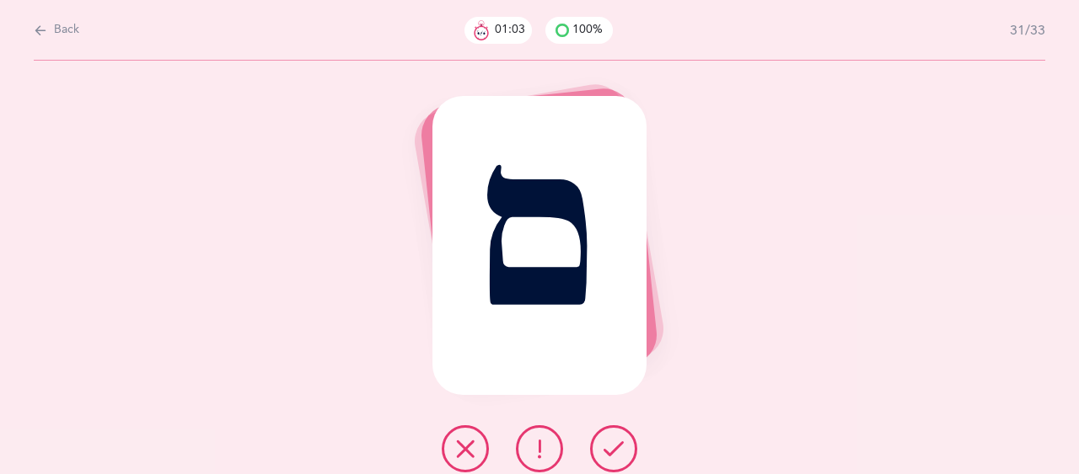
click at [613, 447] on icon at bounding box center [613, 449] width 20 height 20
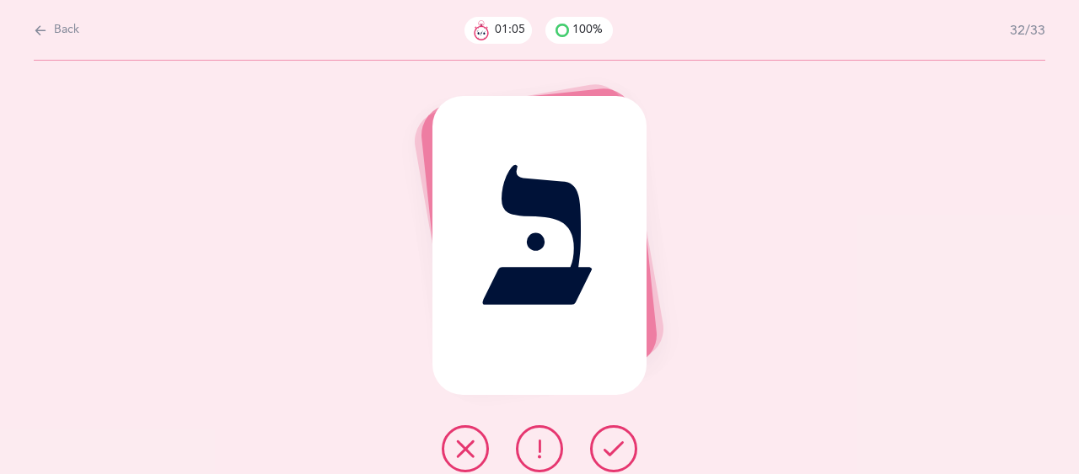
click at [613, 447] on icon at bounding box center [613, 449] width 20 height 20
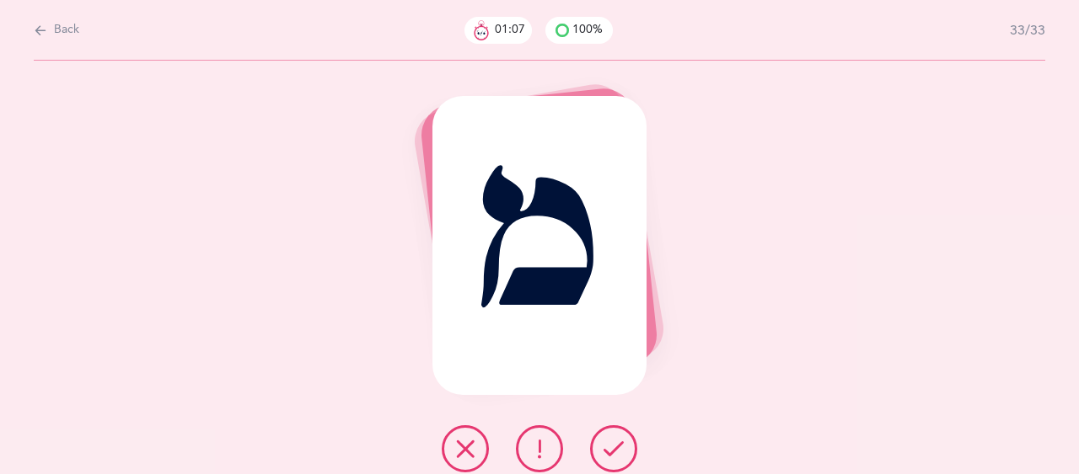
click at [613, 447] on icon at bounding box center [613, 449] width 20 height 20
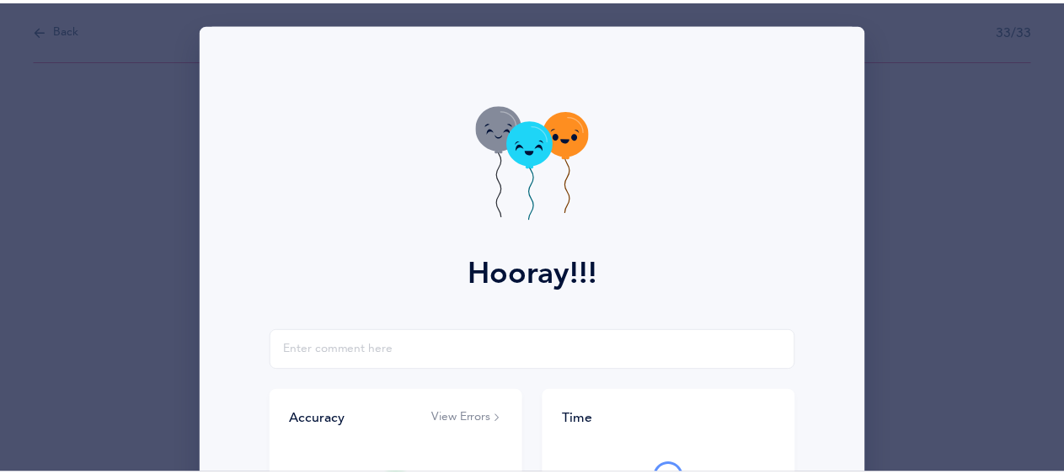
scroll to position [327, 0]
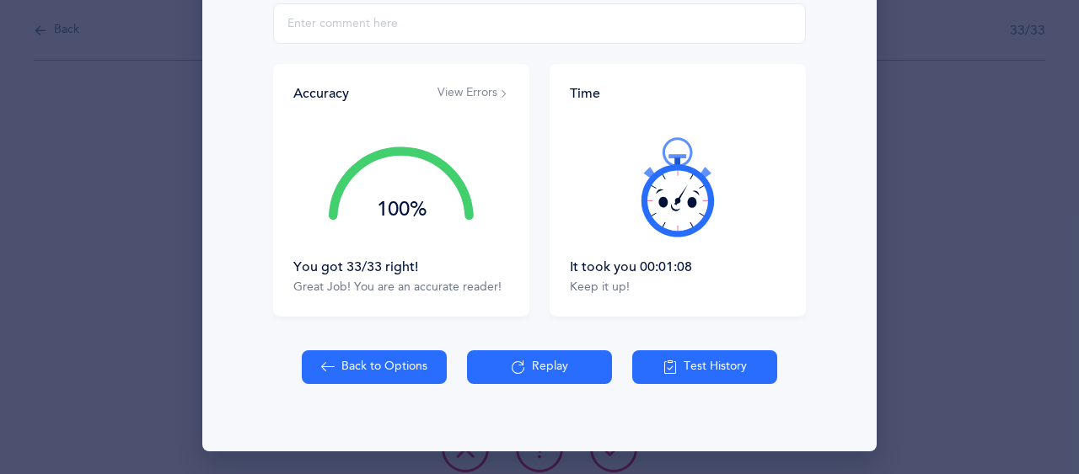
click at [364, 367] on button "Back to Options" at bounding box center [374, 368] width 145 height 34
select select "27"
select select "single"
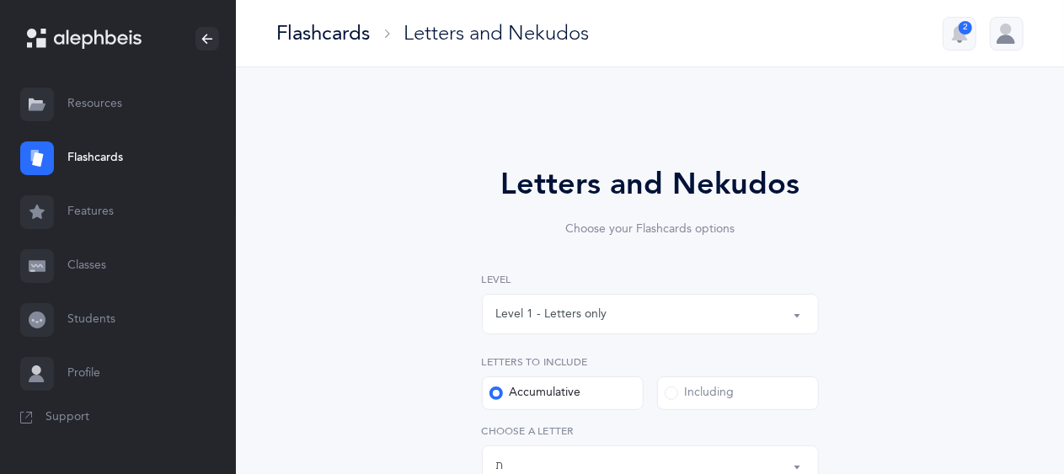
click at [588, 318] on div "Level 1 - Letters only" at bounding box center [551, 315] width 111 height 18
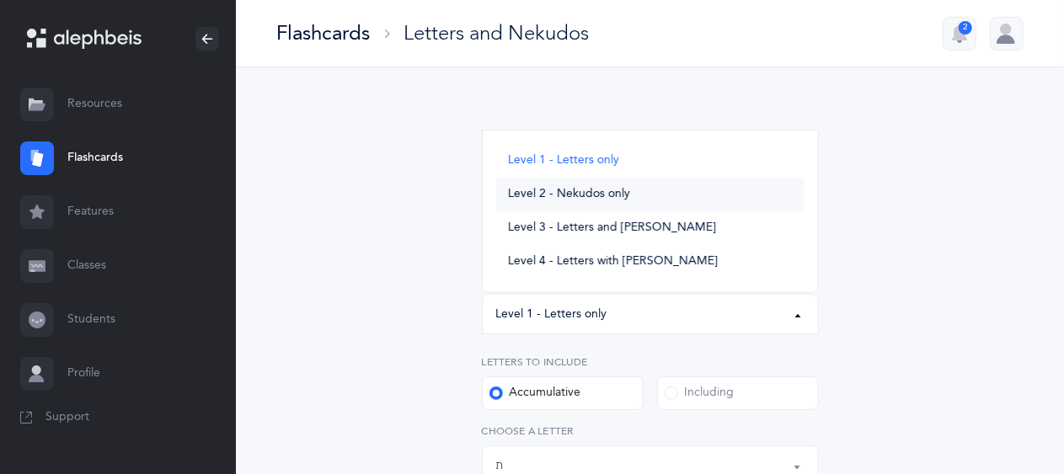
click at [546, 201] on span "Level 2 - Nekudos only" at bounding box center [569, 194] width 122 height 15
select select "2"
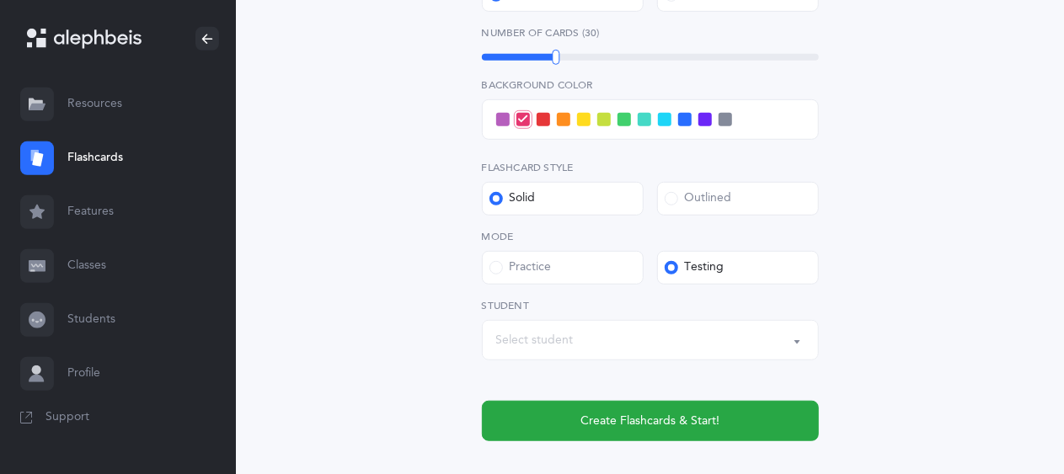
scroll to position [440, 0]
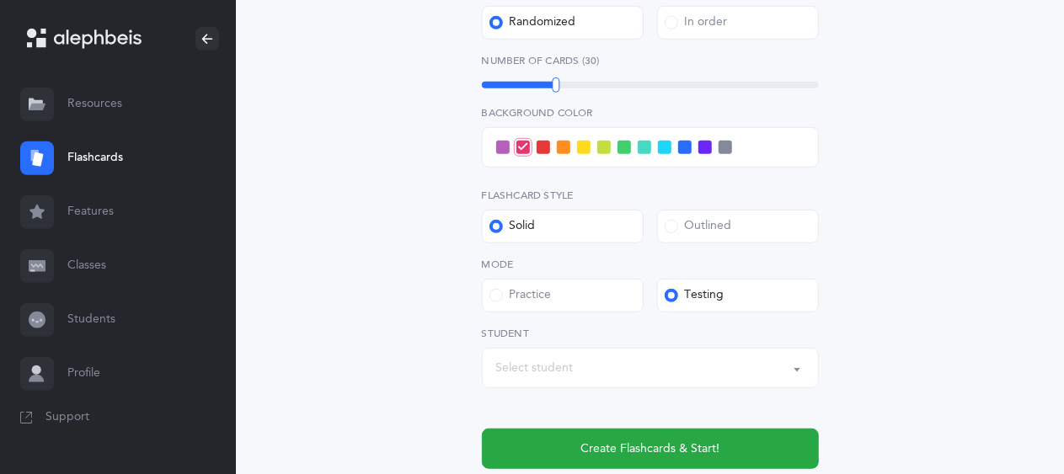
click at [666, 144] on span at bounding box center [664, 147] width 13 height 13
click at [0, 0] on input "checkbox" at bounding box center [0, 0] width 0 height 0
click at [632, 350] on button "Select student" at bounding box center [650, 368] width 337 height 40
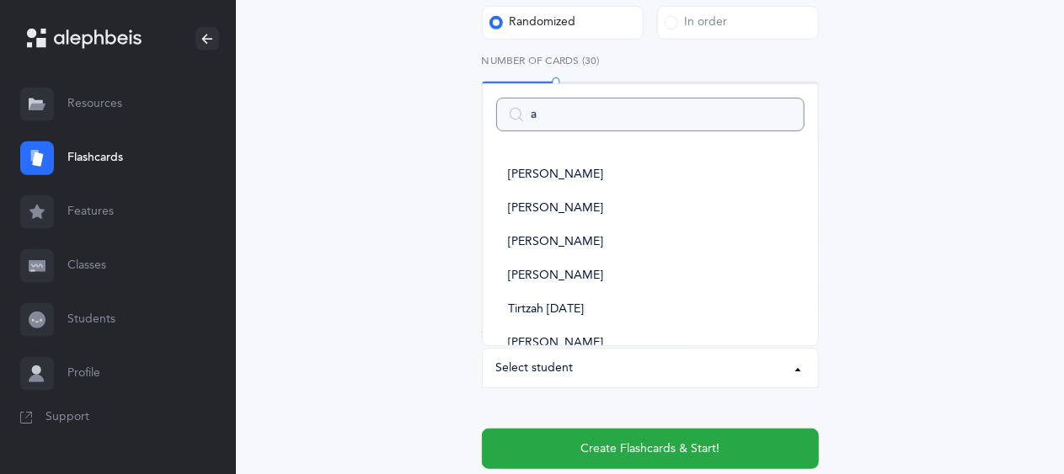
type input "au"
select select
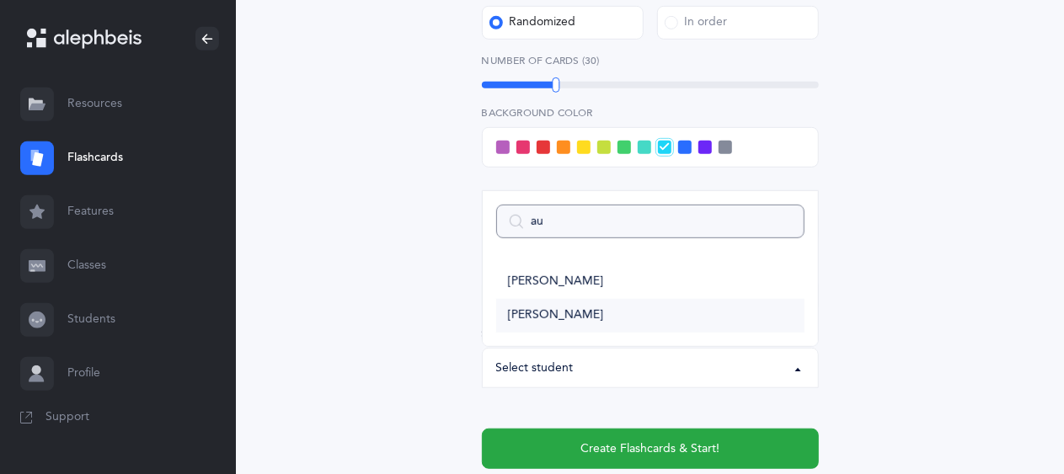
type input "au"
click at [550, 309] on span "[PERSON_NAME]" at bounding box center [555, 315] width 95 height 15
select select "9295"
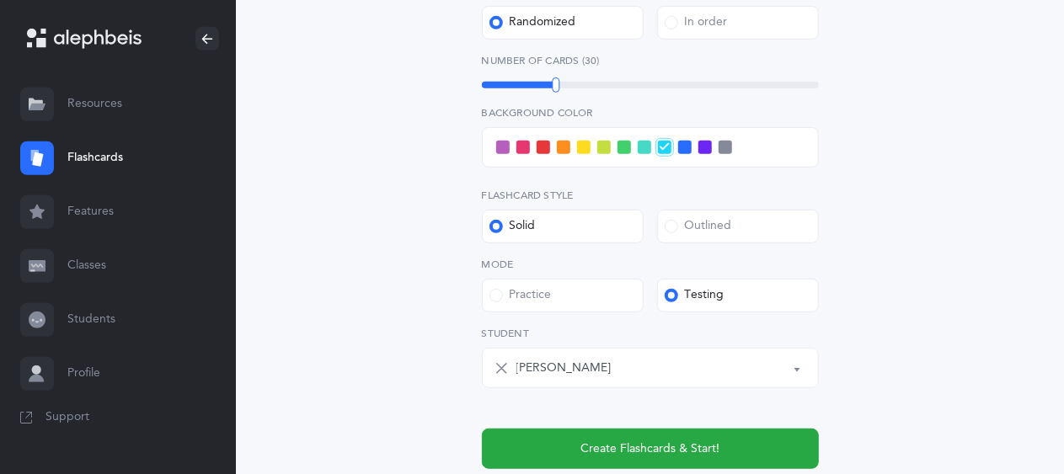
click at [645, 145] on span at bounding box center [644, 147] width 13 height 13
click at [0, 0] on input "checkbox" at bounding box center [0, 0] width 0 height 0
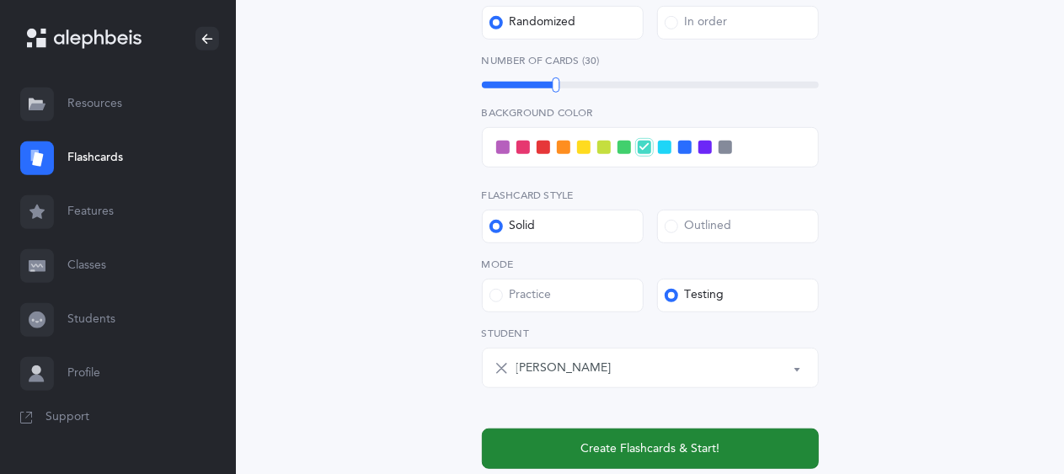
click at [597, 441] on span "Create Flashcards & Start!" at bounding box center [650, 450] width 139 height 18
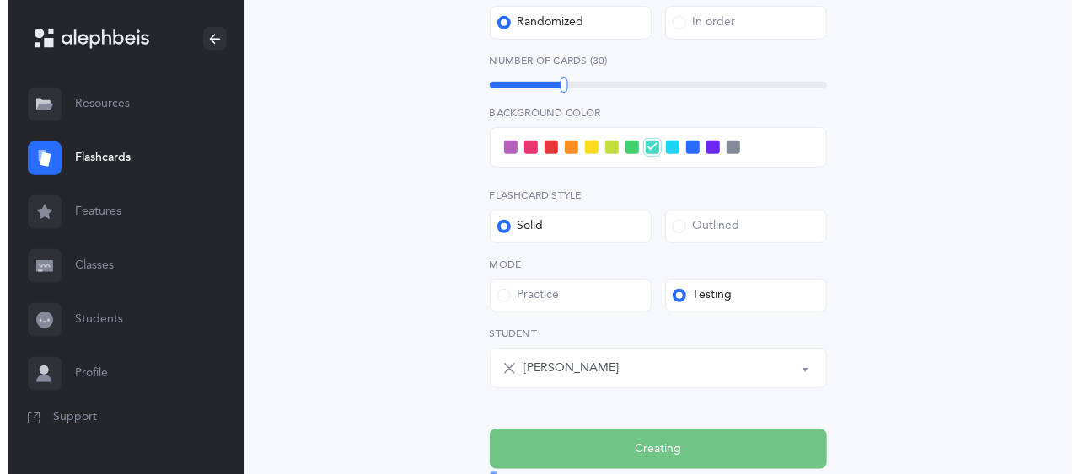
scroll to position [0, 0]
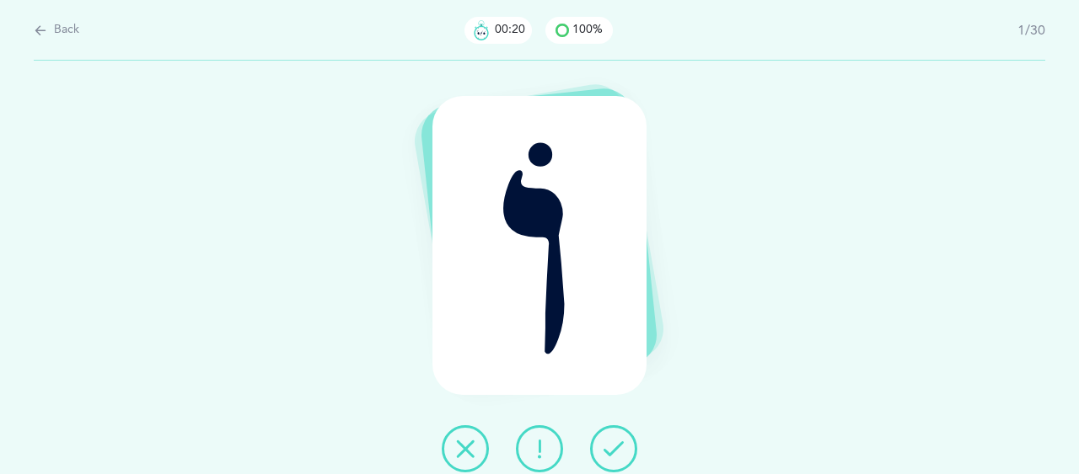
click at [460, 454] on icon at bounding box center [465, 449] width 20 height 20
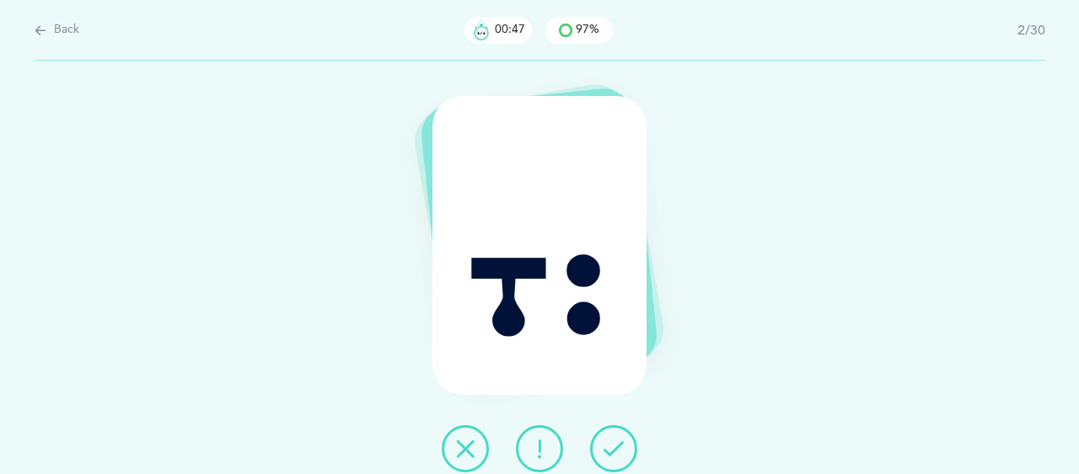
click at [474, 441] on icon at bounding box center [465, 449] width 20 height 20
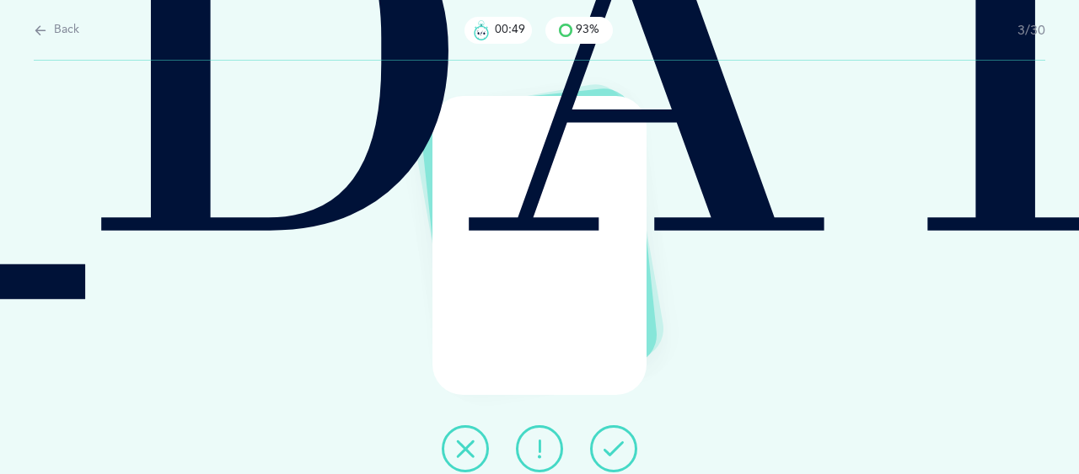
click at [615, 445] on icon at bounding box center [613, 449] width 20 height 20
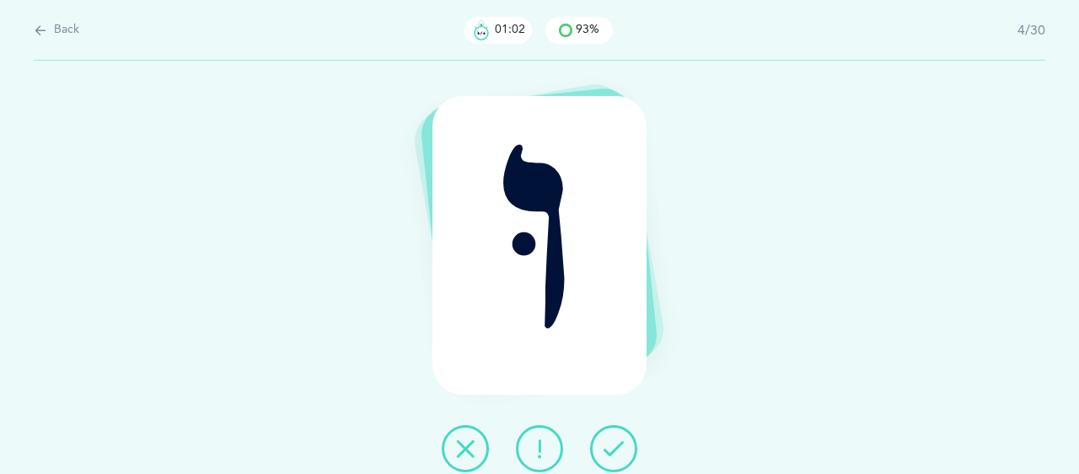
click at [539, 445] on icon at bounding box center [539, 449] width 20 height 20
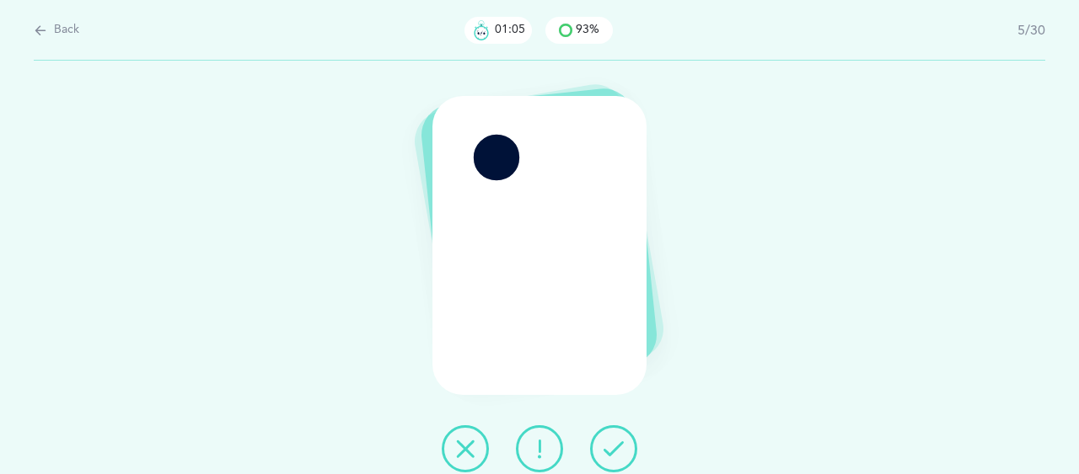
click at [613, 447] on icon at bounding box center [613, 449] width 20 height 20
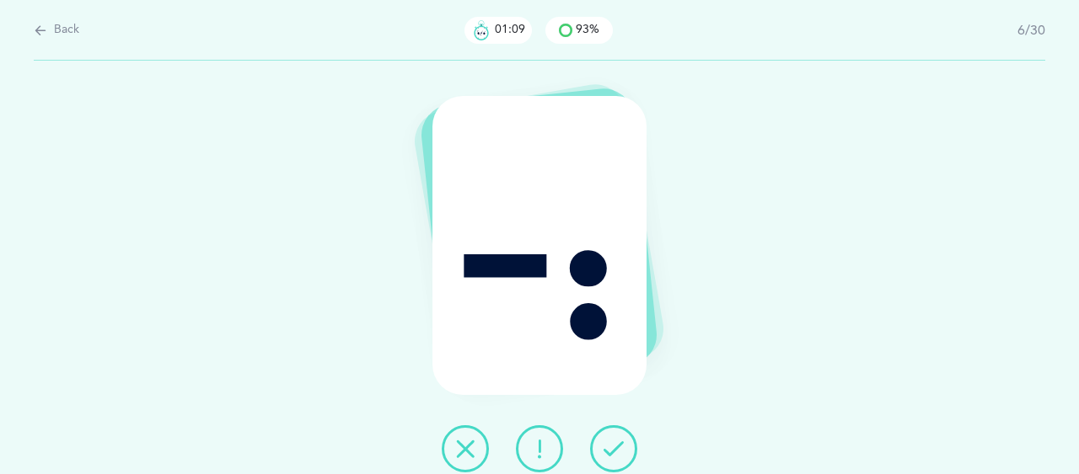
click at [613, 446] on icon at bounding box center [613, 449] width 20 height 20
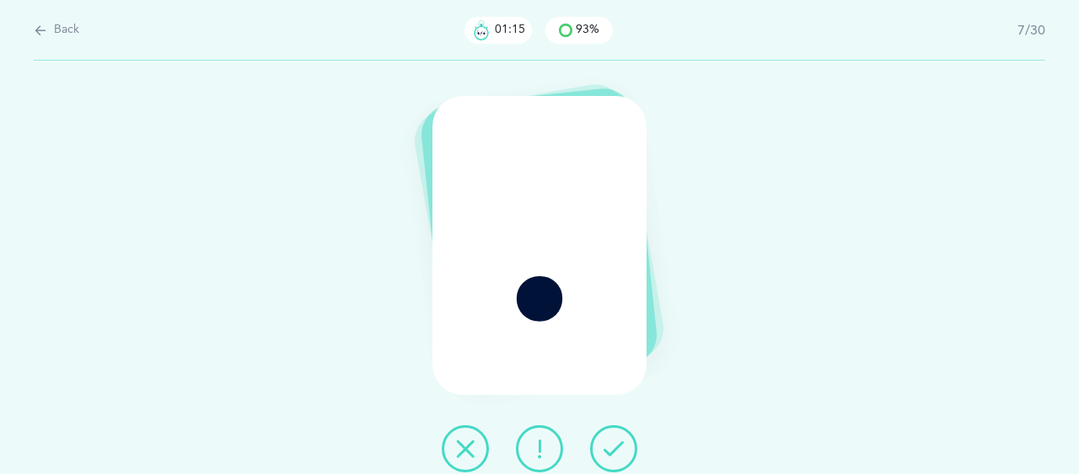
click at [609, 449] on icon at bounding box center [613, 449] width 20 height 20
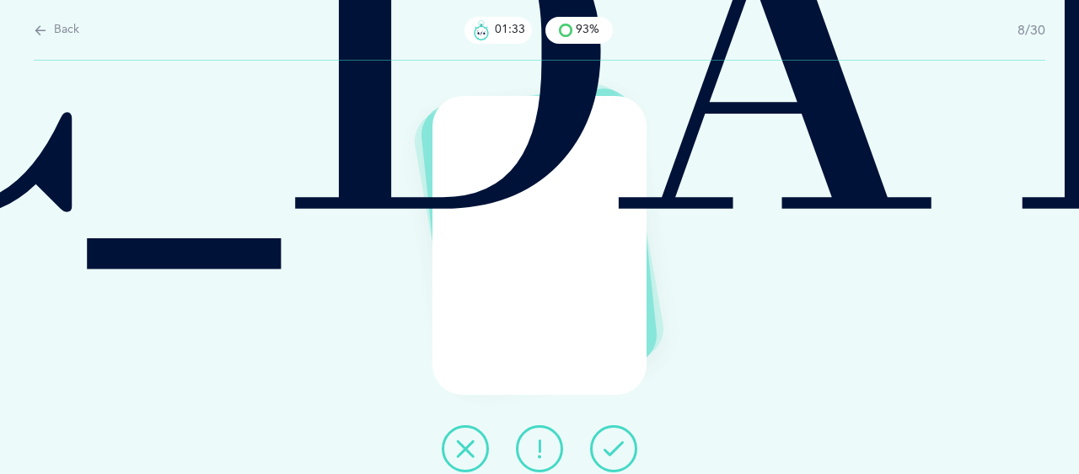
click at [543, 455] on icon at bounding box center [539, 449] width 20 height 20
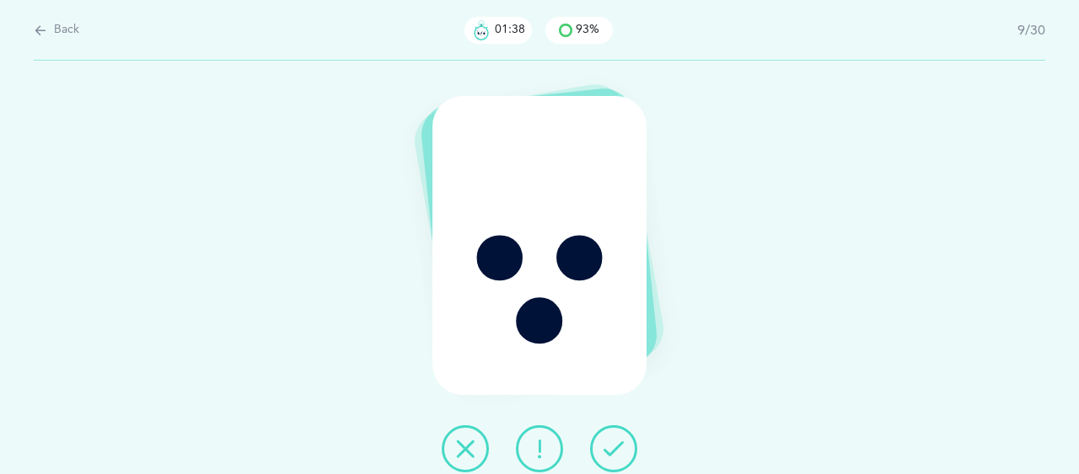
click at [615, 443] on icon at bounding box center [613, 449] width 20 height 20
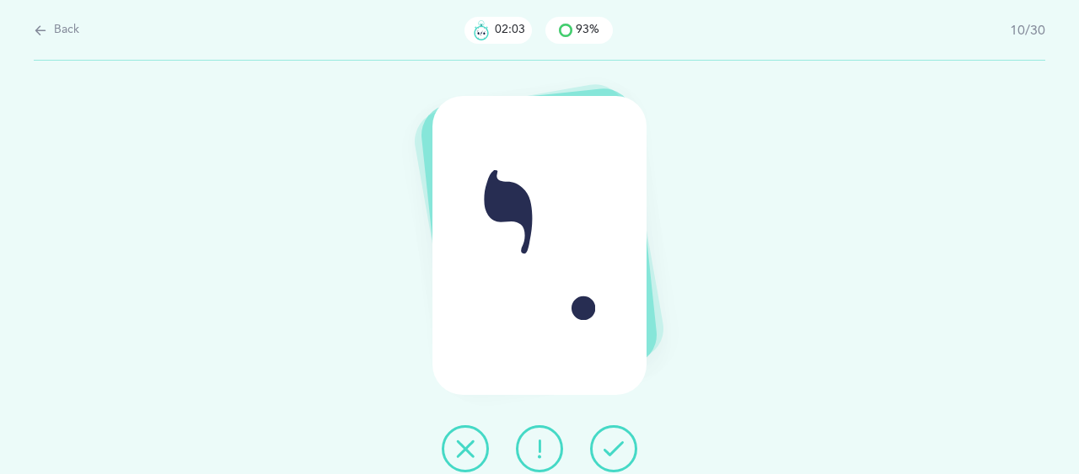
click at [625, 451] on button at bounding box center [613, 449] width 47 height 47
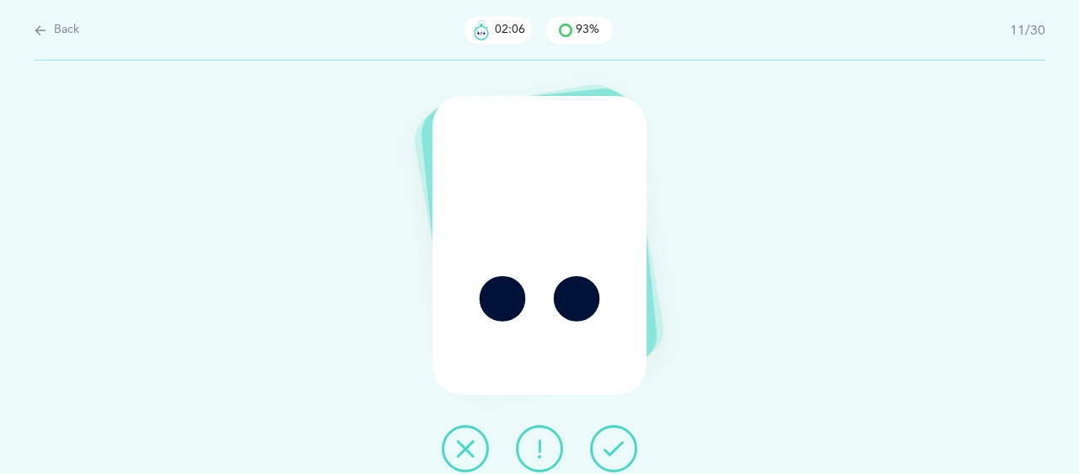
click at [613, 436] on button at bounding box center [613, 449] width 47 height 47
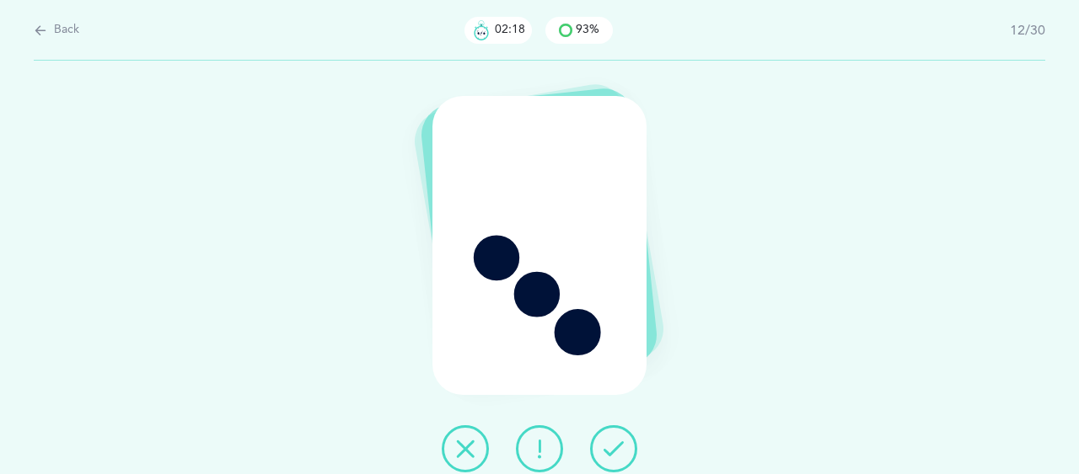
click at [609, 434] on button at bounding box center [613, 449] width 47 height 47
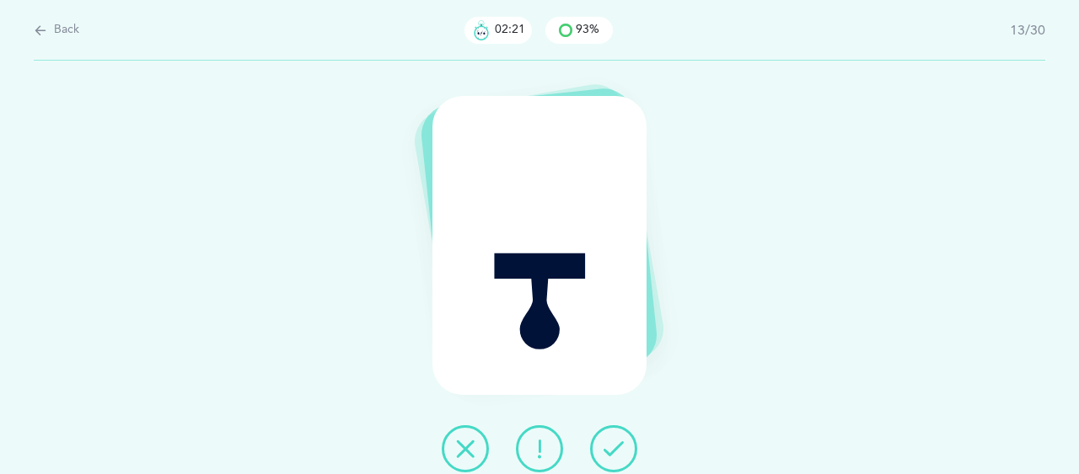
click at [615, 445] on icon at bounding box center [613, 449] width 20 height 20
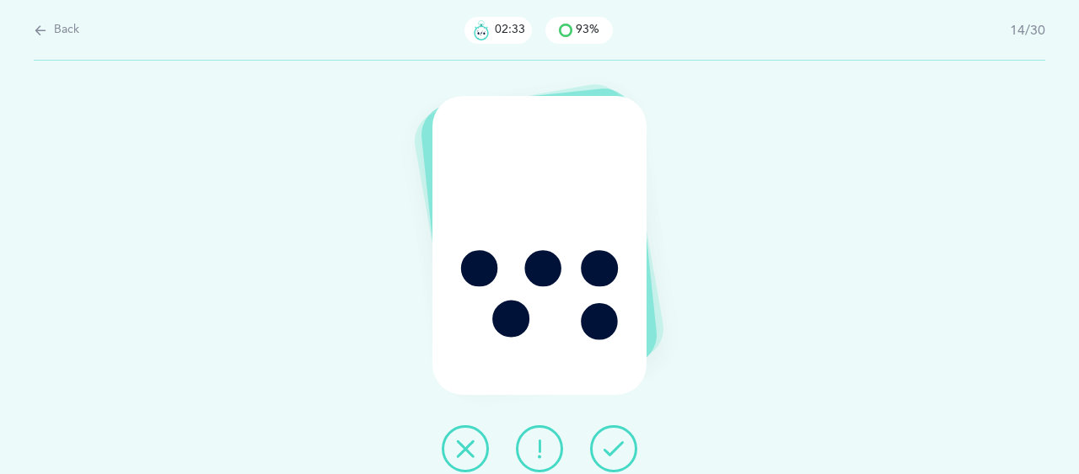
click at [608, 452] on icon at bounding box center [613, 449] width 20 height 20
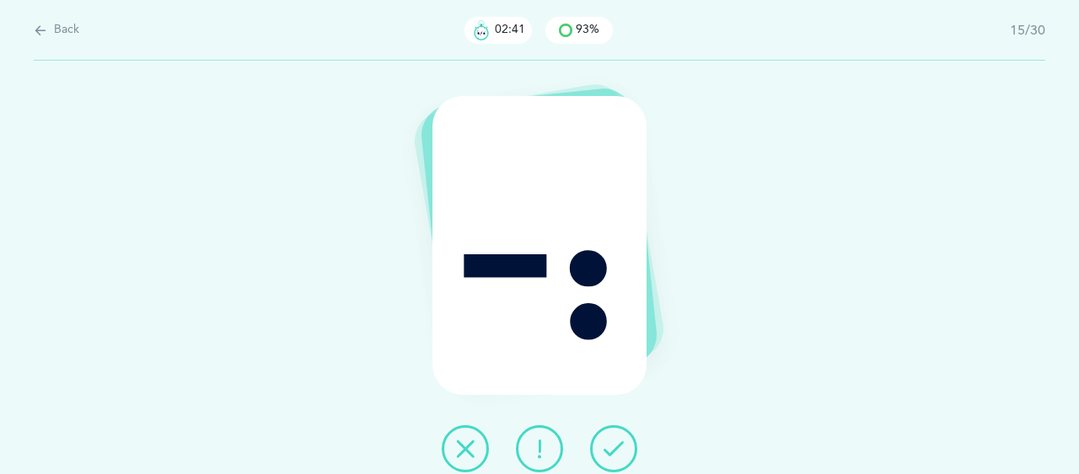
click at [538, 455] on icon at bounding box center [539, 449] width 20 height 20
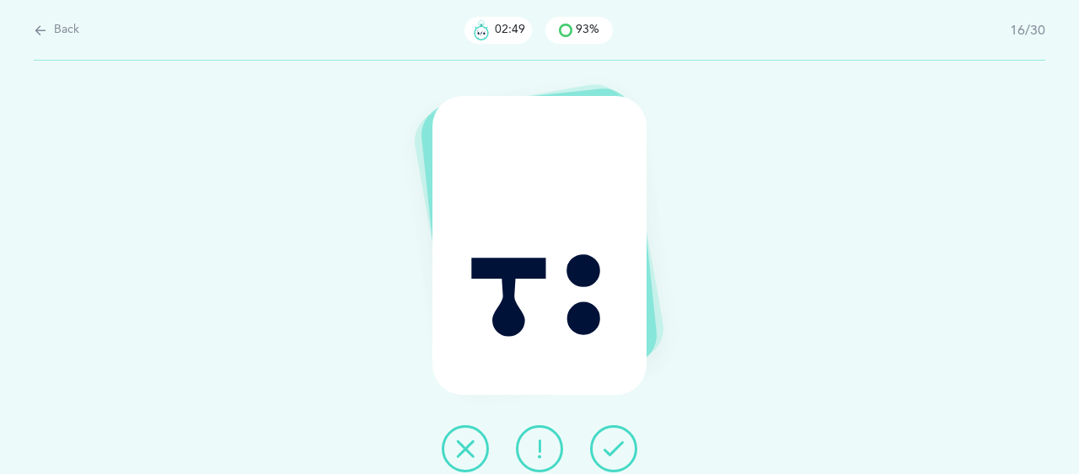
click at [529, 443] on icon at bounding box center [539, 449] width 20 height 20
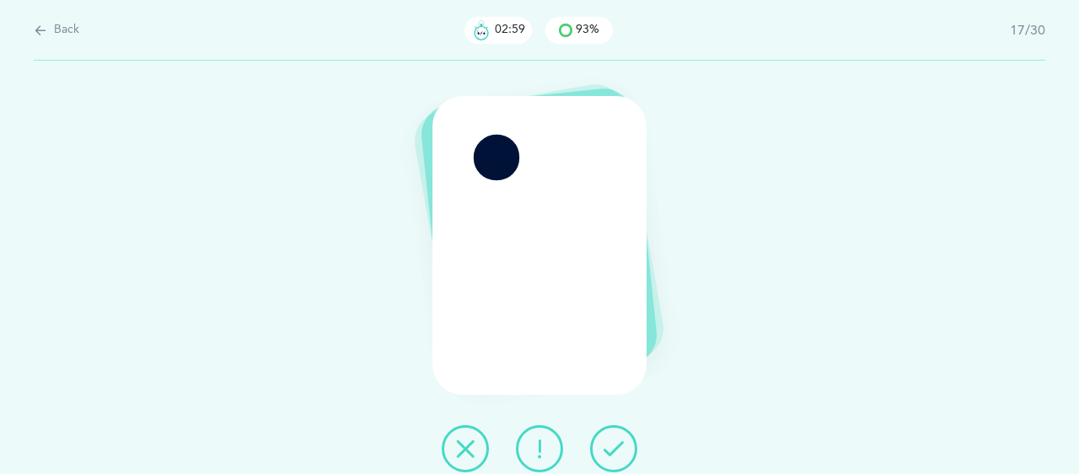
click at [448, 452] on button at bounding box center [465, 449] width 47 height 47
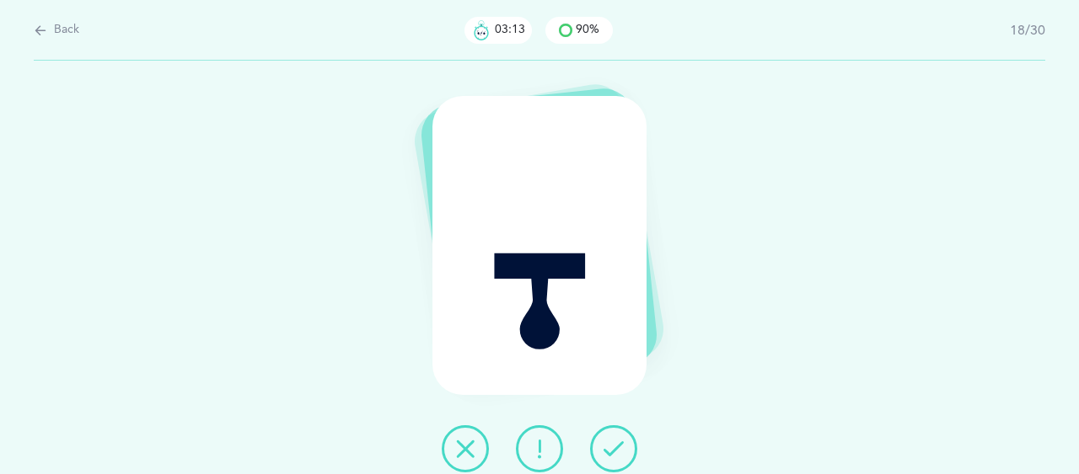
click at [608, 449] on icon at bounding box center [613, 449] width 20 height 20
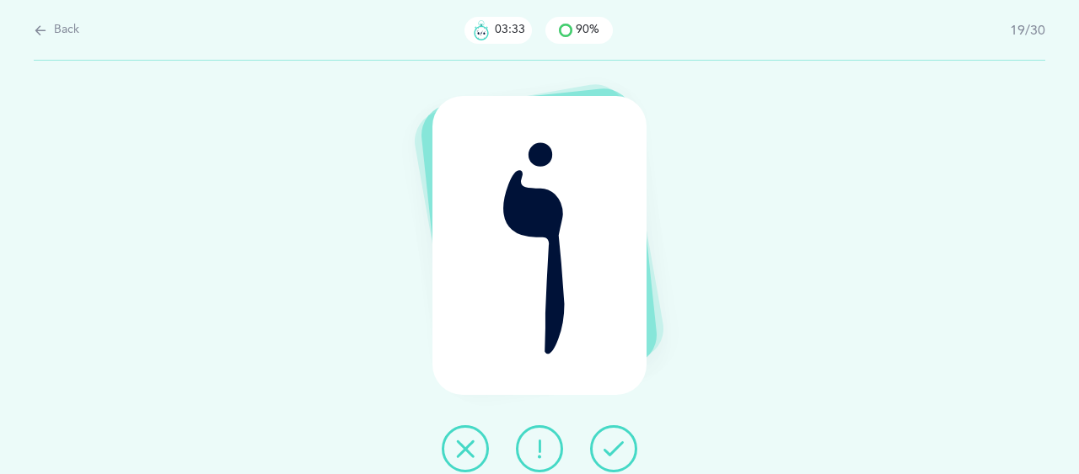
click at [533, 453] on icon at bounding box center [539, 449] width 20 height 20
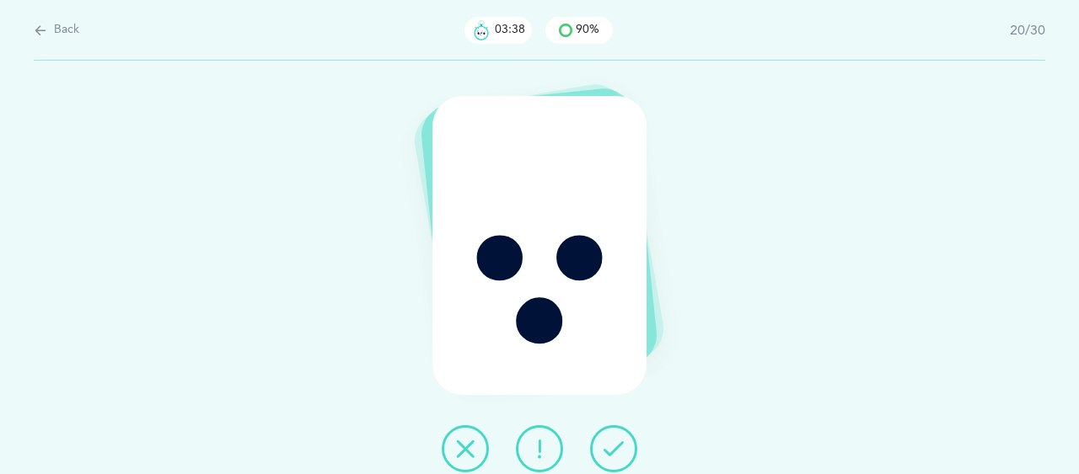
click at [603, 442] on icon at bounding box center [613, 449] width 20 height 20
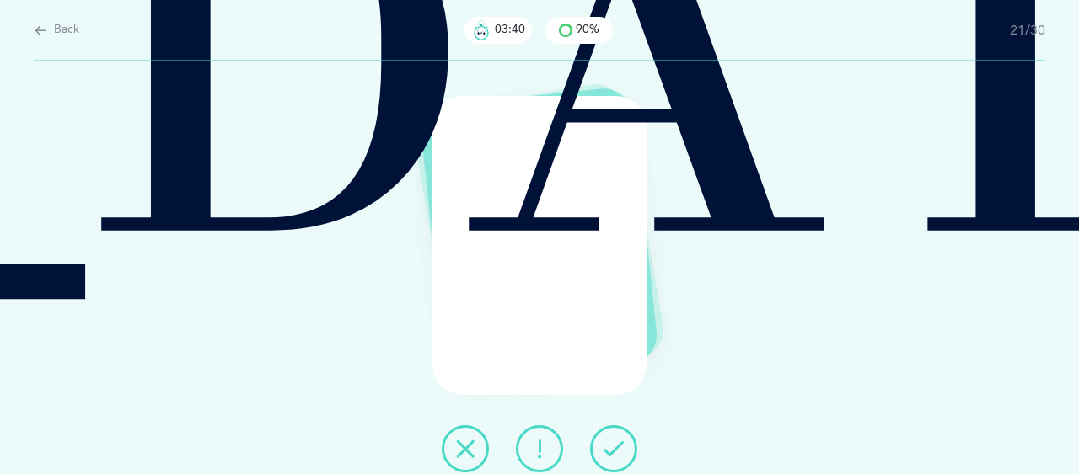
click at [509, 458] on div at bounding box center [539, 449] width 222 height 47
click at [533, 447] on icon at bounding box center [539, 449] width 20 height 20
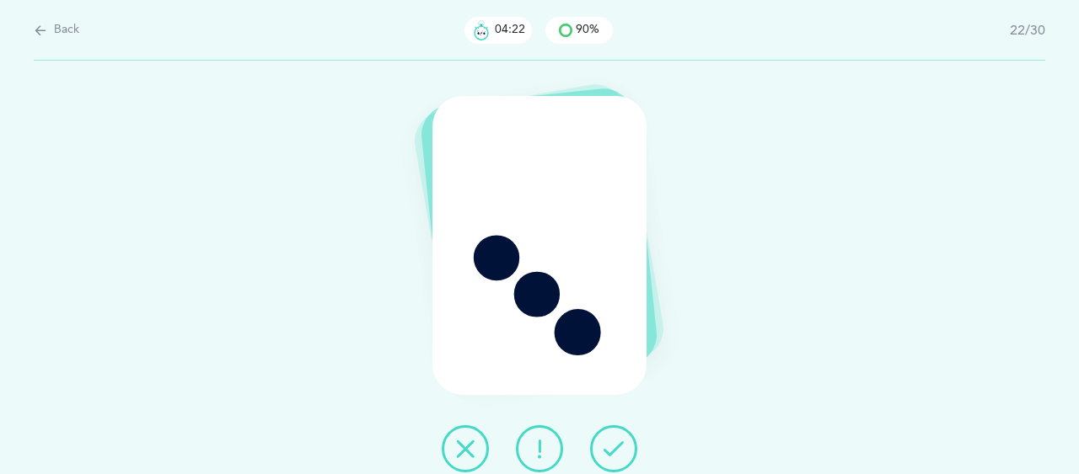
click at [553, 463] on button at bounding box center [539, 449] width 47 height 47
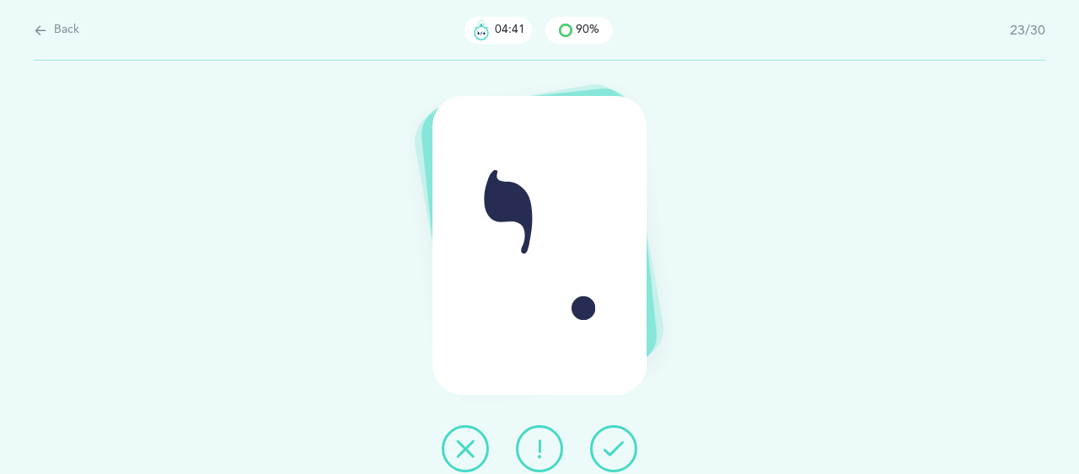
click at [539, 441] on icon at bounding box center [539, 449] width 20 height 20
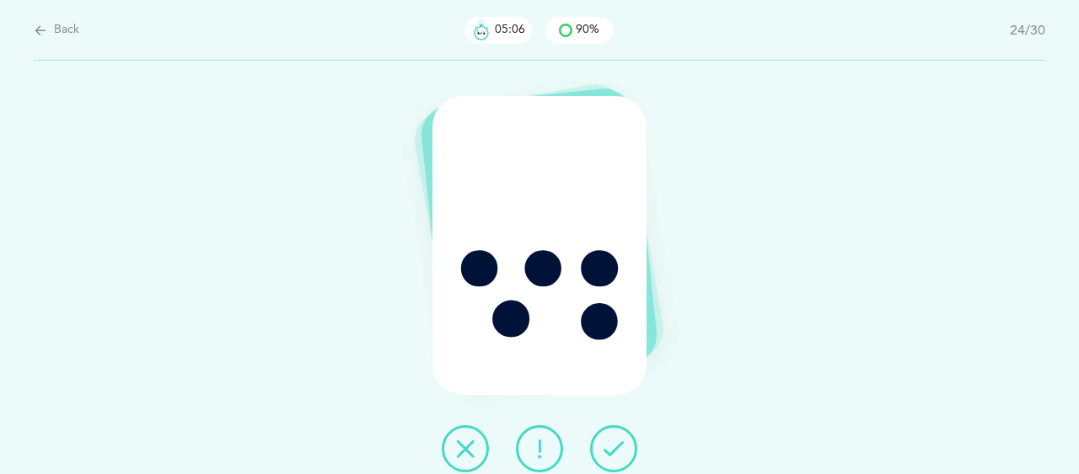
click at [469, 453] on icon at bounding box center [465, 449] width 20 height 20
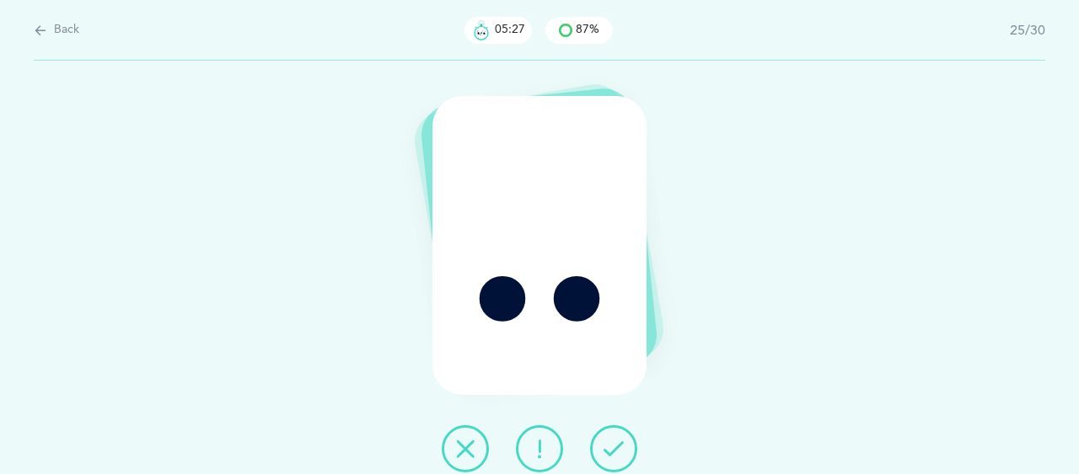
click at [619, 447] on icon at bounding box center [613, 449] width 20 height 20
click at [621, 438] on button at bounding box center [613, 449] width 47 height 47
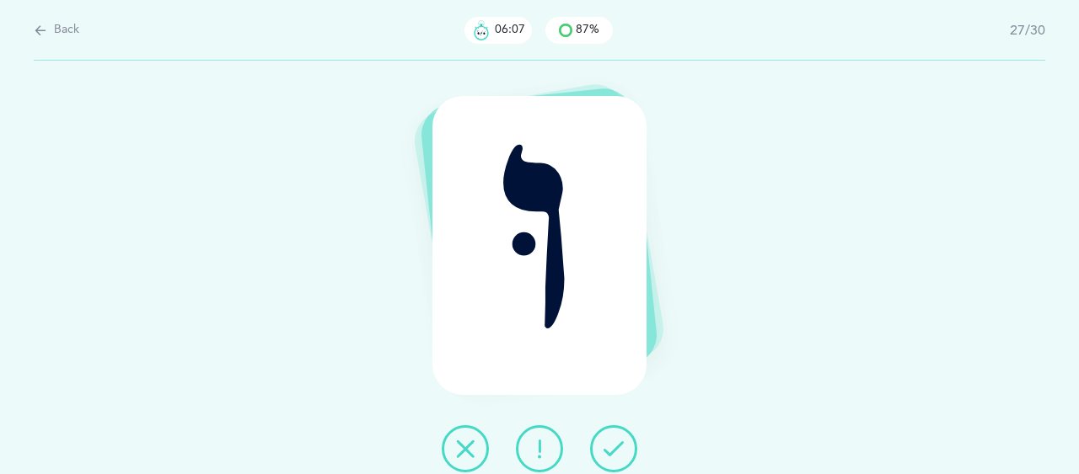
click at [544, 447] on icon at bounding box center [539, 449] width 20 height 20
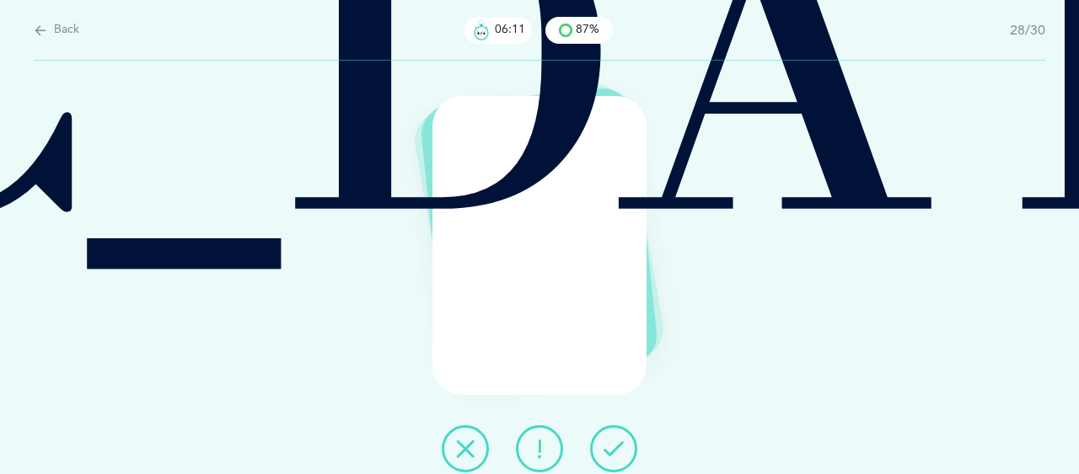
click at [617, 448] on icon at bounding box center [613, 449] width 20 height 20
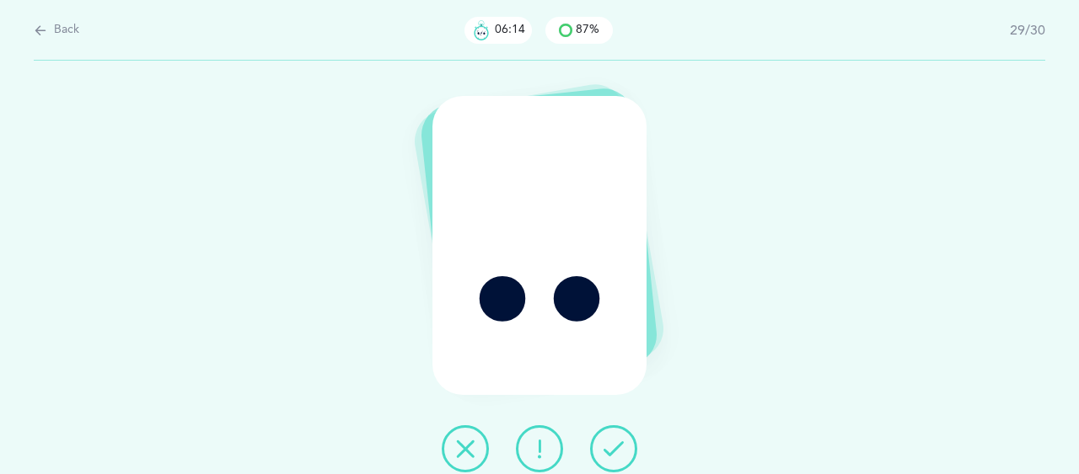
click at [620, 439] on icon at bounding box center [613, 449] width 20 height 20
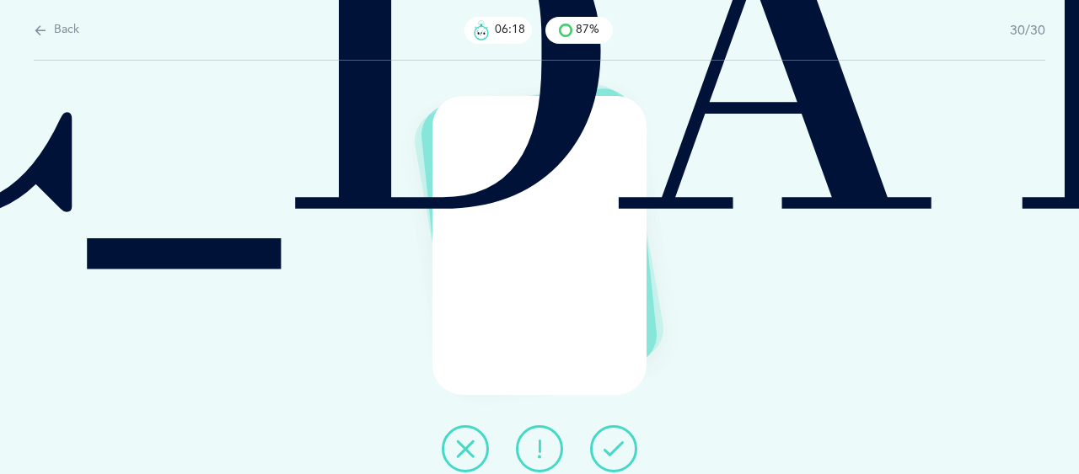
click at [615, 435] on button at bounding box center [613, 449] width 47 height 47
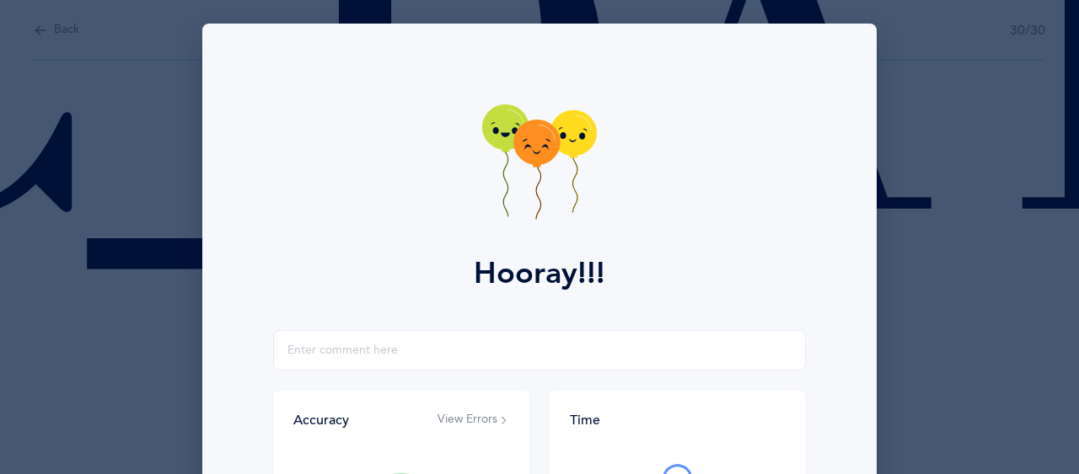
click at [541, 146] on icon at bounding box center [544, 147] width 7 height 6
click at [538, 146] on icon at bounding box center [536, 143] width 46 height 46
click at [542, 146] on icon at bounding box center [546, 146] width 8 height 7
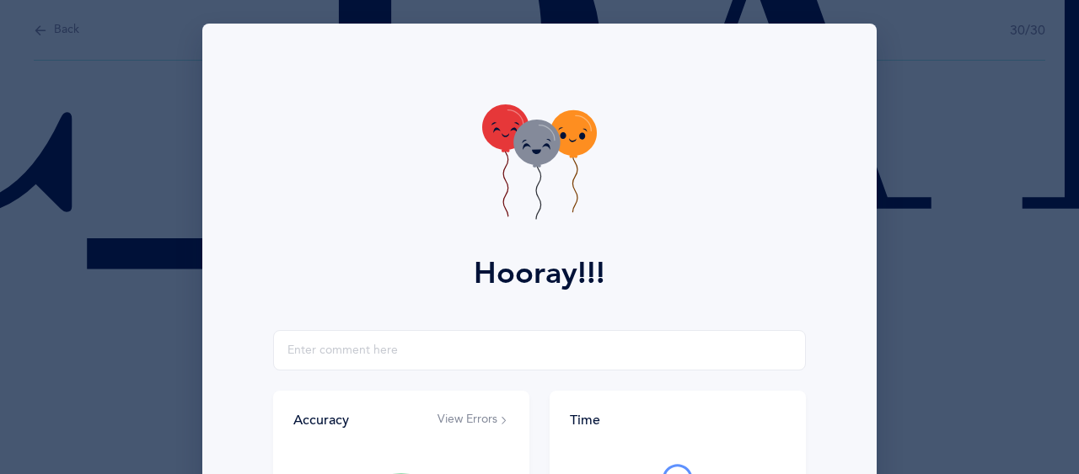
click at [538, 146] on icon at bounding box center [536, 143] width 46 height 46
click at [543, 146] on icon at bounding box center [546, 148] width 6 height 7
click at [538, 146] on icon at bounding box center [536, 143] width 46 height 46
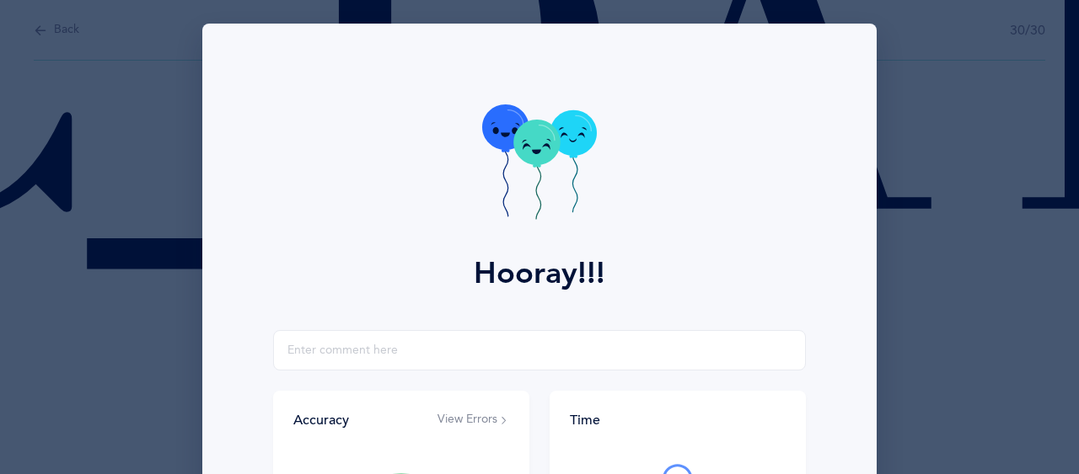
click at [538, 146] on icon at bounding box center [536, 143] width 46 height 46
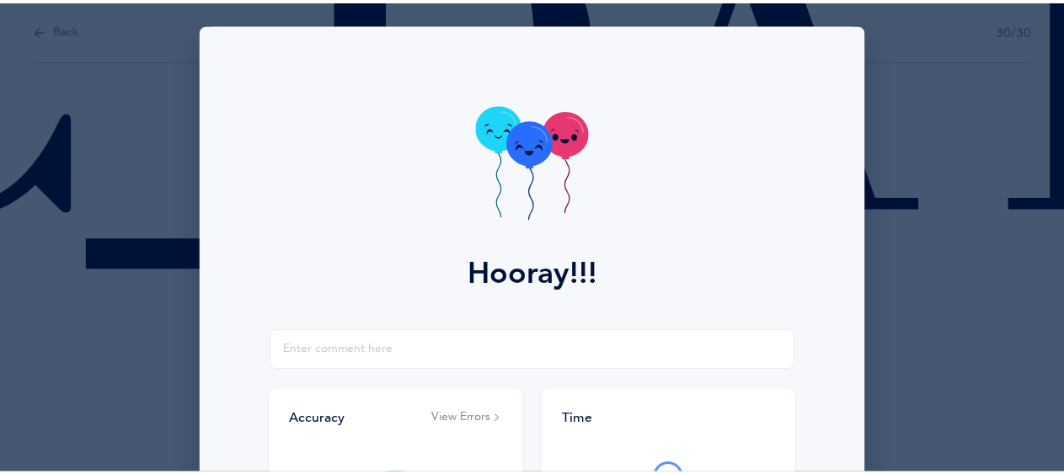
scroll to position [327, 0]
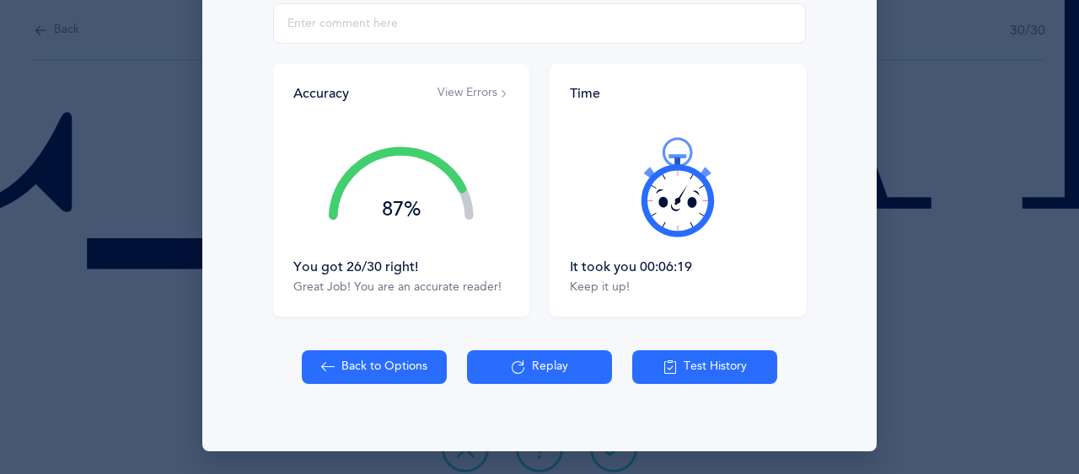
click at [339, 362] on button "Back to Options" at bounding box center [374, 368] width 145 height 34
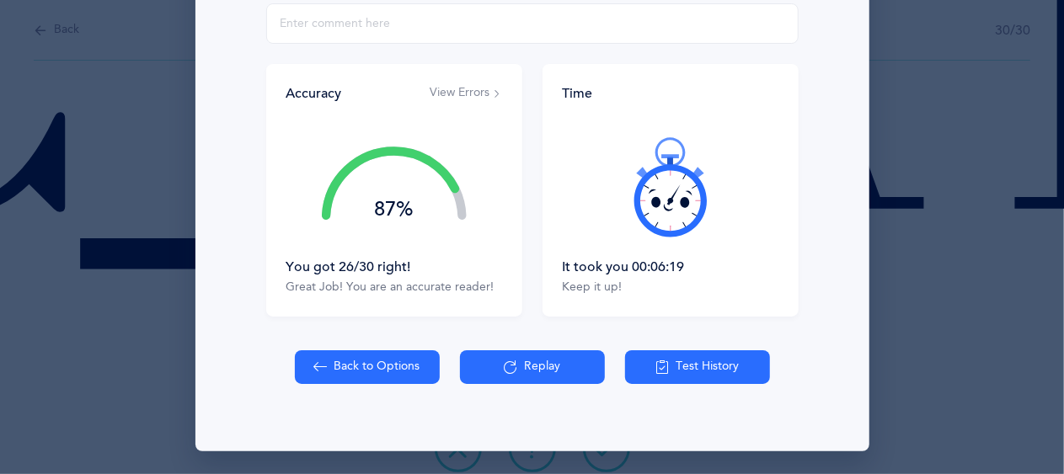
select select "2"
select select "single"
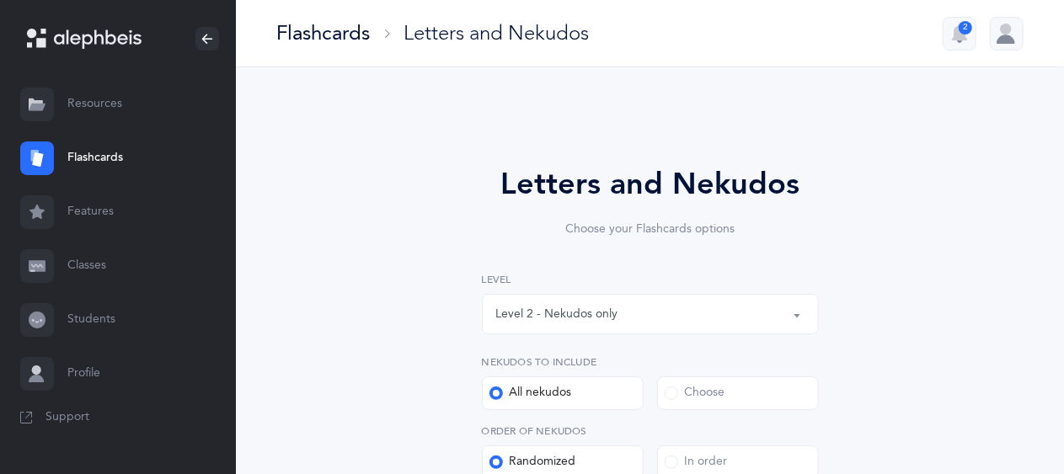
click at [605, 313] on div "Level 2 - Nekudos only" at bounding box center [557, 315] width 122 height 18
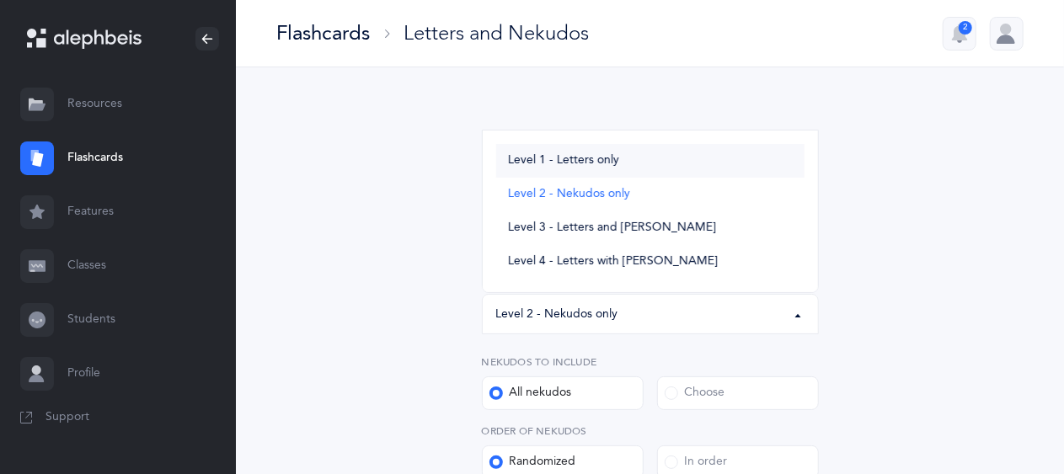
click at [573, 164] on span "Level 1 - Letters only" at bounding box center [563, 160] width 111 height 15
select select "1"
select select "27"
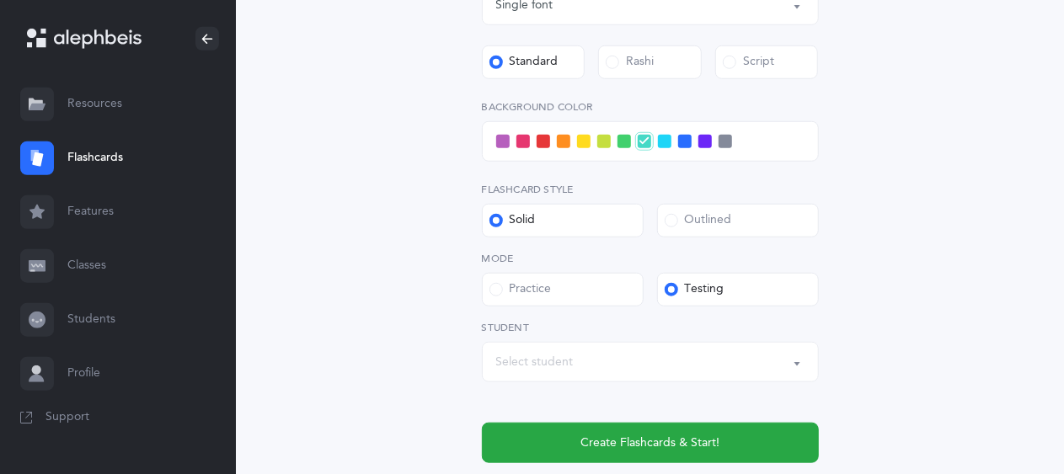
scroll to position [668, 0]
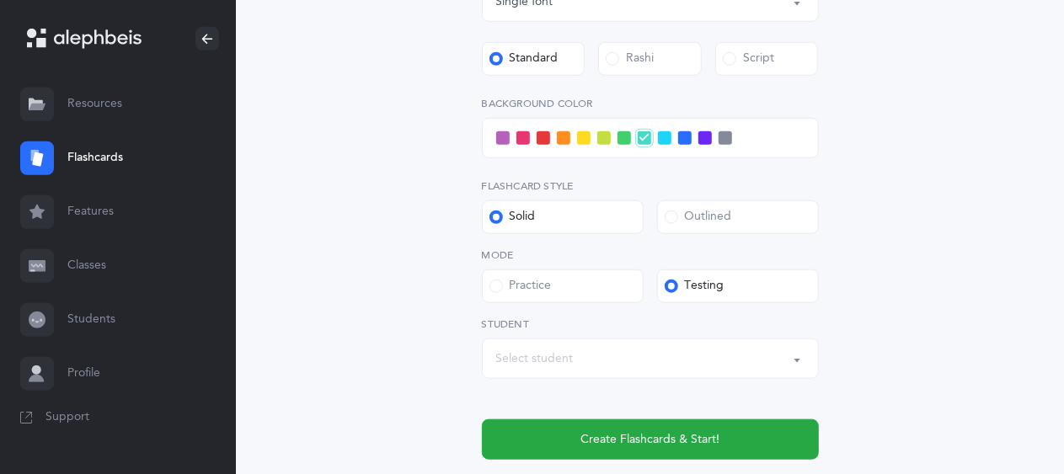
click at [524, 356] on div "Select student" at bounding box center [535, 360] width 78 height 18
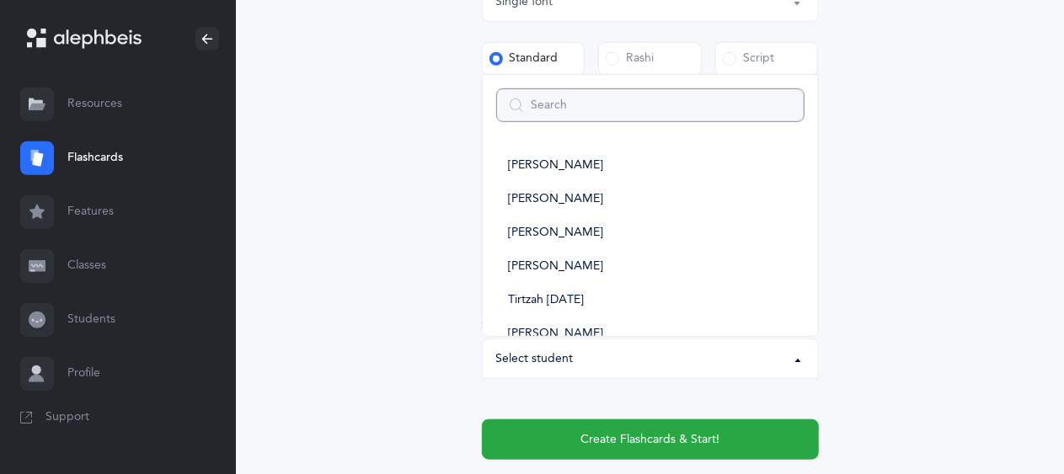
type input "a"
select select
type input "adi"
select select
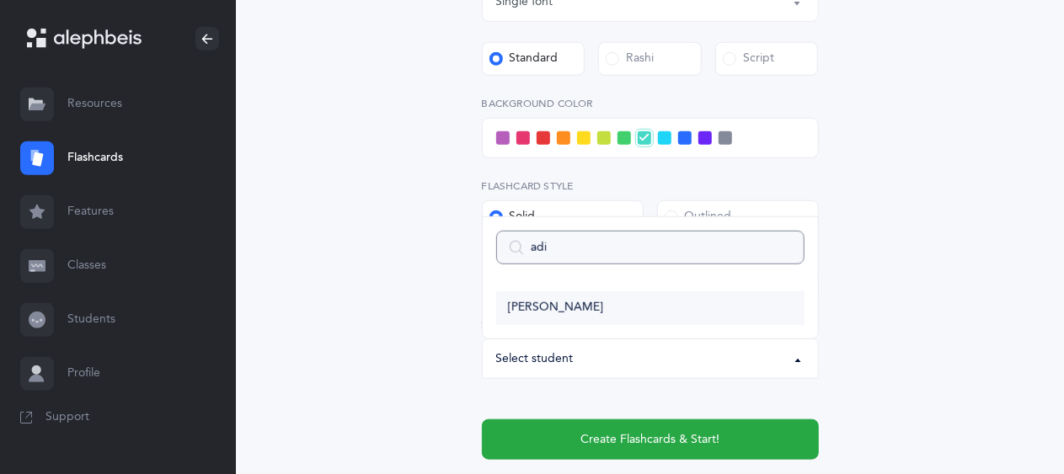
type input "adi"
click at [539, 304] on span "[PERSON_NAME]" at bounding box center [555, 308] width 95 height 15
select select "9222"
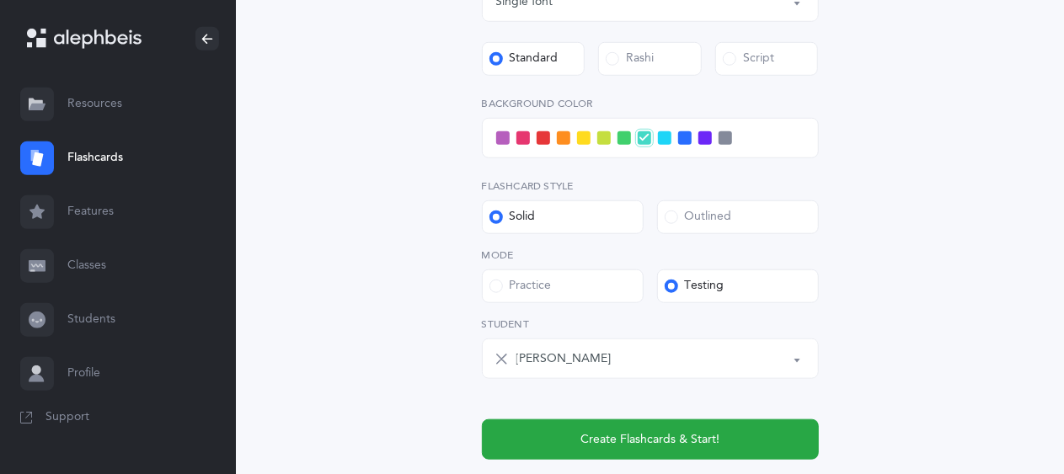
click at [645, 137] on icon at bounding box center [644, 138] width 9 height 9
click at [0, 0] on input "checkbox" at bounding box center [0, 0] width 0 height 0
click at [661, 137] on span at bounding box center [664, 137] width 13 height 13
click at [0, 0] on input "checkbox" at bounding box center [0, 0] width 0 height 0
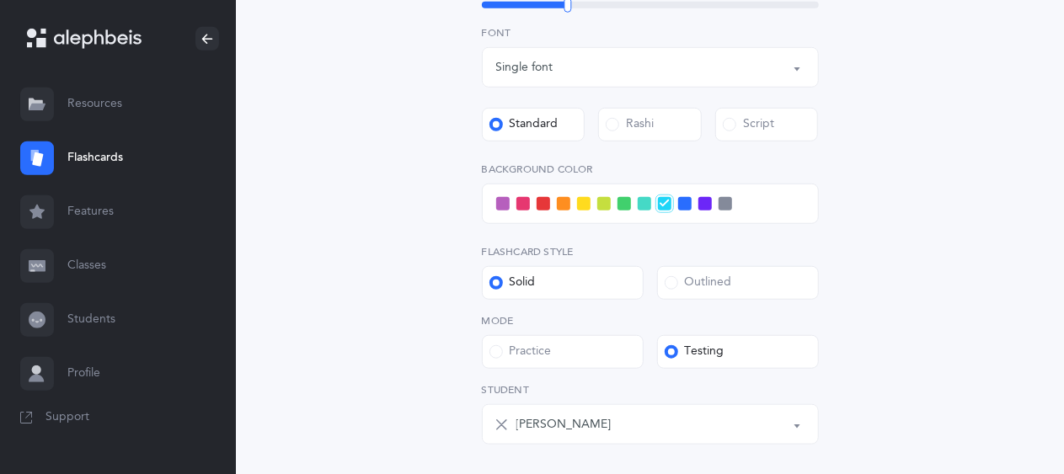
scroll to position [789, 0]
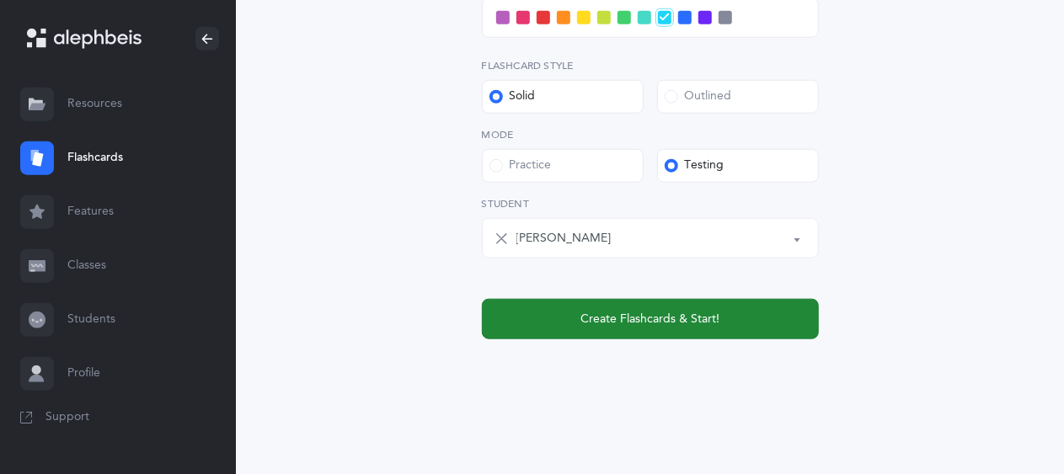
click at [543, 326] on button "Create Flashcards & Start!" at bounding box center [650, 319] width 337 height 40
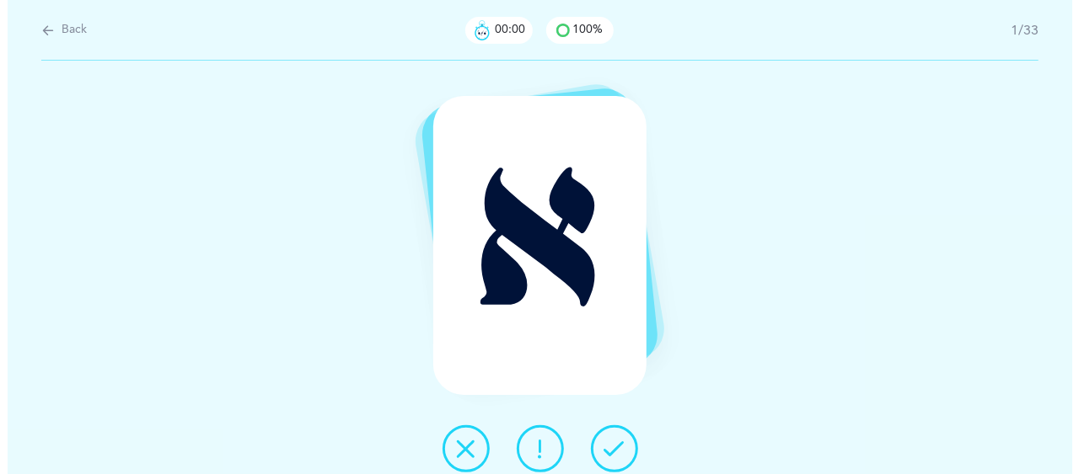
scroll to position [0, 0]
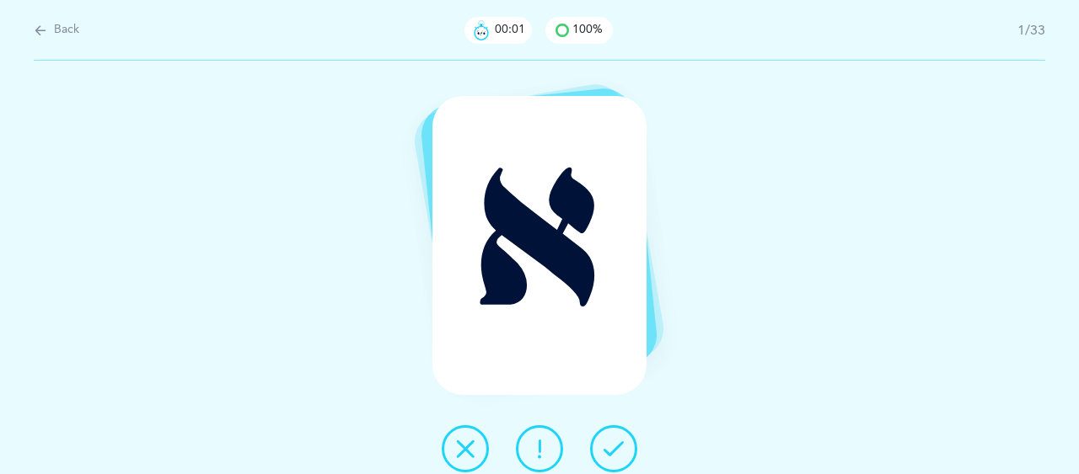
click at [611, 446] on icon at bounding box center [613, 449] width 20 height 20
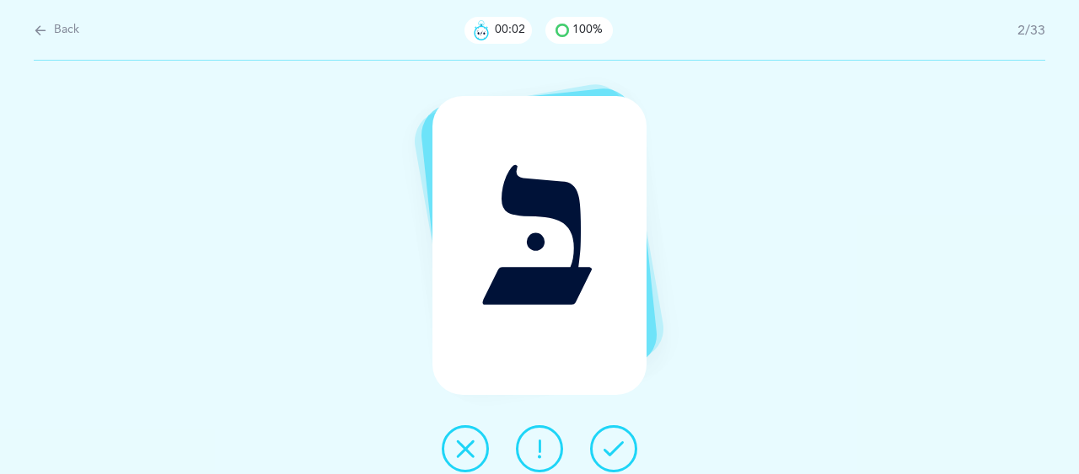
click at [611, 446] on icon at bounding box center [613, 449] width 20 height 20
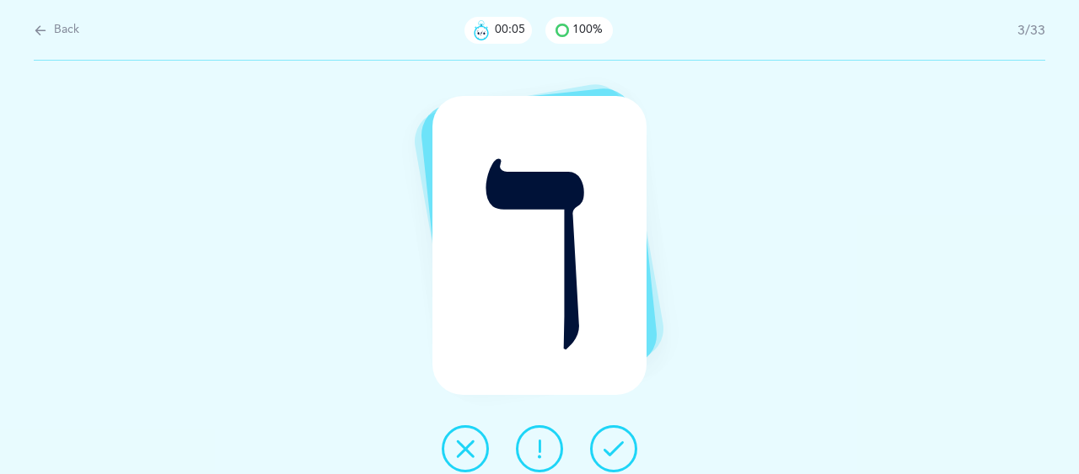
click at [611, 446] on icon at bounding box center [613, 449] width 20 height 20
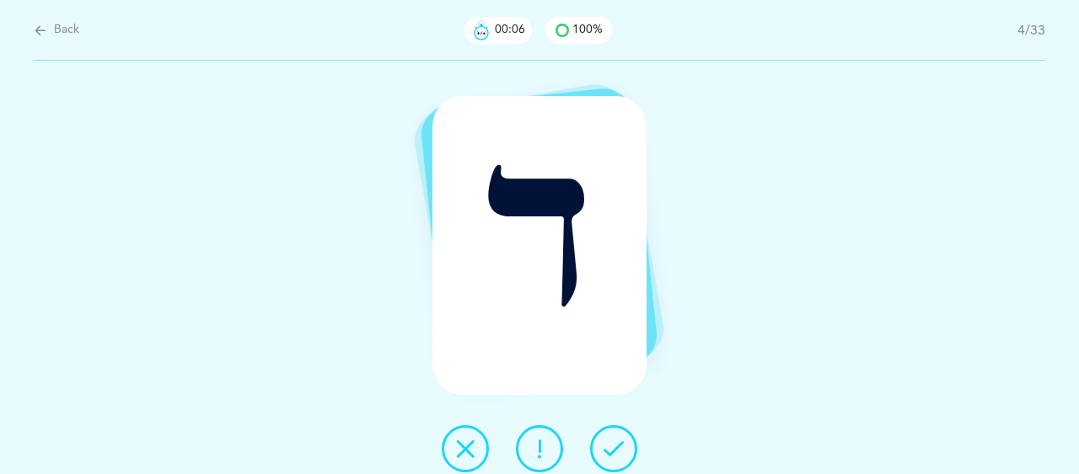
click at [611, 446] on icon at bounding box center [613, 449] width 20 height 20
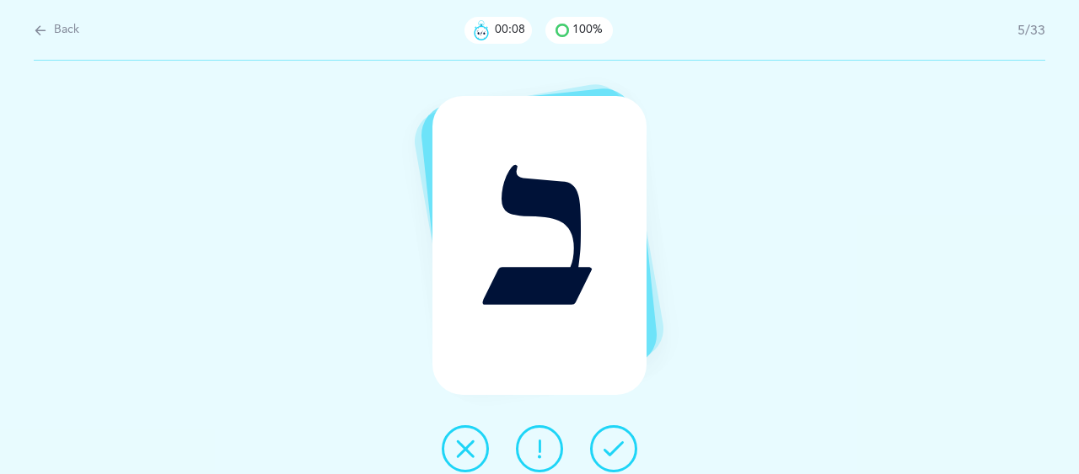
click at [611, 446] on icon at bounding box center [613, 449] width 20 height 20
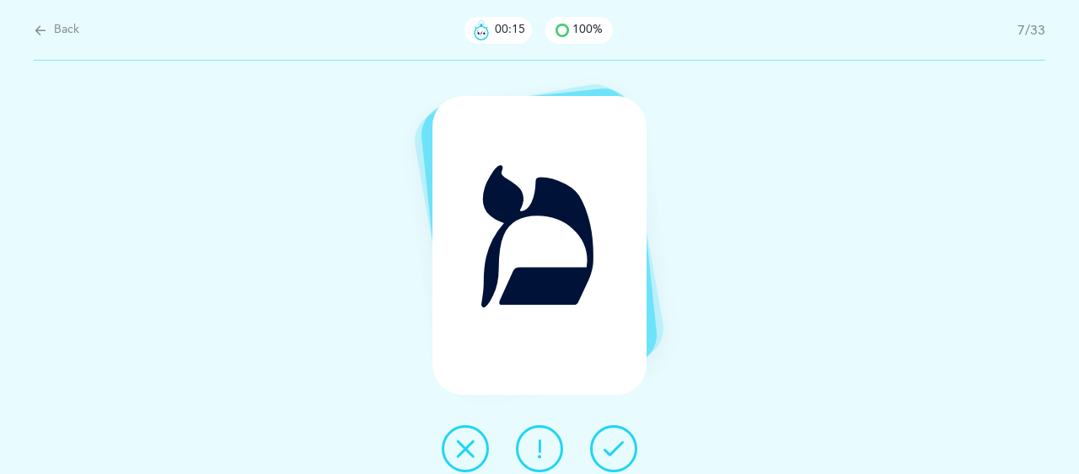
click at [611, 446] on icon at bounding box center [613, 449] width 20 height 20
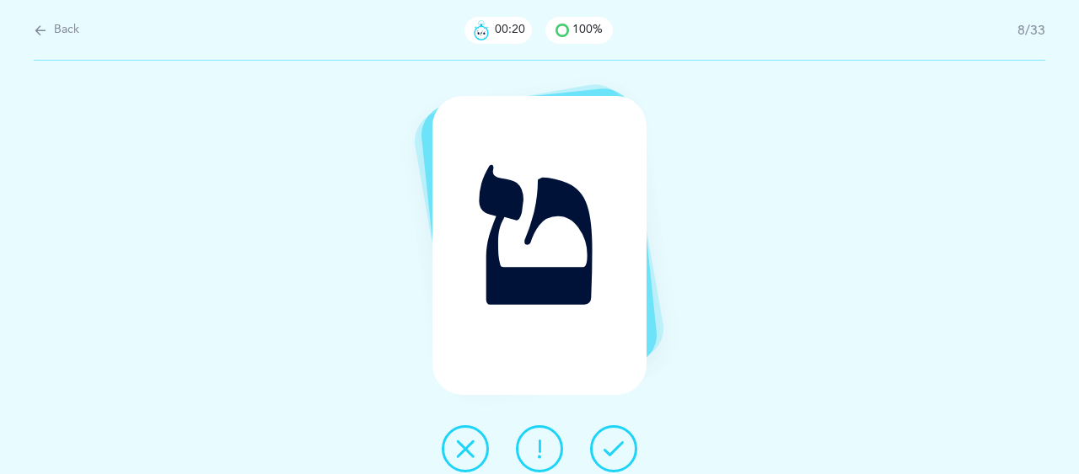
click at [611, 446] on icon at bounding box center [613, 449] width 20 height 20
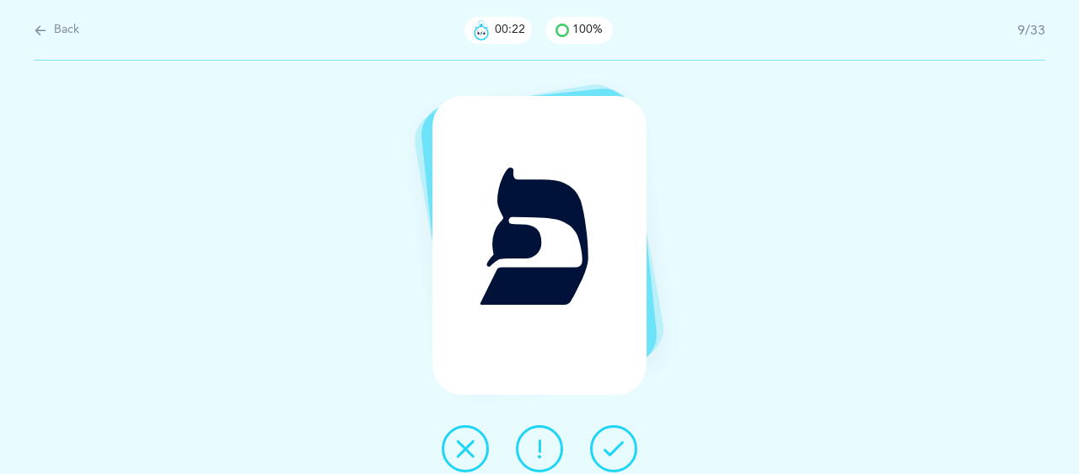
click at [611, 446] on icon at bounding box center [613, 449] width 20 height 20
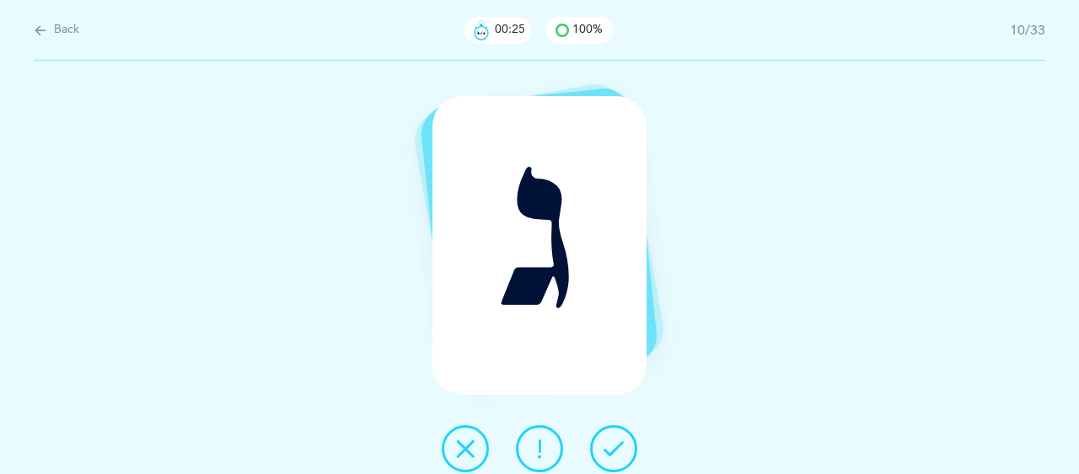
click at [611, 446] on icon at bounding box center [613, 449] width 20 height 20
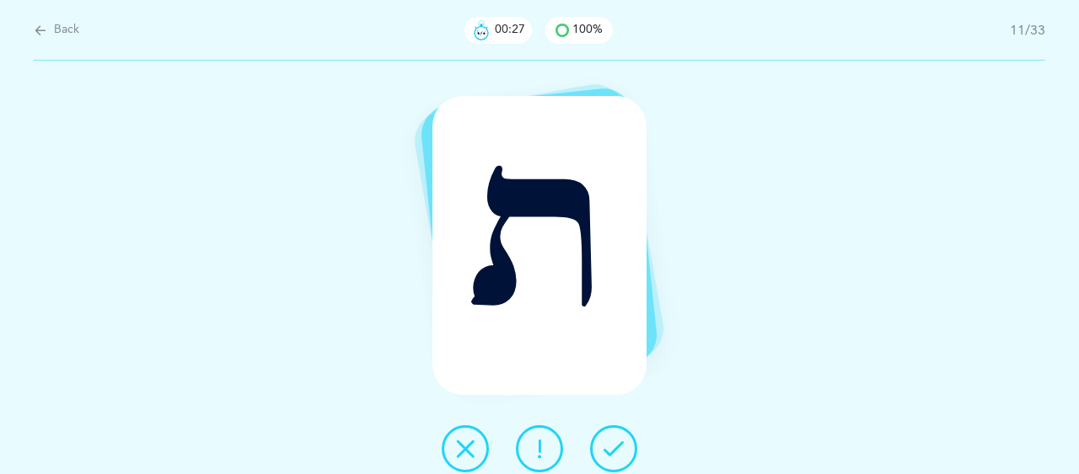
click at [611, 446] on icon at bounding box center [613, 449] width 20 height 20
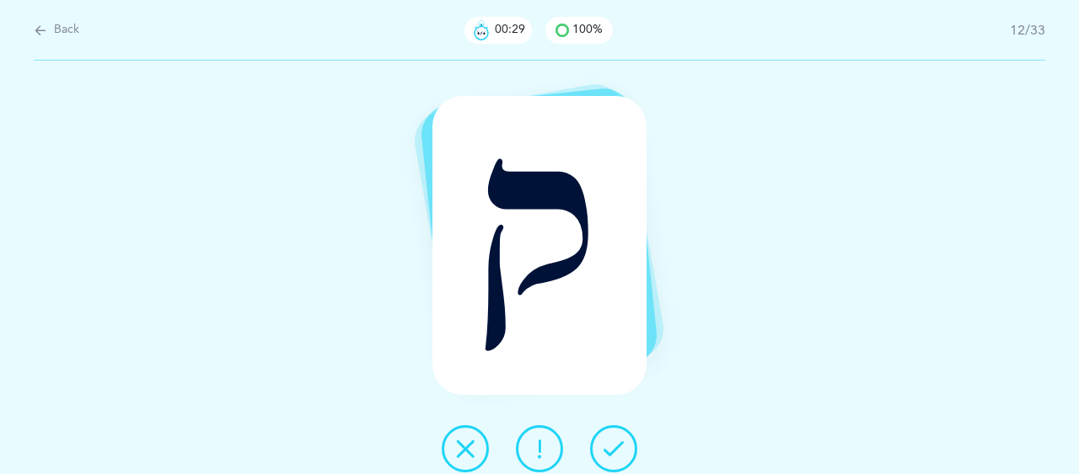
click at [611, 446] on icon at bounding box center [613, 449] width 20 height 20
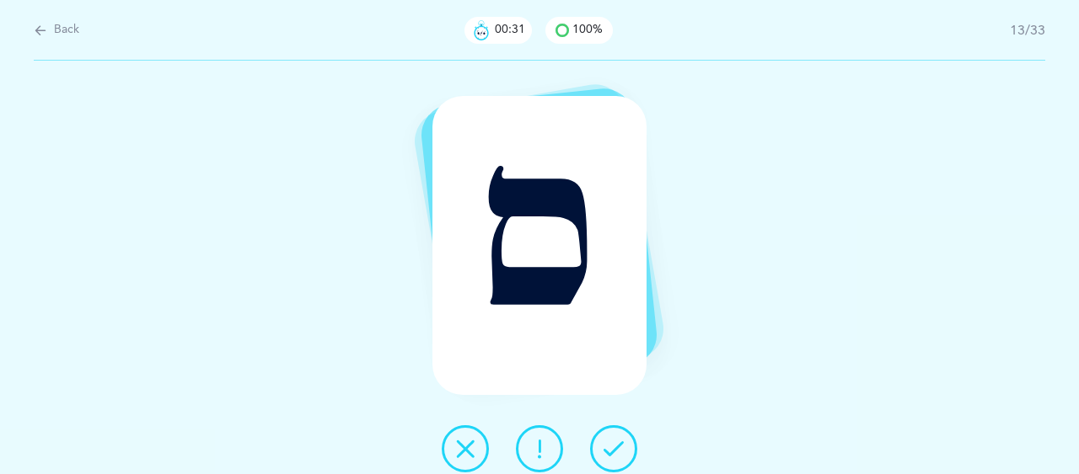
click at [611, 446] on icon at bounding box center [613, 449] width 20 height 20
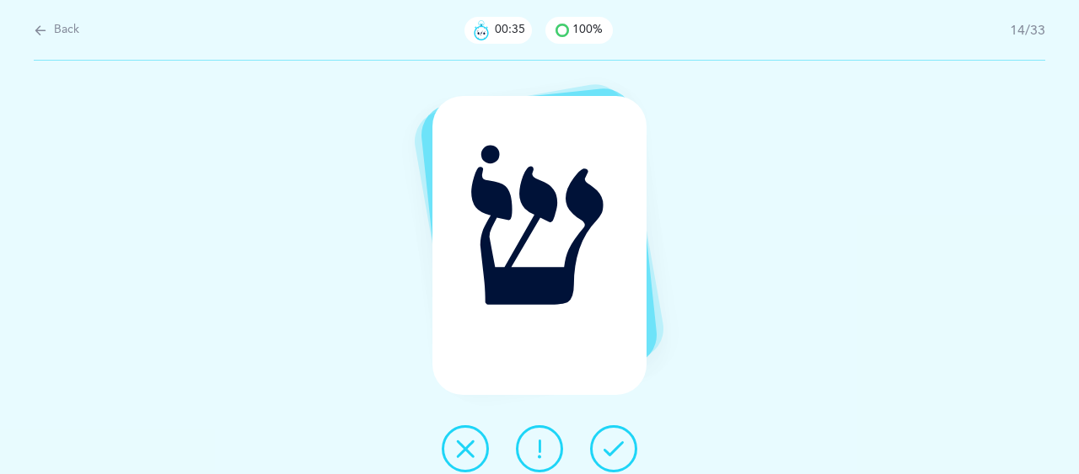
click at [611, 446] on icon at bounding box center [613, 449] width 20 height 20
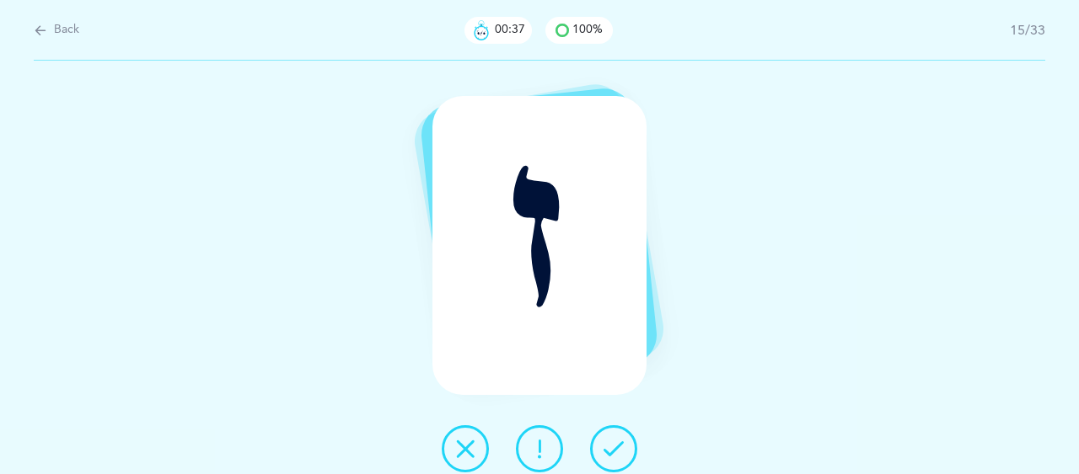
click at [611, 446] on icon at bounding box center [613, 449] width 20 height 20
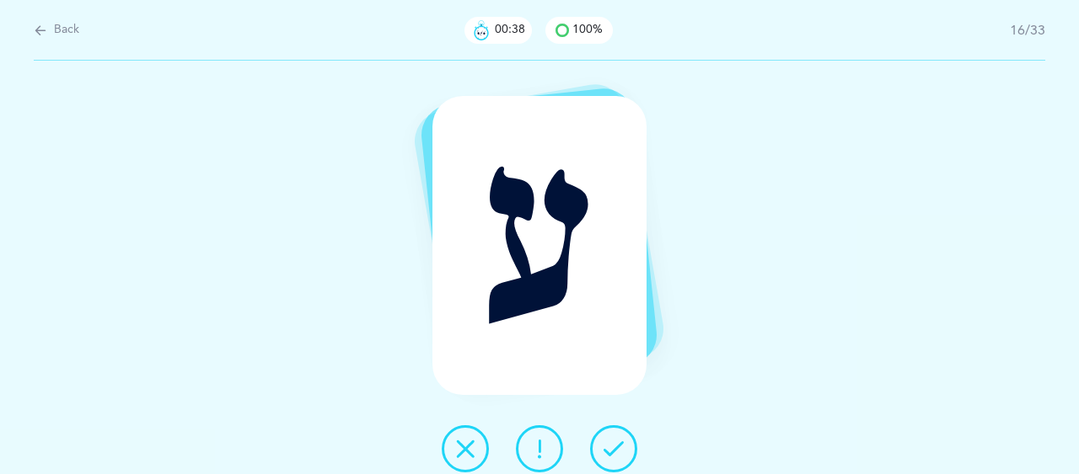
click at [611, 446] on icon at bounding box center [613, 449] width 20 height 20
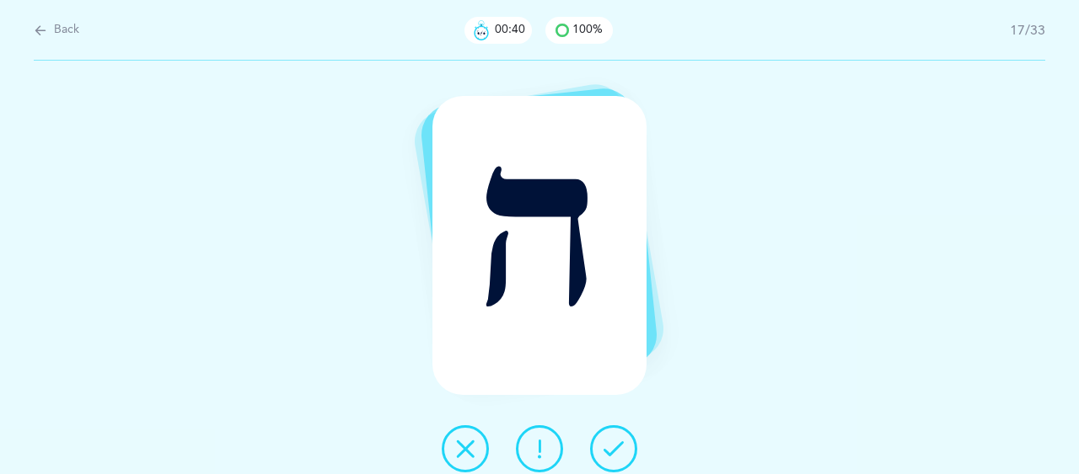
click at [611, 446] on icon at bounding box center [613, 449] width 20 height 20
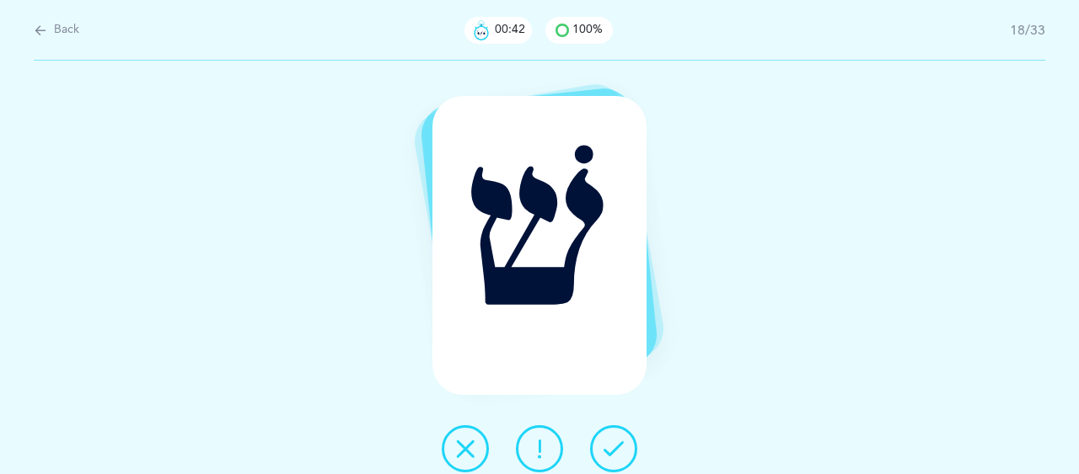
click at [611, 446] on icon at bounding box center [613, 449] width 20 height 20
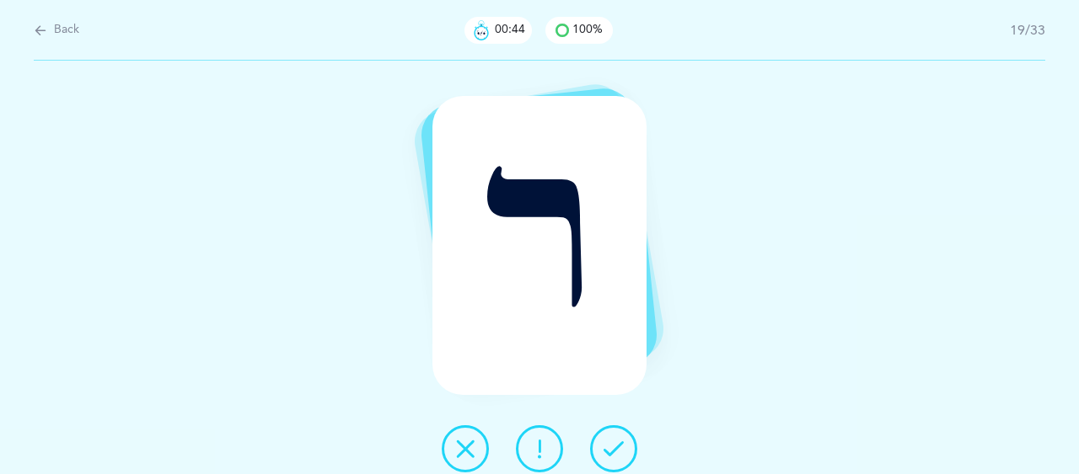
click at [611, 446] on icon at bounding box center [613, 449] width 20 height 20
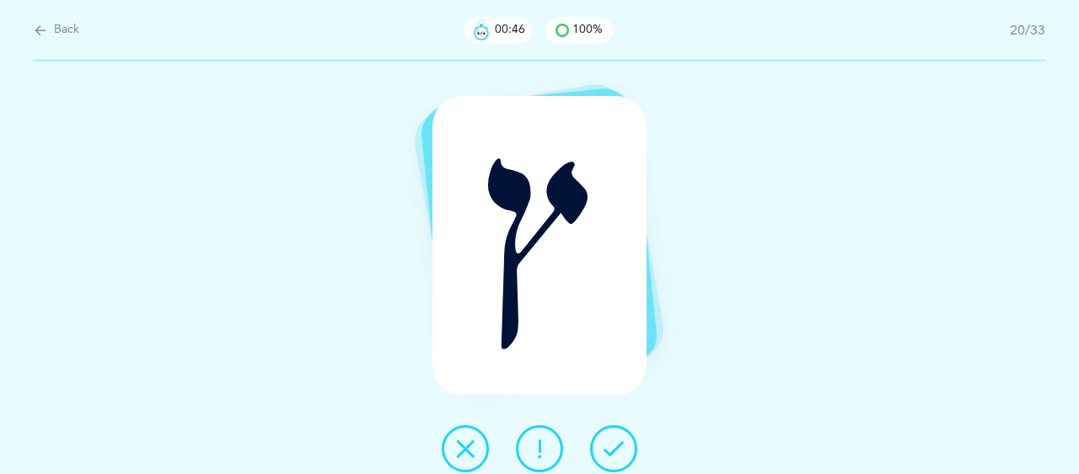
click at [611, 446] on icon at bounding box center [613, 449] width 20 height 20
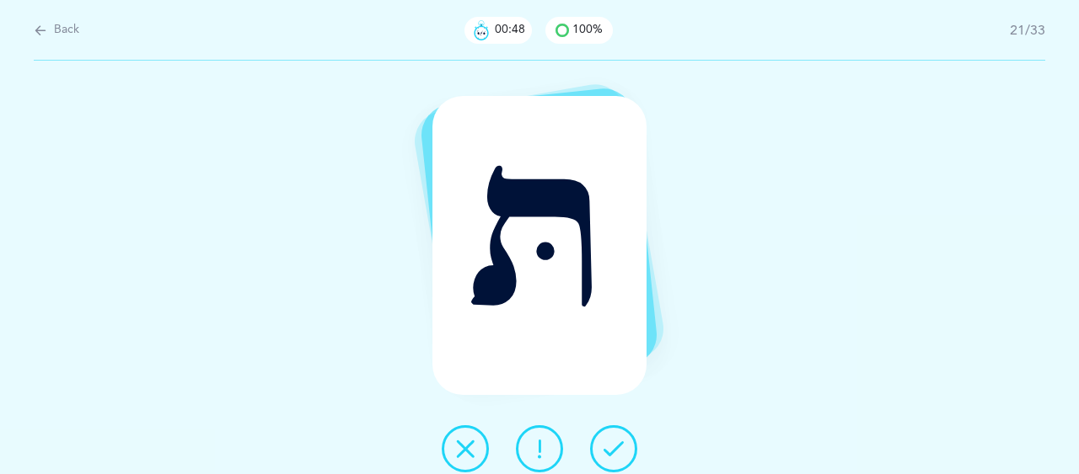
click at [611, 446] on icon at bounding box center [613, 449] width 20 height 20
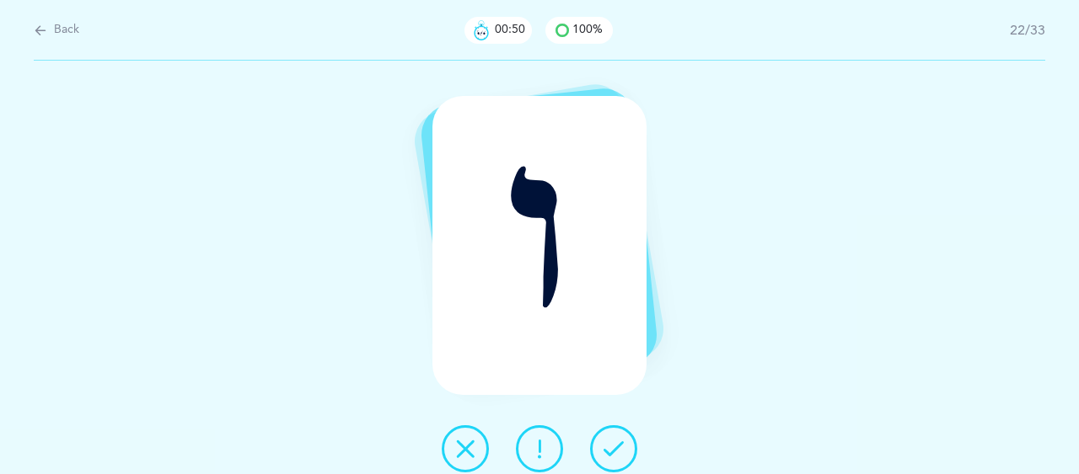
click at [611, 446] on icon at bounding box center [613, 449] width 20 height 20
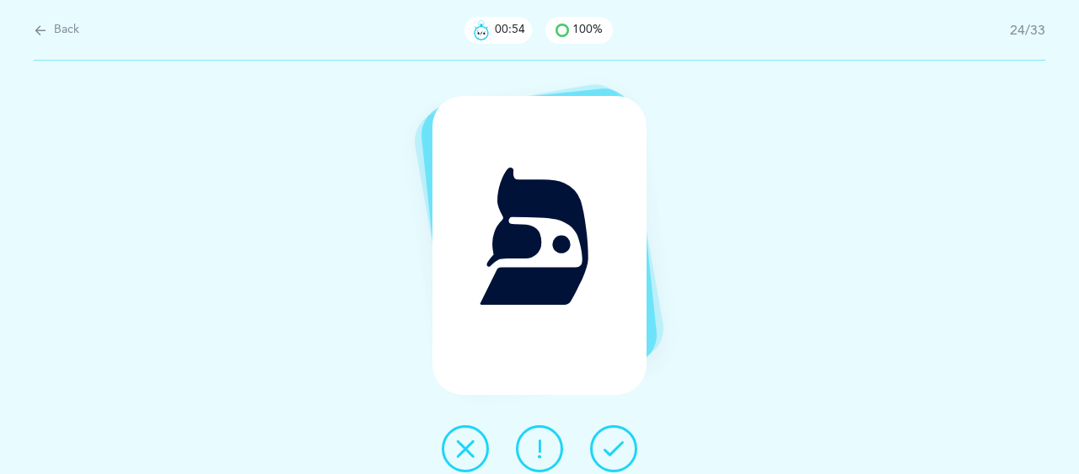
click at [611, 446] on icon at bounding box center [613, 449] width 20 height 20
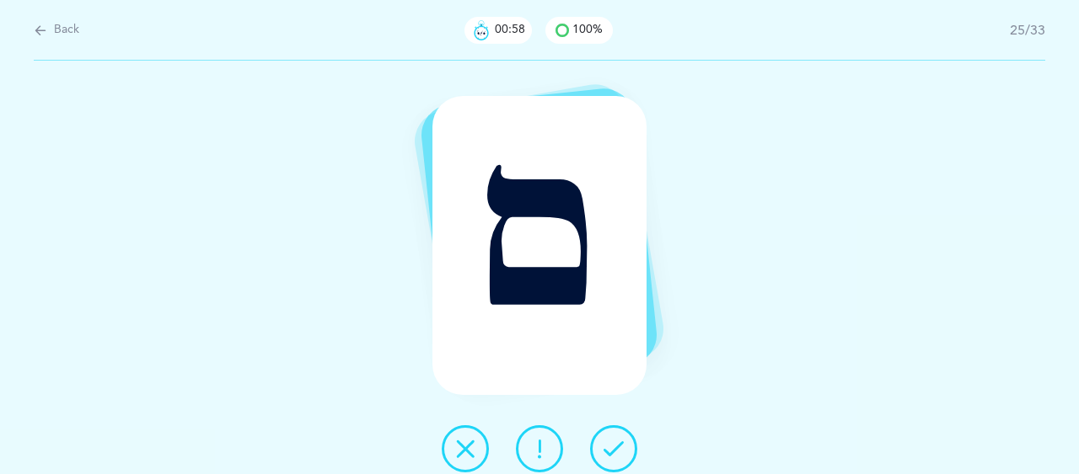
click at [611, 446] on icon at bounding box center [613, 449] width 20 height 20
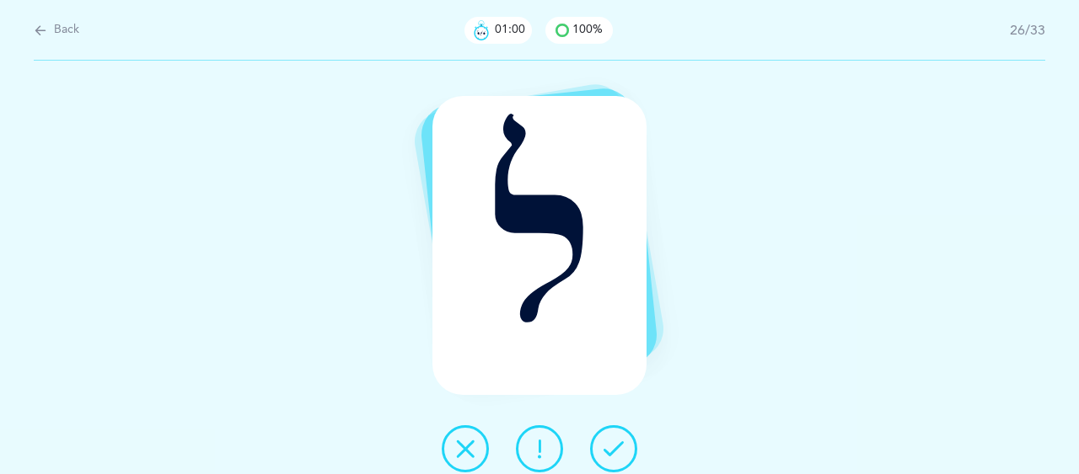
click at [611, 446] on icon at bounding box center [613, 449] width 20 height 20
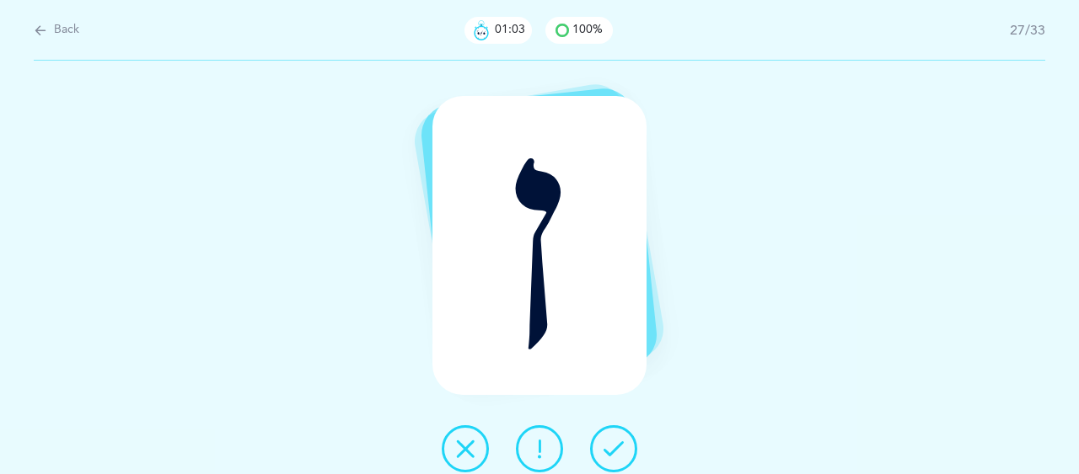
click at [611, 446] on icon at bounding box center [613, 449] width 20 height 20
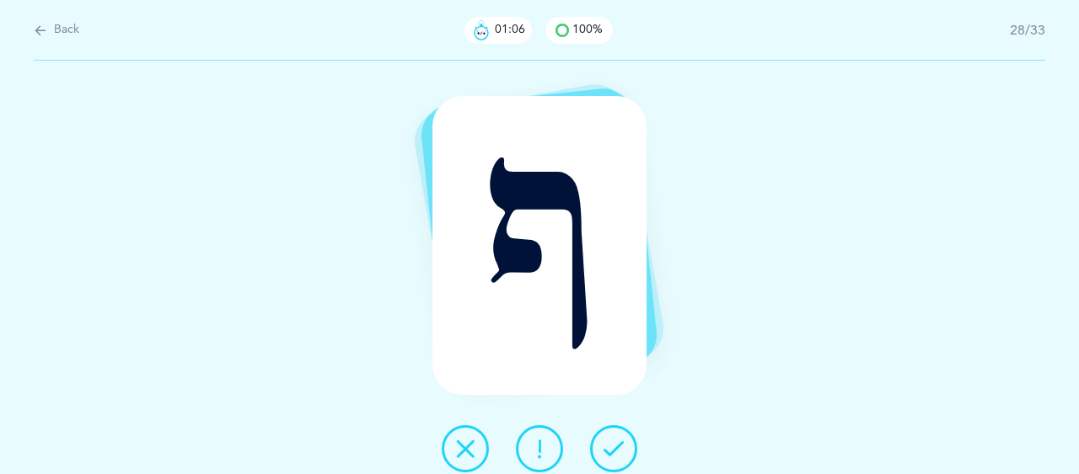
click at [611, 446] on icon at bounding box center [613, 449] width 20 height 20
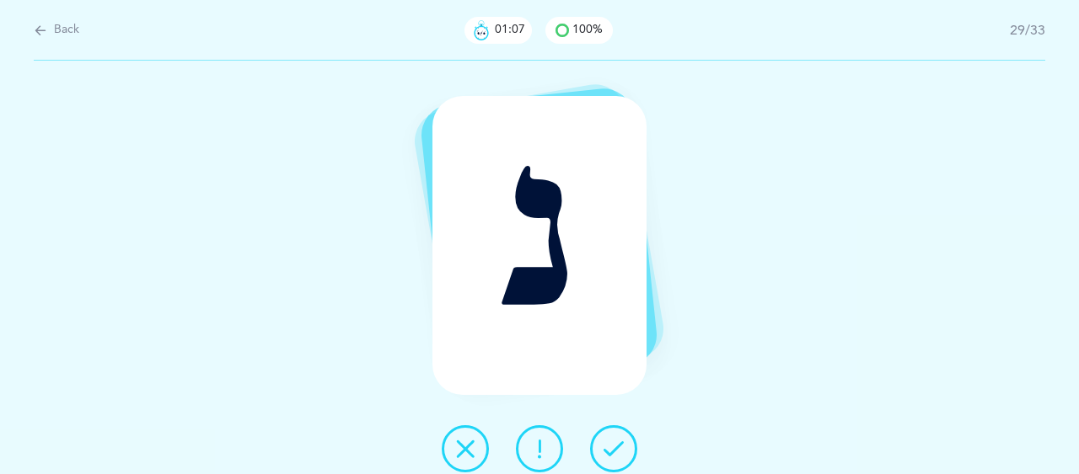
click at [611, 446] on icon at bounding box center [613, 449] width 20 height 20
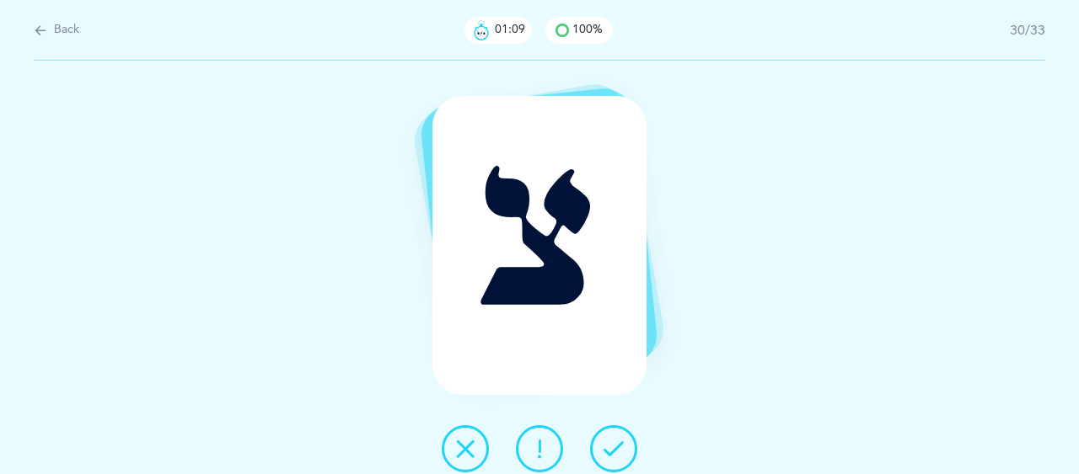
click at [611, 446] on icon at bounding box center [613, 449] width 20 height 20
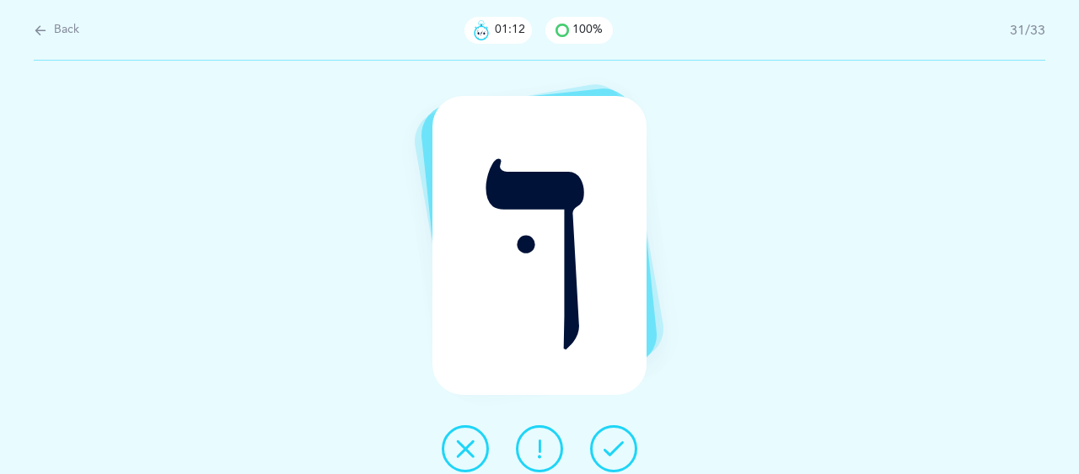
click at [611, 446] on icon at bounding box center [613, 449] width 20 height 20
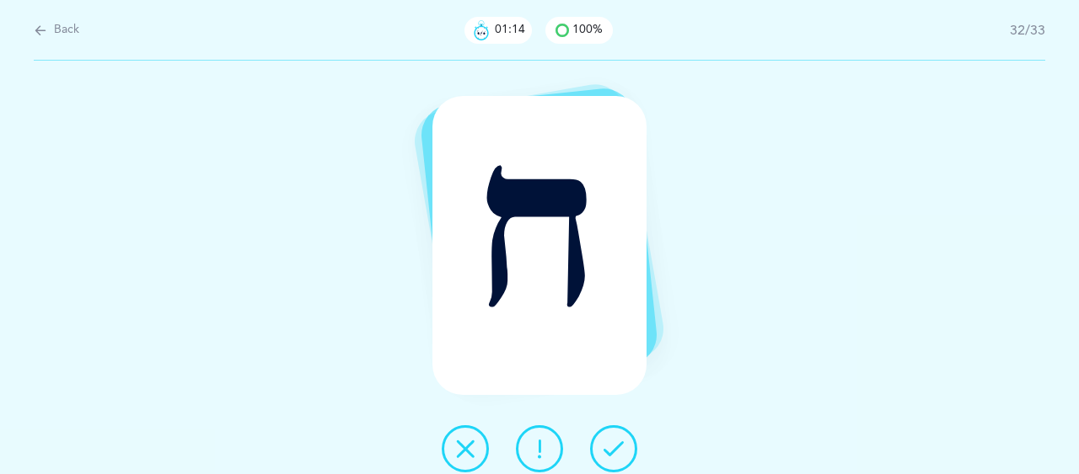
click at [611, 446] on icon at bounding box center [613, 449] width 20 height 20
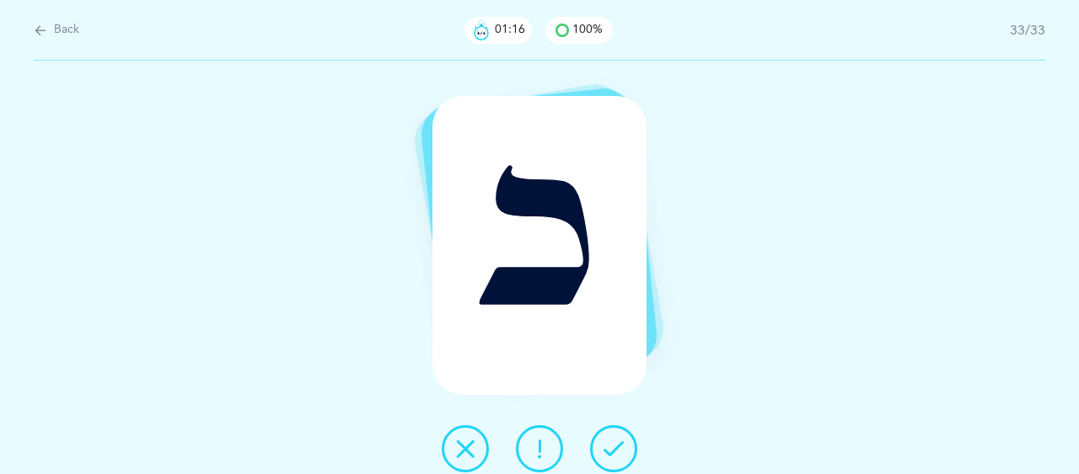
click at [611, 446] on icon at bounding box center [613, 449] width 20 height 20
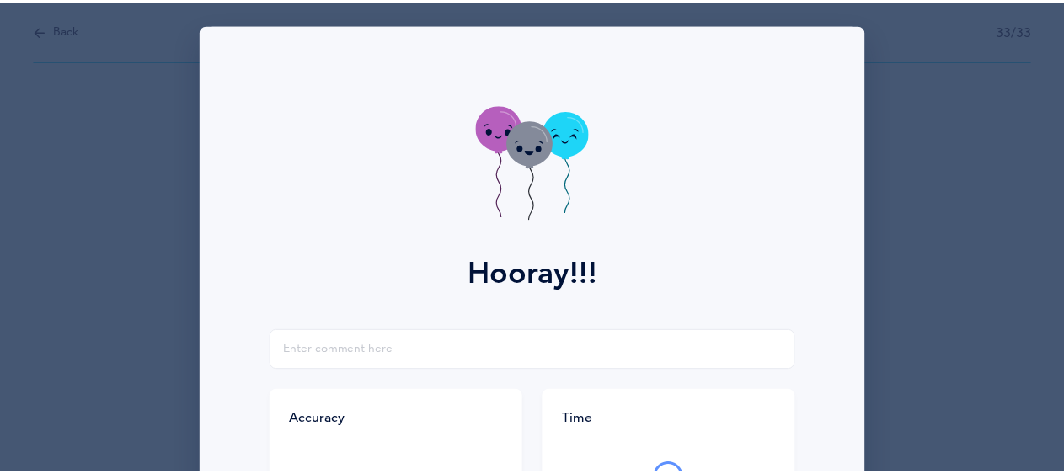
scroll to position [327, 0]
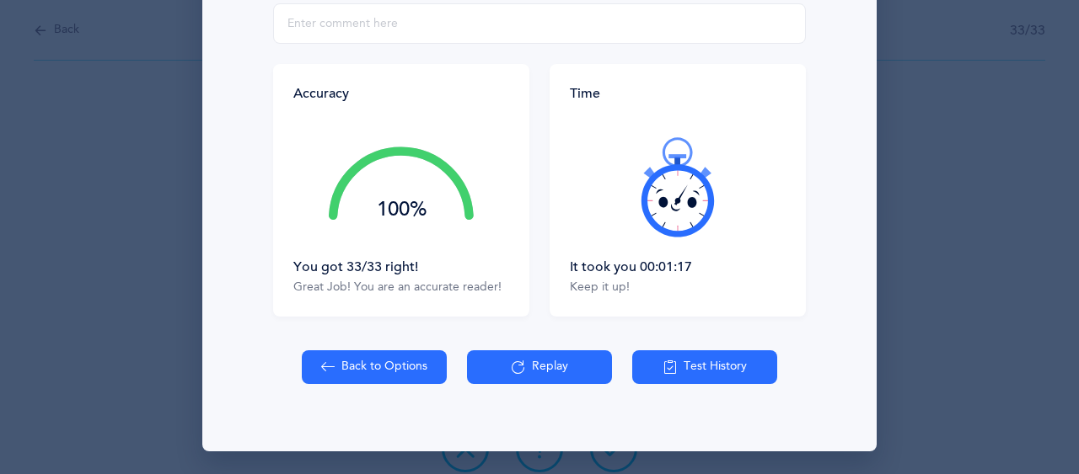
click at [372, 357] on button "Back to Options" at bounding box center [374, 368] width 145 height 34
select select "27"
select select "single"
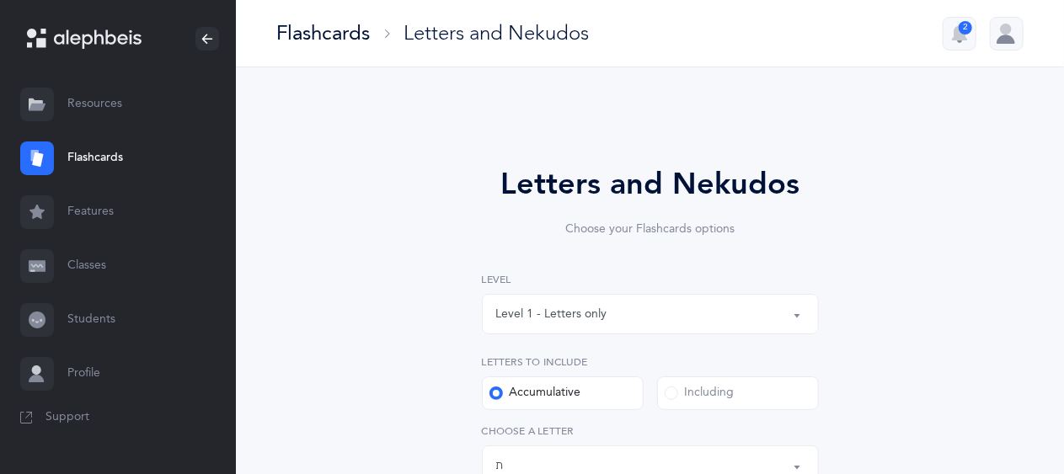
click at [524, 318] on div "Level 1 - Letters only" at bounding box center [551, 315] width 111 height 18
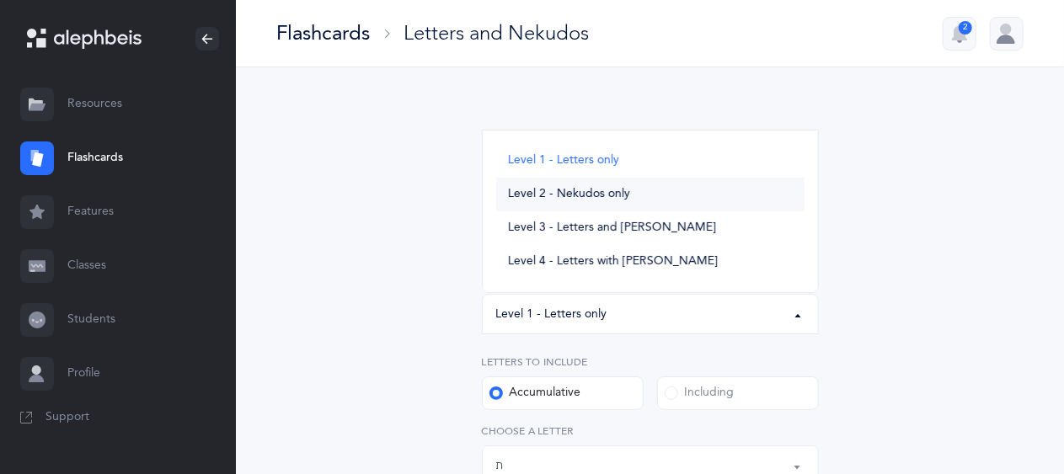
click at [580, 198] on span "Level 2 - Nekudos only" at bounding box center [569, 194] width 122 height 15
select select "2"
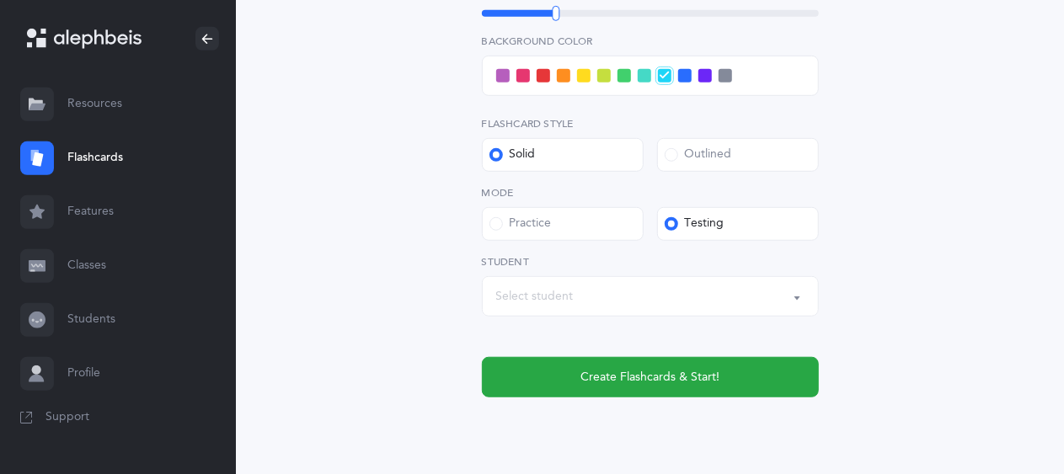
scroll to position [531, 0]
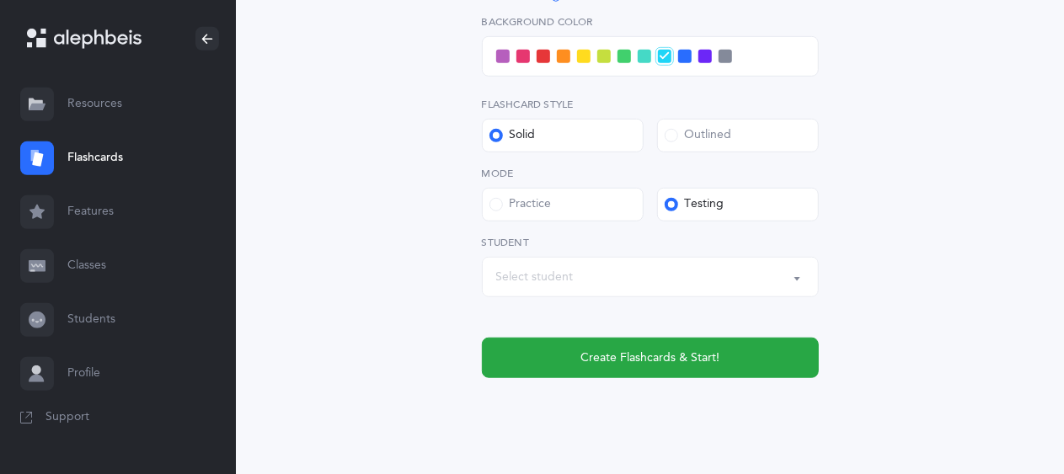
click at [590, 53] on span at bounding box center [583, 56] width 13 height 13
click at [0, 0] on input "checkbox" at bounding box center [0, 0] width 0 height 0
click at [570, 274] on div "Select student" at bounding box center [535, 278] width 78 height 18
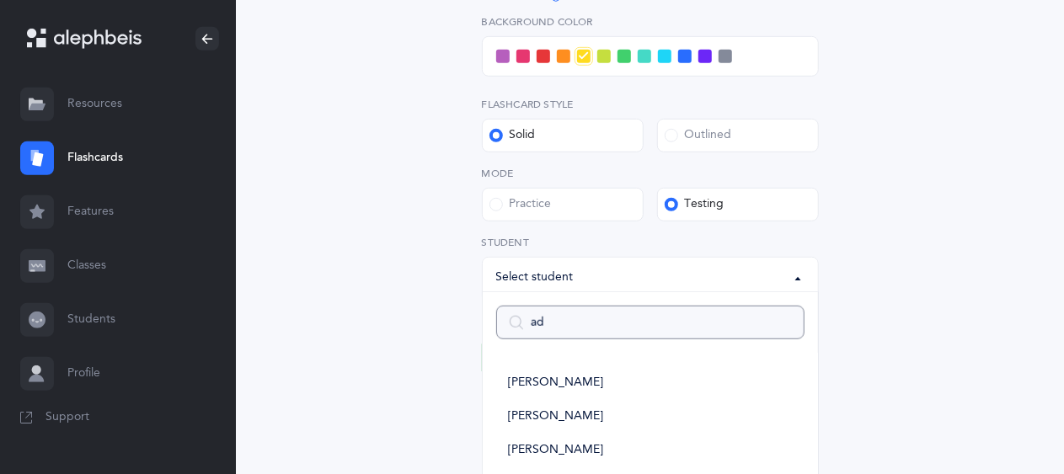
type input "adi"
select select
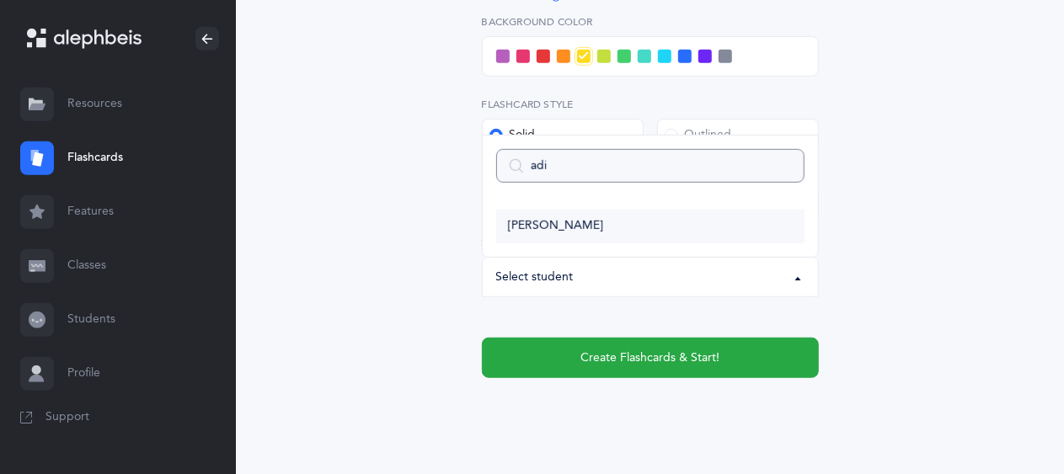
type input "adi"
click at [557, 223] on span "[PERSON_NAME]" at bounding box center [555, 226] width 95 height 15
select select "9222"
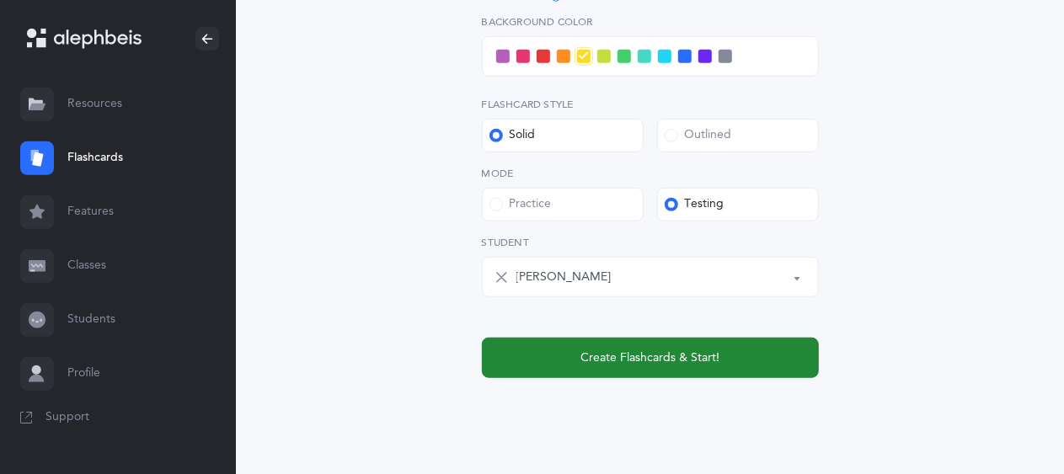
click at [563, 365] on button "Create Flashcards & Start!" at bounding box center [650, 358] width 337 height 40
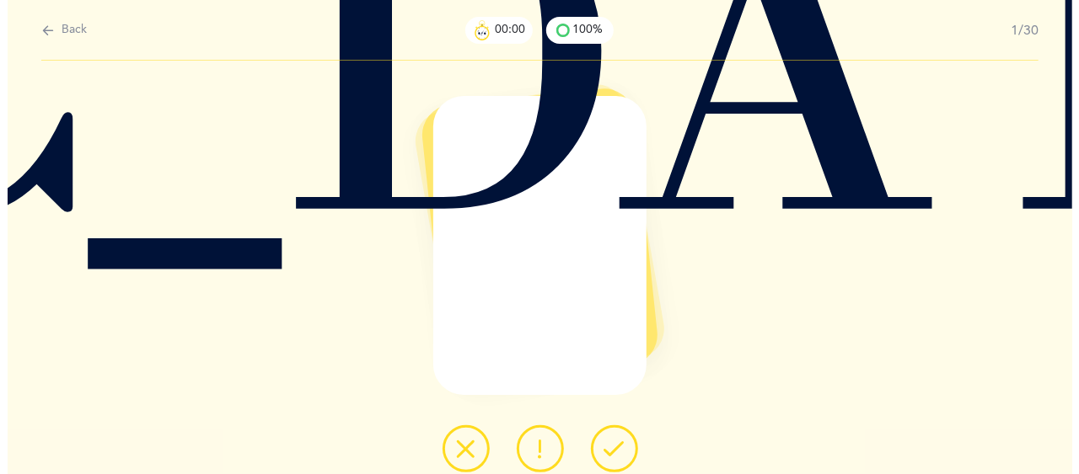
scroll to position [0, 0]
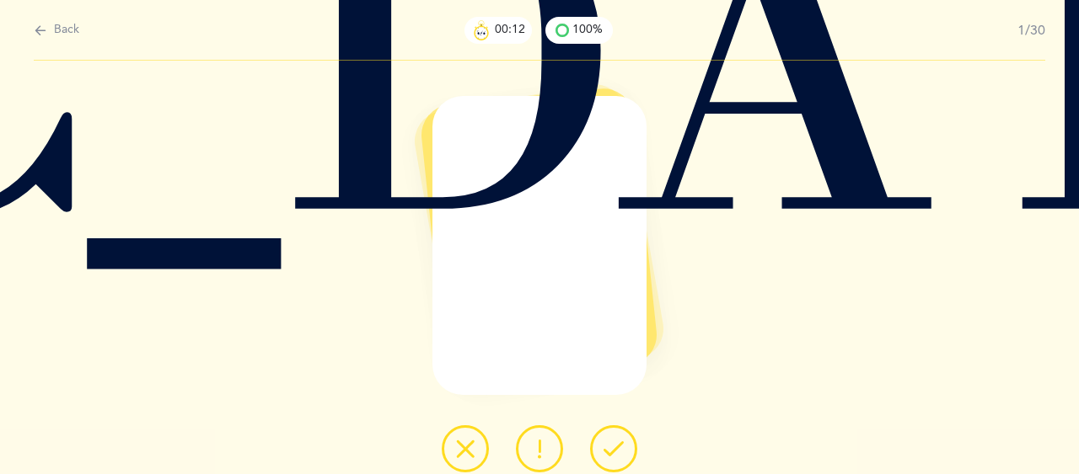
click at [615, 437] on button at bounding box center [613, 449] width 47 height 47
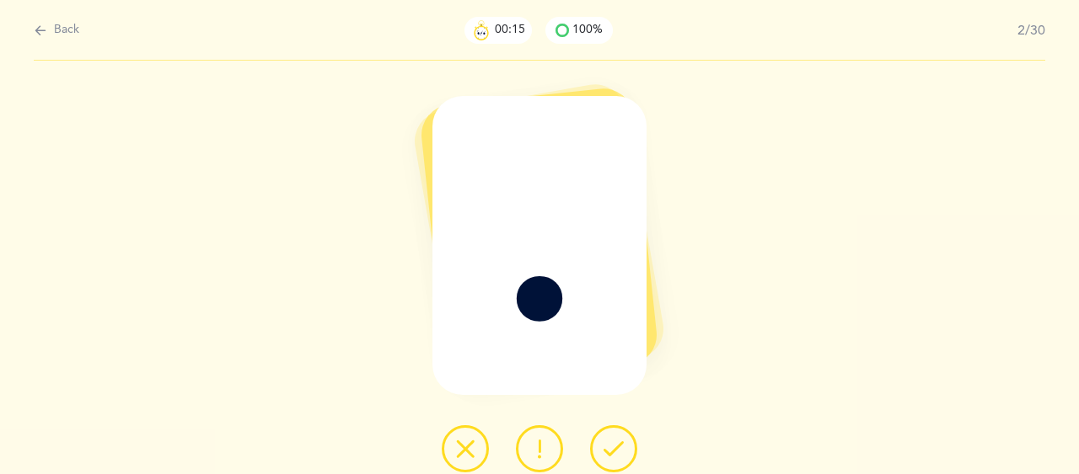
click at [622, 444] on icon at bounding box center [613, 449] width 20 height 20
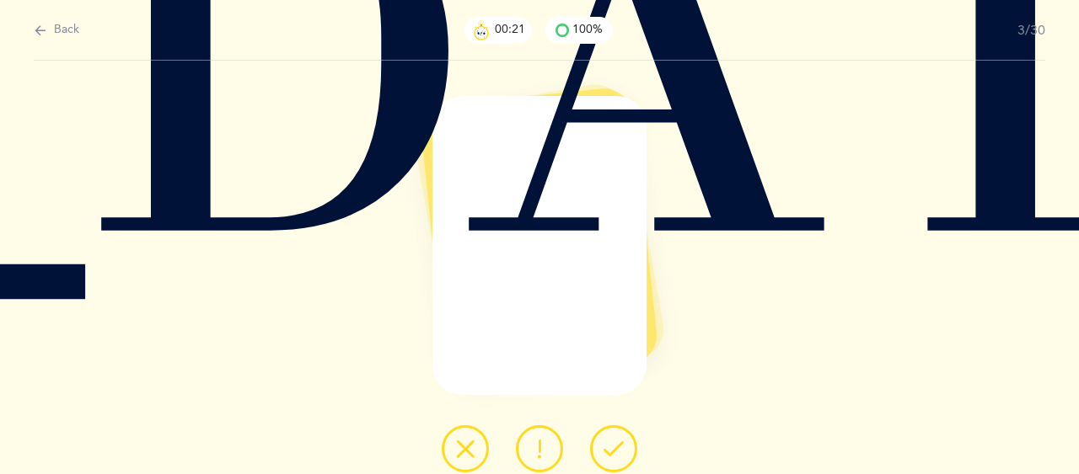
click at [607, 457] on icon at bounding box center [613, 449] width 20 height 20
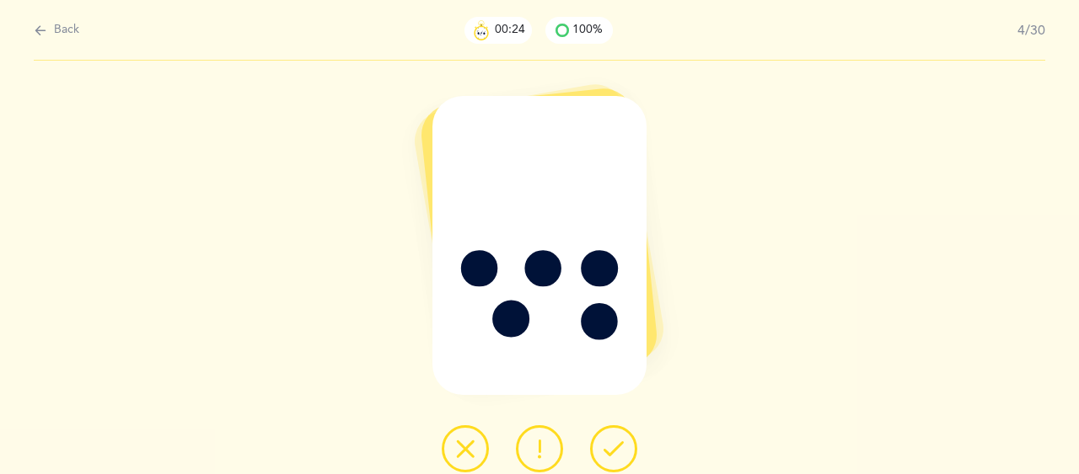
click at [624, 446] on button at bounding box center [613, 449] width 47 height 47
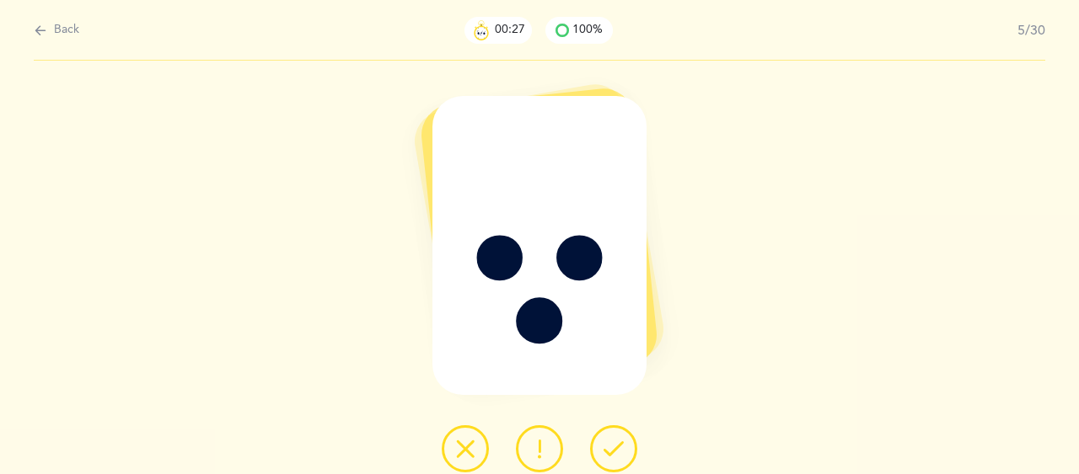
click at [620, 447] on icon at bounding box center [613, 449] width 20 height 20
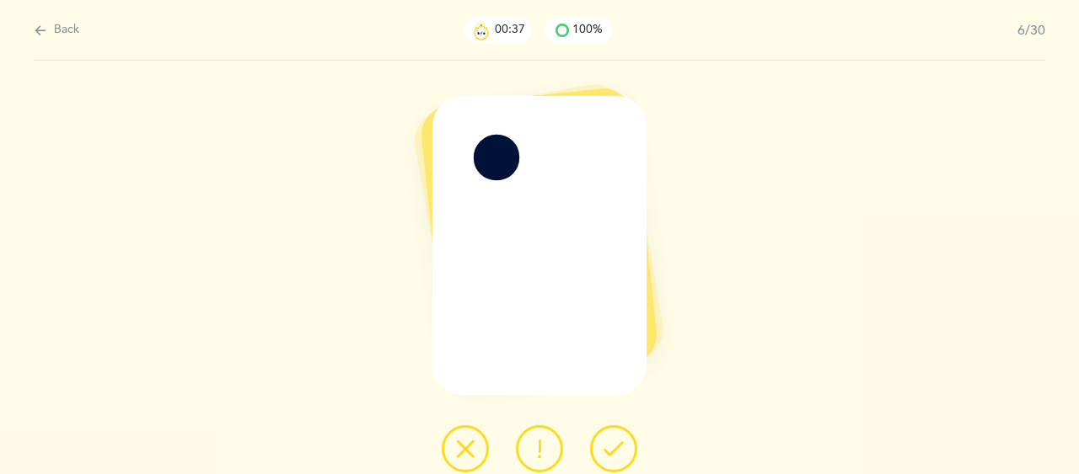
click at [608, 443] on icon at bounding box center [613, 449] width 20 height 20
click at [619, 440] on icon at bounding box center [613, 449] width 20 height 20
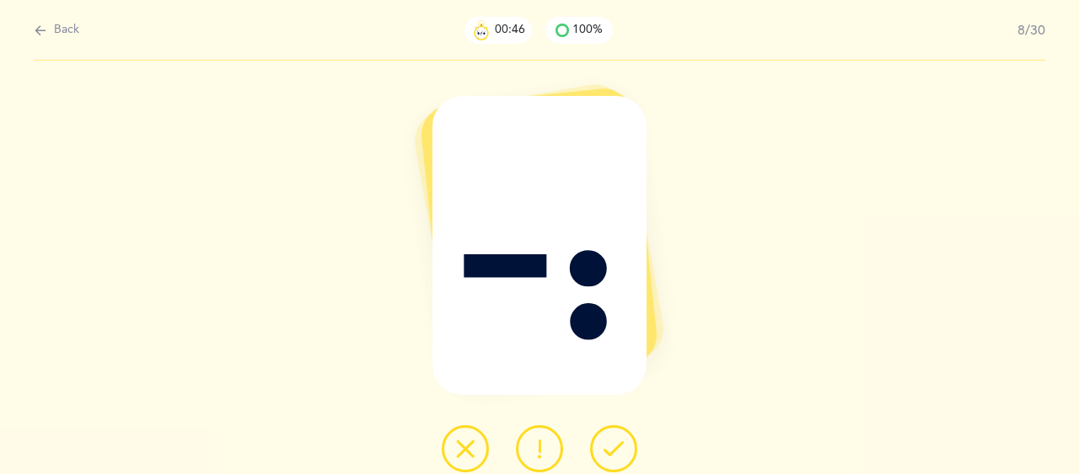
click at [608, 442] on icon at bounding box center [613, 449] width 20 height 20
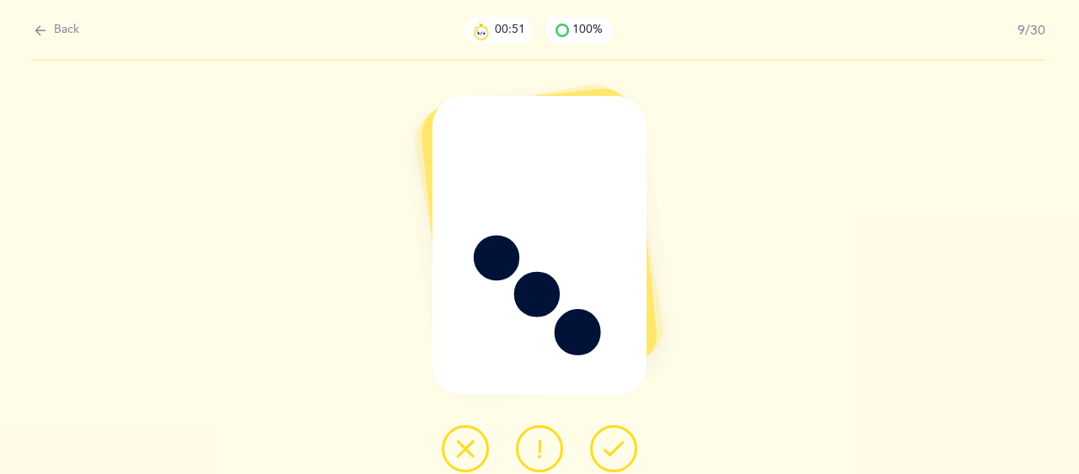
click at [535, 446] on icon at bounding box center [539, 449] width 20 height 20
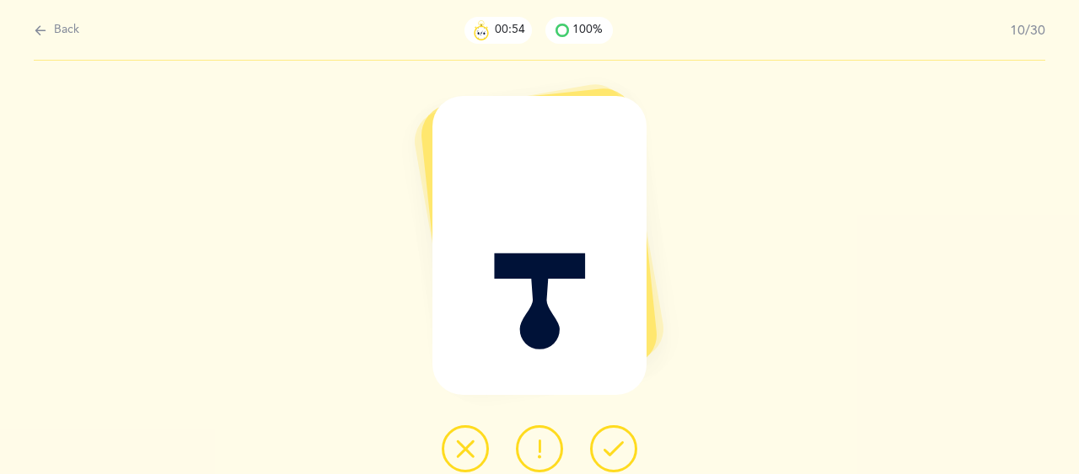
click at [620, 451] on icon at bounding box center [613, 449] width 20 height 20
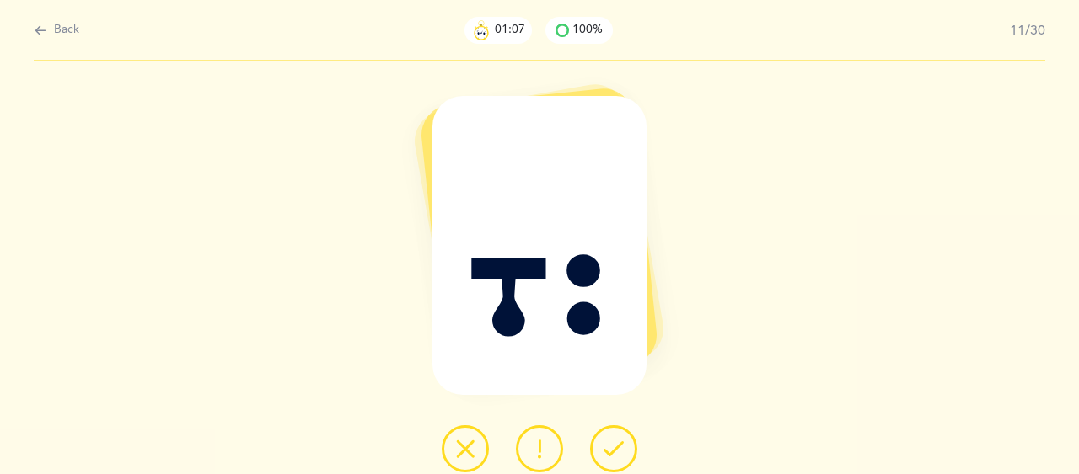
click at [619, 449] on icon at bounding box center [613, 449] width 20 height 20
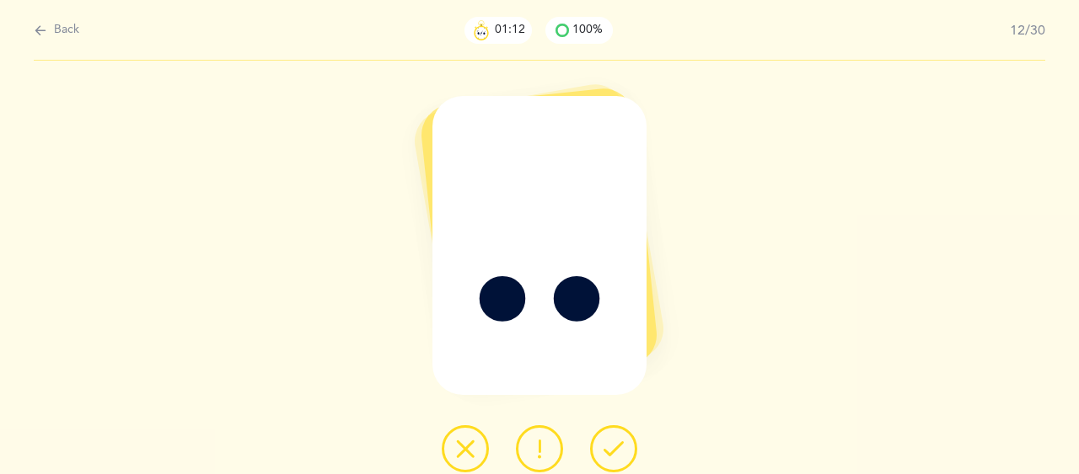
click at [610, 444] on icon at bounding box center [613, 449] width 20 height 20
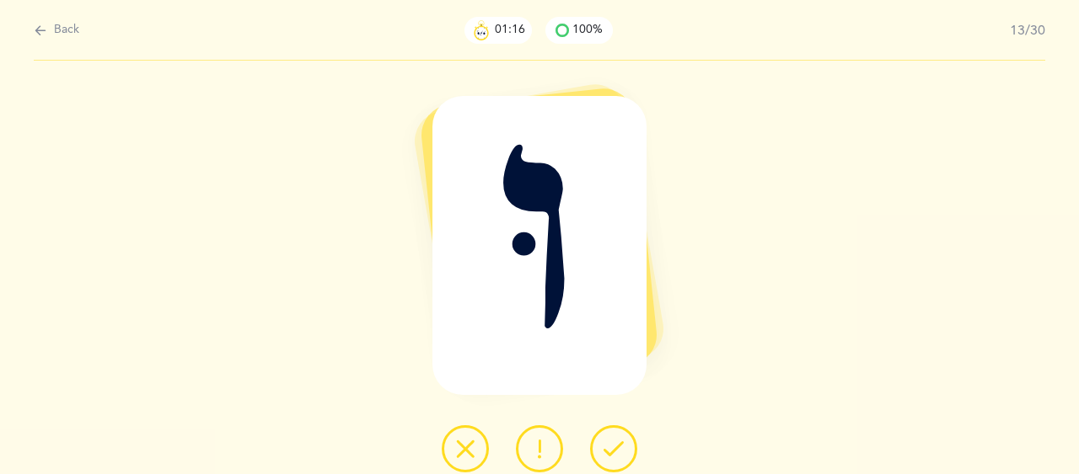
click at [609, 446] on icon at bounding box center [613, 449] width 20 height 20
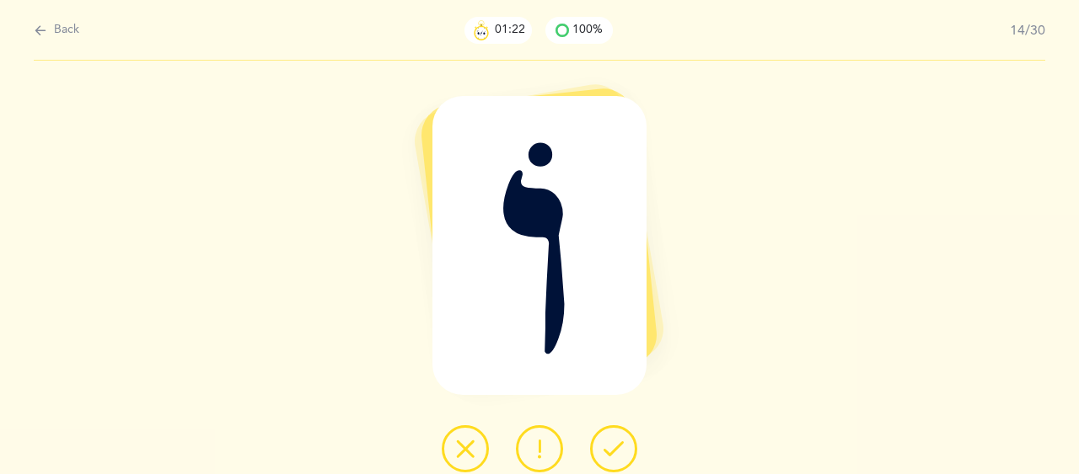
click at [626, 453] on button at bounding box center [613, 449] width 47 height 47
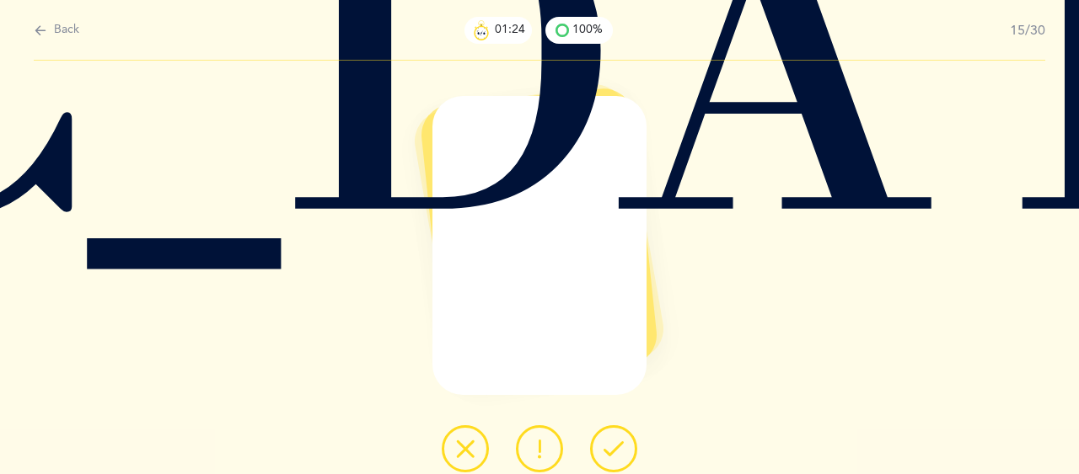
click at [611, 444] on icon at bounding box center [613, 449] width 20 height 20
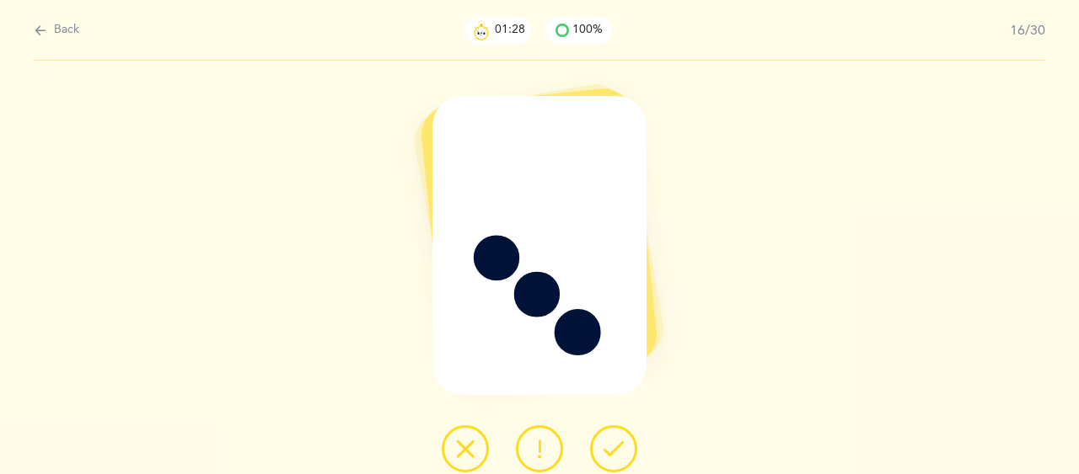
click at [612, 438] on button at bounding box center [613, 449] width 47 height 47
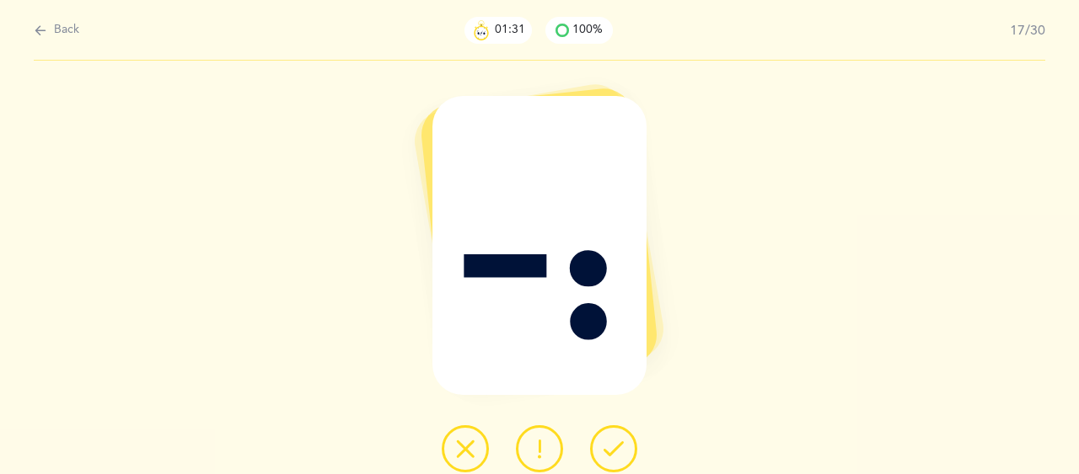
click at [617, 447] on icon at bounding box center [613, 449] width 20 height 20
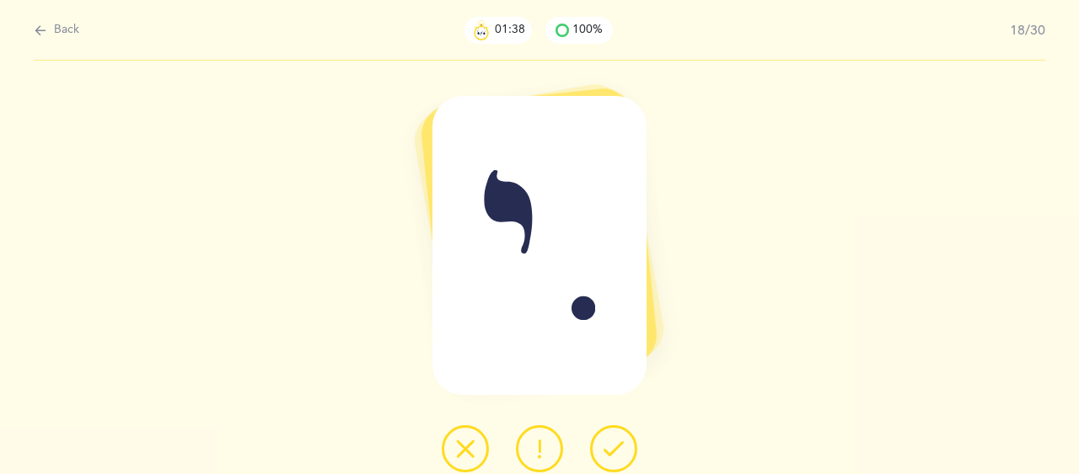
click at [615, 445] on icon at bounding box center [613, 449] width 20 height 20
click at [613, 447] on icon at bounding box center [613, 449] width 20 height 20
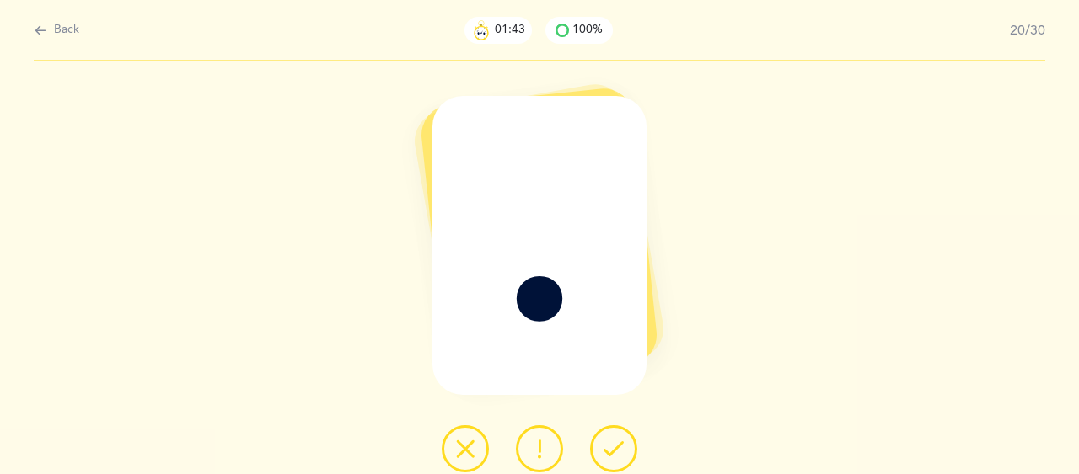
click at [616, 451] on icon at bounding box center [613, 449] width 20 height 20
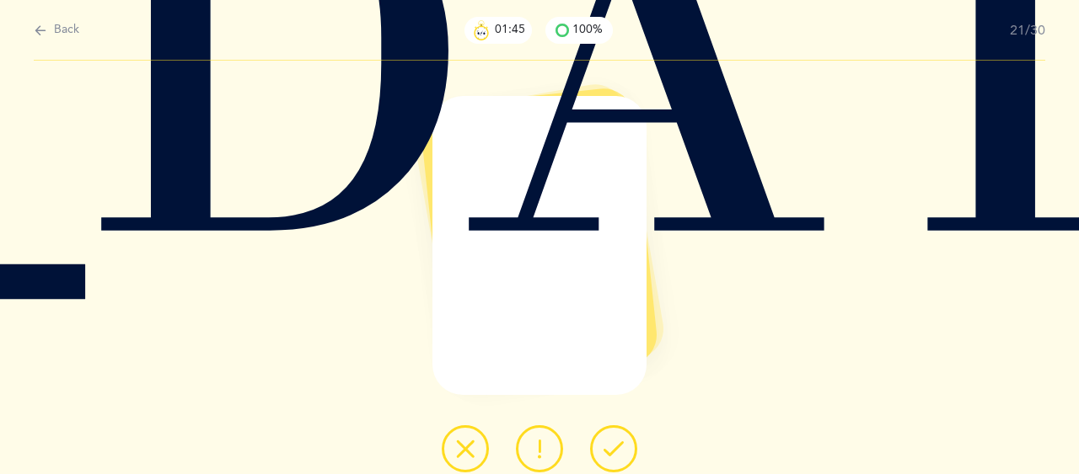
click at [613, 456] on icon at bounding box center [613, 449] width 20 height 20
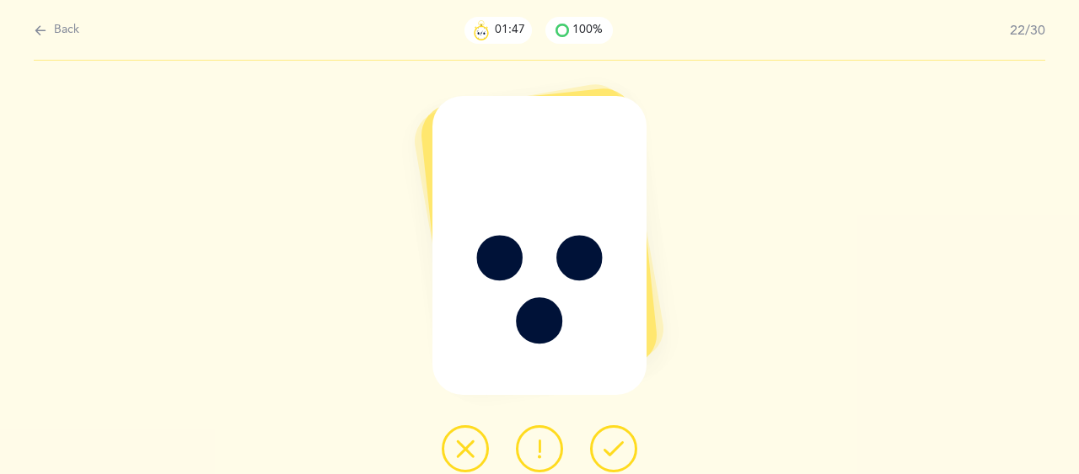
click at [619, 436] on button at bounding box center [613, 449] width 47 height 47
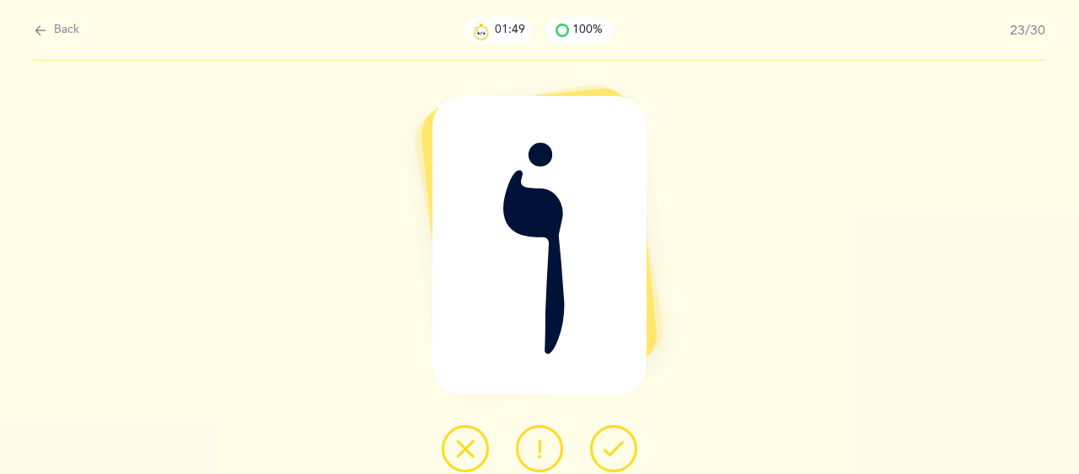
click at [613, 448] on icon at bounding box center [613, 449] width 20 height 20
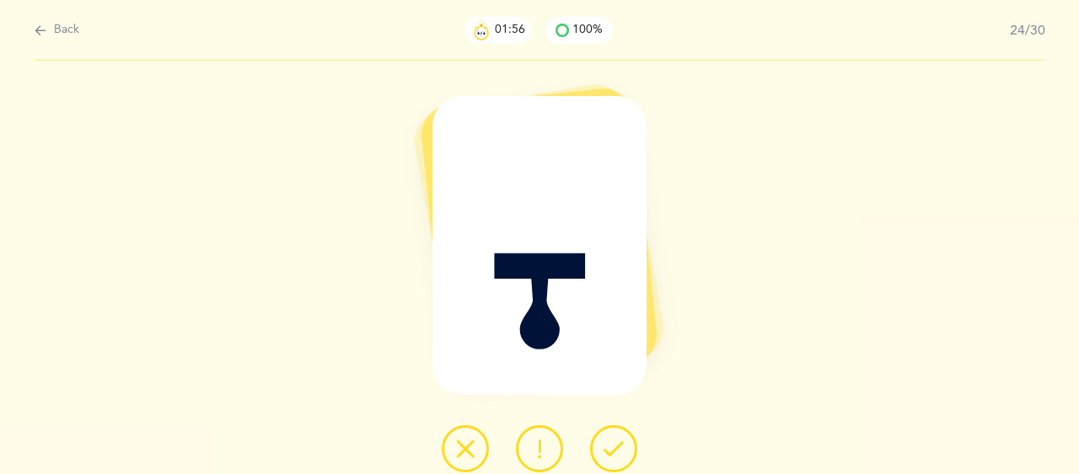
click at [619, 442] on icon at bounding box center [613, 449] width 20 height 20
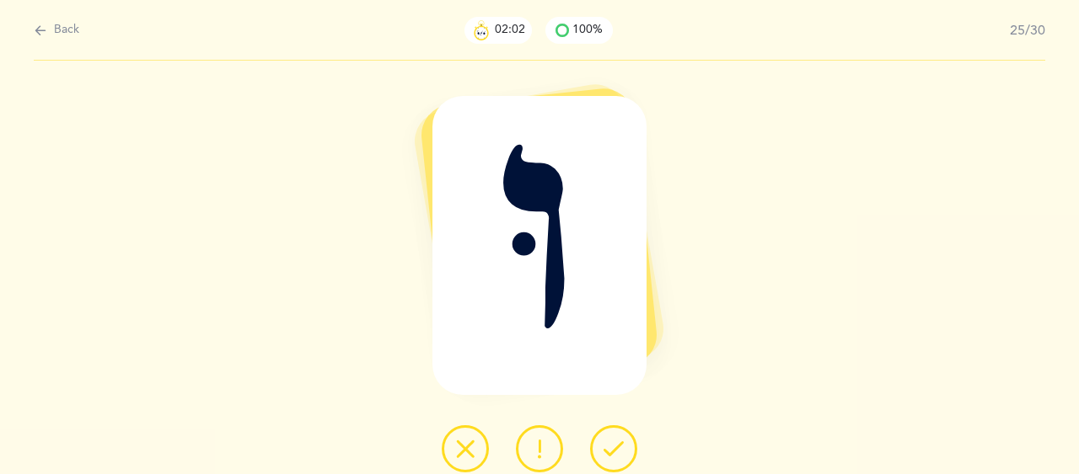
click at [620, 440] on icon at bounding box center [613, 449] width 20 height 20
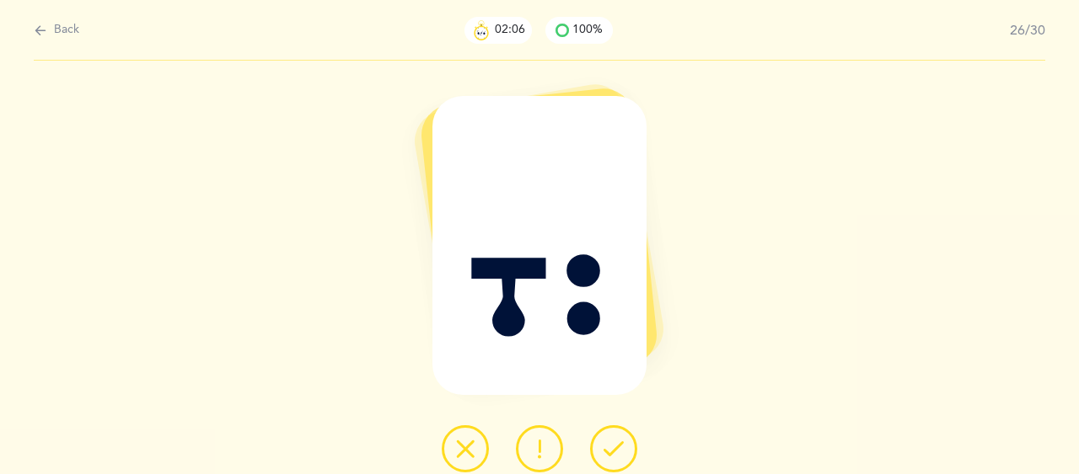
click at [619, 450] on icon at bounding box center [613, 449] width 20 height 20
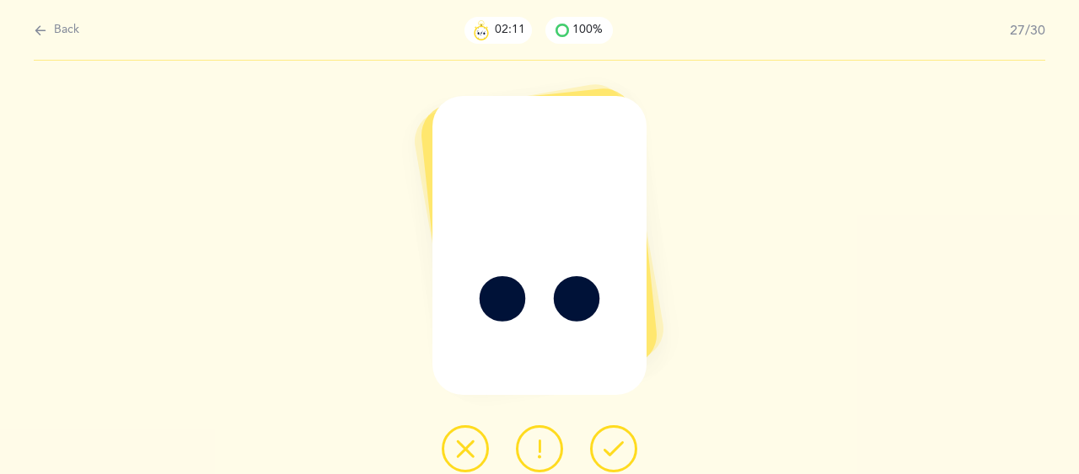
click at [610, 449] on icon at bounding box center [613, 449] width 20 height 20
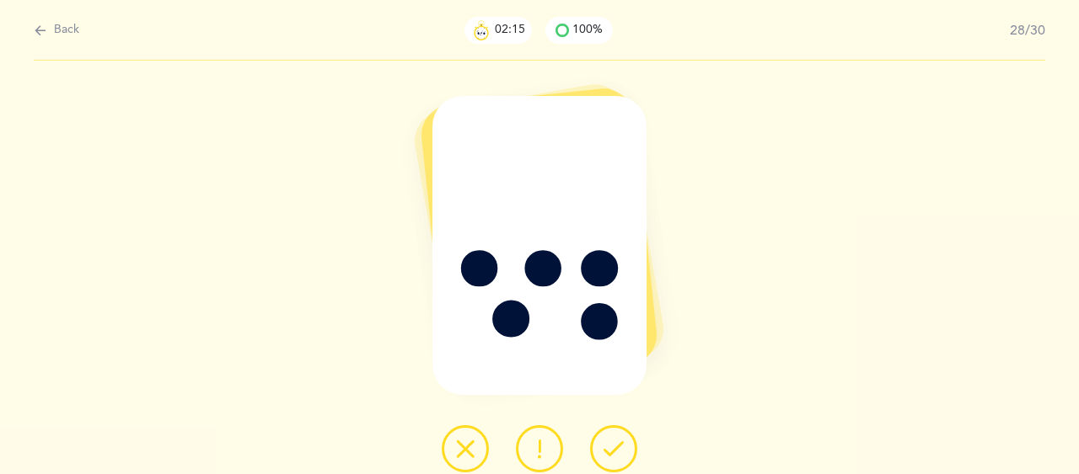
click at [610, 447] on icon at bounding box center [613, 449] width 20 height 20
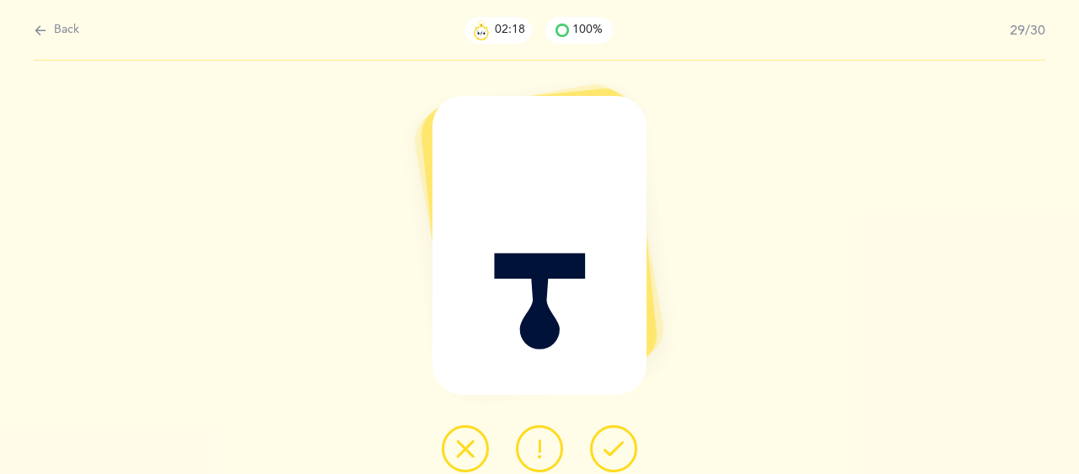
click at [608, 449] on icon at bounding box center [613, 449] width 20 height 20
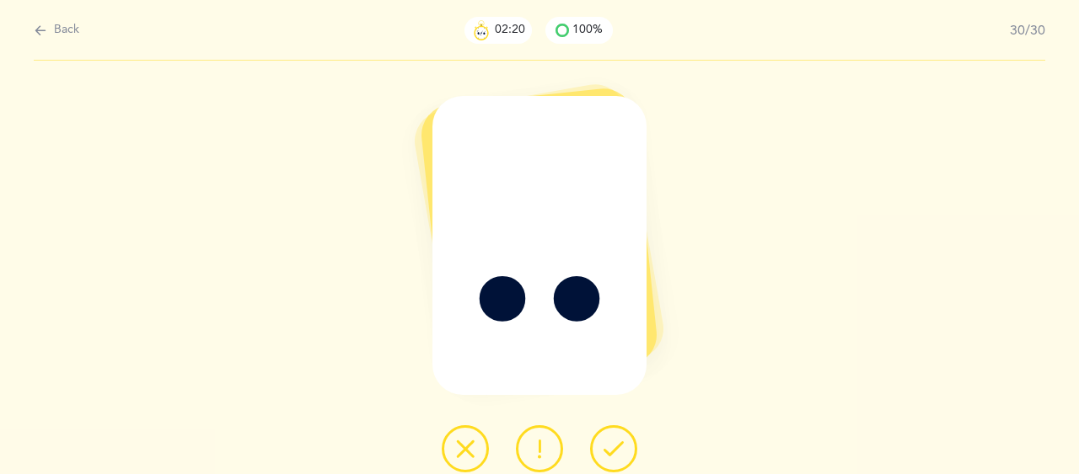
click at [613, 444] on icon at bounding box center [613, 449] width 20 height 20
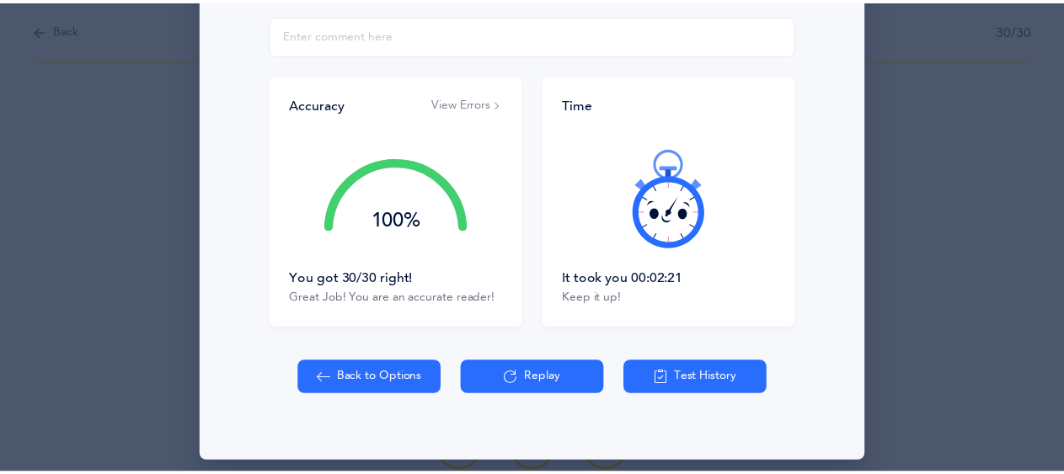
scroll to position [317, 0]
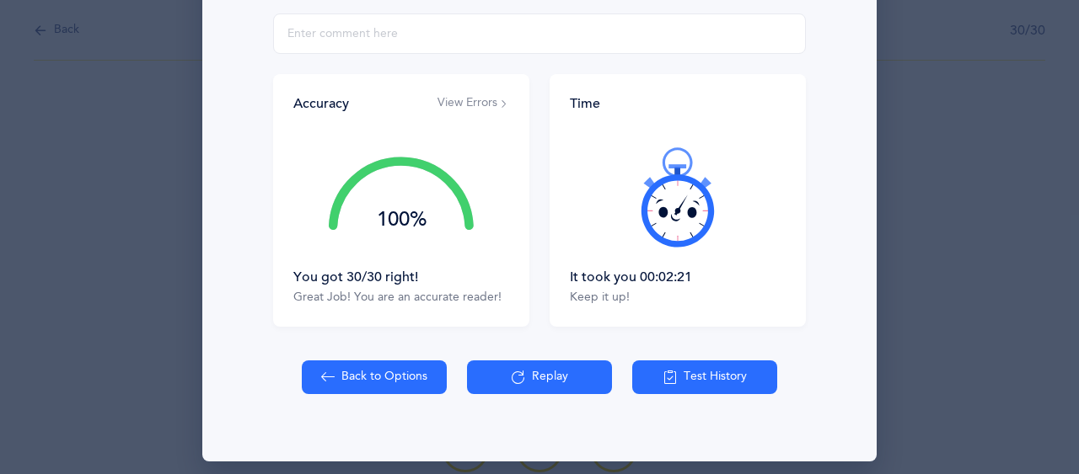
click at [367, 385] on button "Back to Options" at bounding box center [374, 378] width 145 height 34
select select "2"
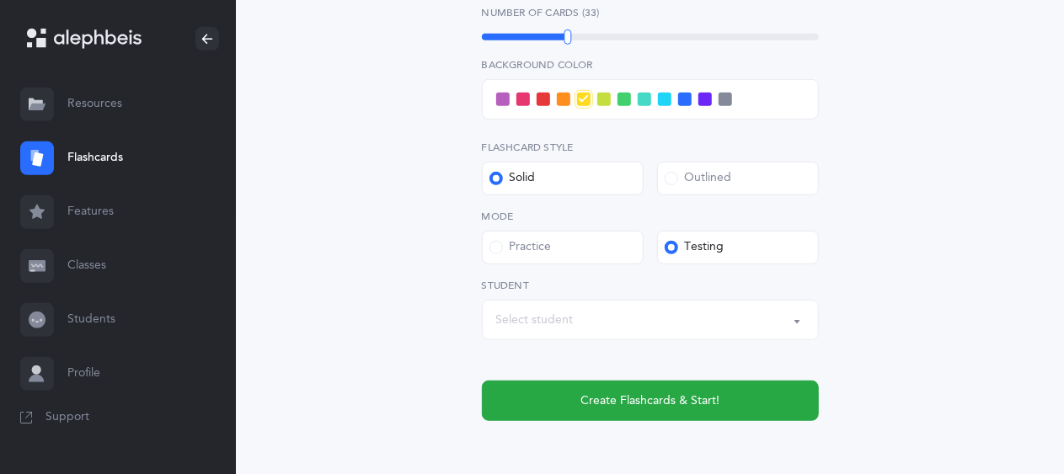
scroll to position [493, 0]
